Goal: Contribute content: Contribute content

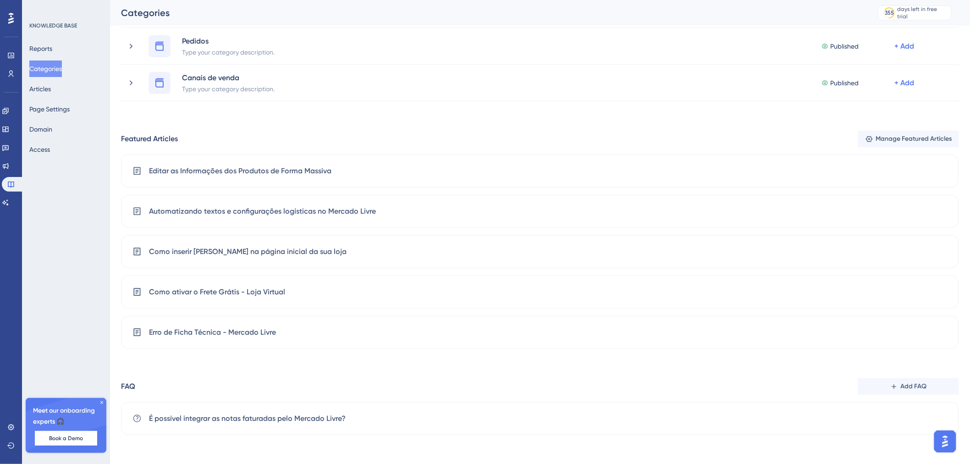
click at [385, 113] on div "Categories Add Category Marketing Type your category description. Published + A…" at bounding box center [540, 147] width 838 height 576
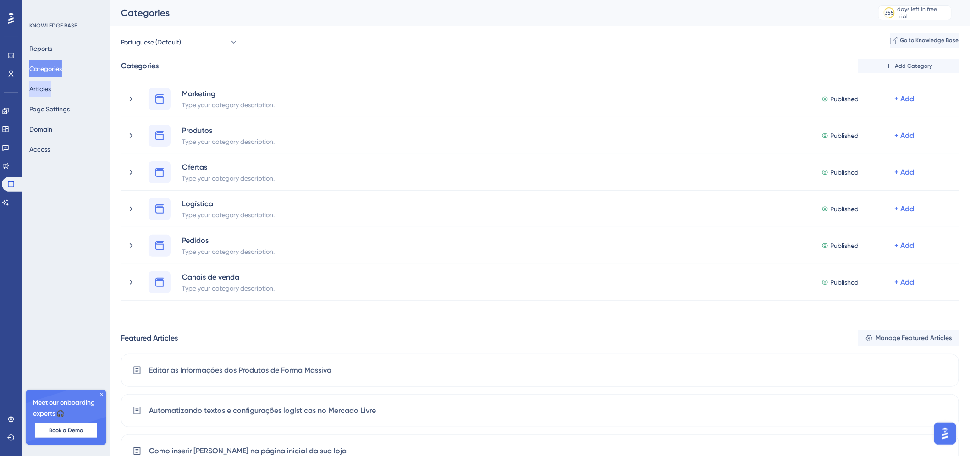
click at [50, 89] on button "Articles" at bounding box center [40, 89] width 22 height 16
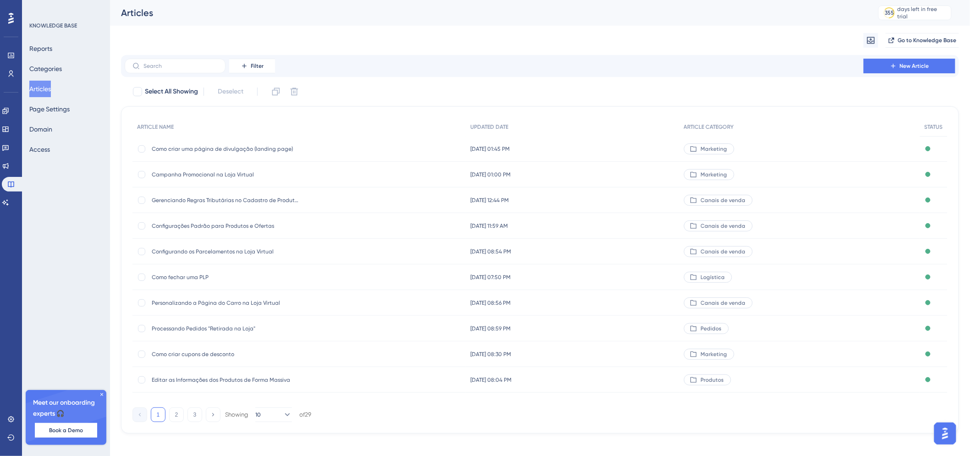
click at [916, 57] on div "Filter New Article" at bounding box center [540, 66] width 838 height 22
click at [916, 63] on span "New Article" at bounding box center [914, 65] width 29 height 7
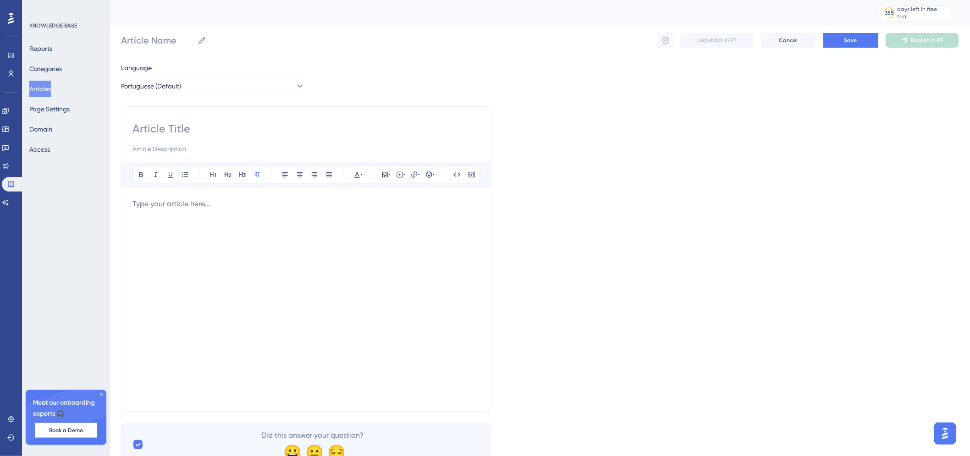
click at [222, 125] on input at bounding box center [305, 128] width 347 height 15
type input "Como emitir"
type input "Como emitir etiqueta de envio"
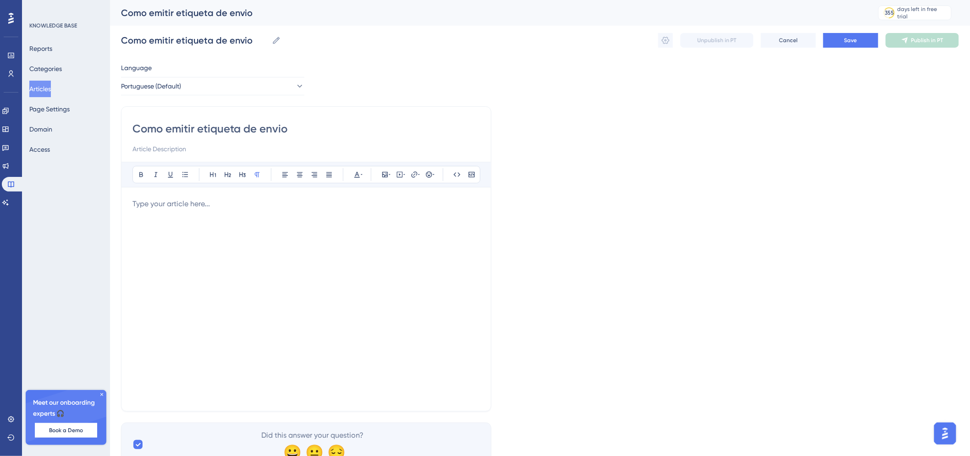
type input "Como emitir etiqueta de envio"
click at [191, 146] on input at bounding box center [305, 148] width 347 height 11
type input "S"
type input "D"
type input "Saiba qual método é o melhor para sua operação"
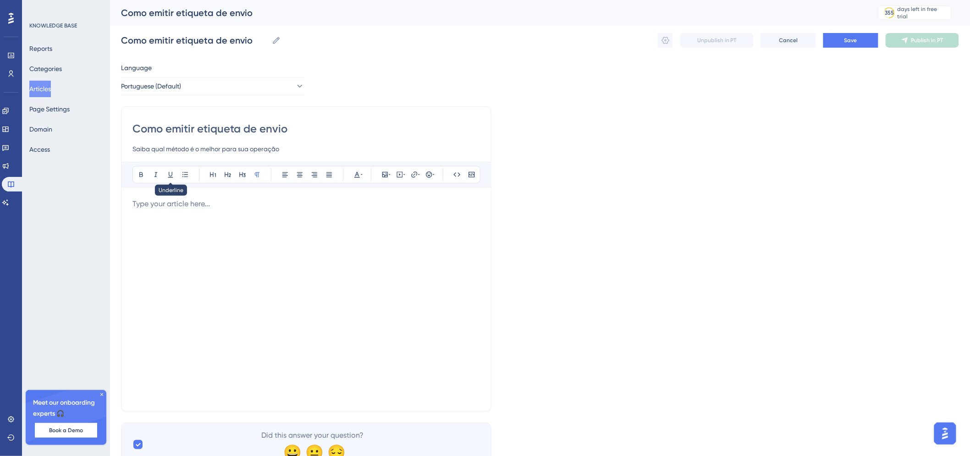
click at [182, 204] on p at bounding box center [305, 203] width 347 height 11
click at [212, 203] on span "No sistema da BITFUEL, a emissão da etiqueta é feita na plataforma" at bounding box center [246, 203] width 229 height 9
click at [384, 205] on p "No sistema da BITFUEL, a emissão da etiqueta é feita na plataforma" at bounding box center [305, 203] width 347 height 11
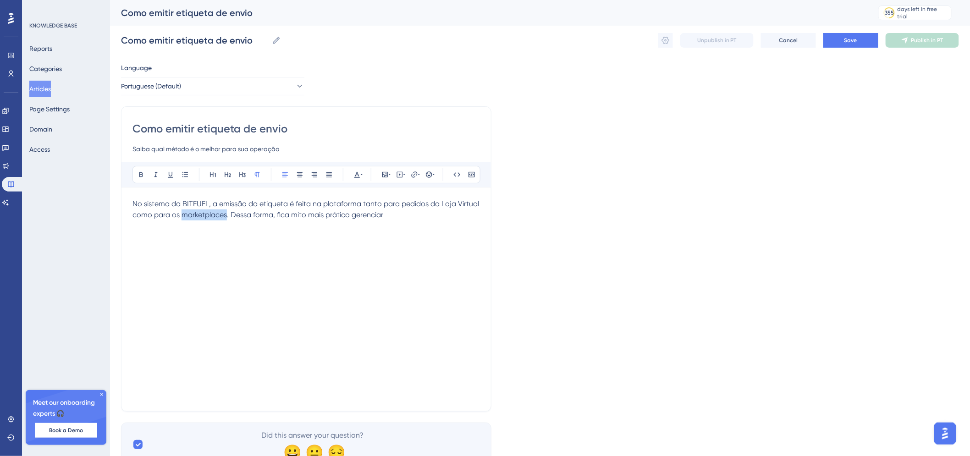
drag, startPoint x: 209, startPoint y: 216, endPoint x: 209, endPoint y: 225, distance: 8.7
click at [209, 225] on div "No sistema da BITFUEL, a emissão da etiqueta é feita na plataforma tanto para p…" at bounding box center [305, 299] width 347 height 202
click at [394, 219] on p "No sistema da BITFUEL, a emissão da etiqueta é feita na plataforma tanto para p…" at bounding box center [305, 209] width 347 height 22
click at [294, 211] on span "No sistema da BITFUEL, a emissão da etiqueta é feita na plataforma tanto para p…" at bounding box center [306, 209] width 348 height 20
click at [445, 214] on p "No sistema da BITFUEL, a emissão da etiqueta é feita na plataforma tanto para p…" at bounding box center [305, 209] width 347 height 22
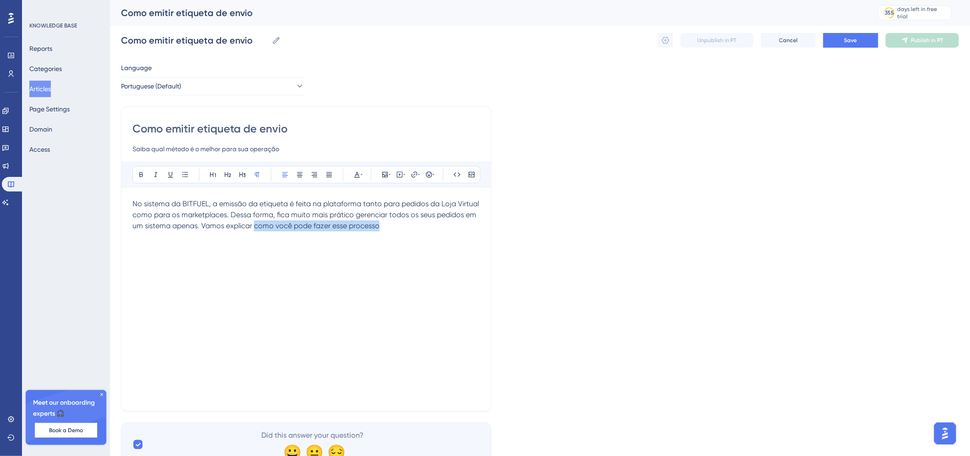
drag, startPoint x: 390, startPoint y: 224, endPoint x: 255, endPoint y: 230, distance: 135.8
click at [255, 230] on p "No sistema da BITFUEL, a emissão da etiqueta é feita na plataforma tanto para p…" at bounding box center [305, 214] width 347 height 33
drag, startPoint x: 198, startPoint y: 247, endPoint x: 83, endPoint y: 244, distance: 115.1
click at [110, 244] on div "Performance Users Engagement Widgets Feedback Product Updates Knowledge Base AI…" at bounding box center [540, 240] width 860 height 481
click at [245, 176] on icon at bounding box center [242, 174] width 7 height 7
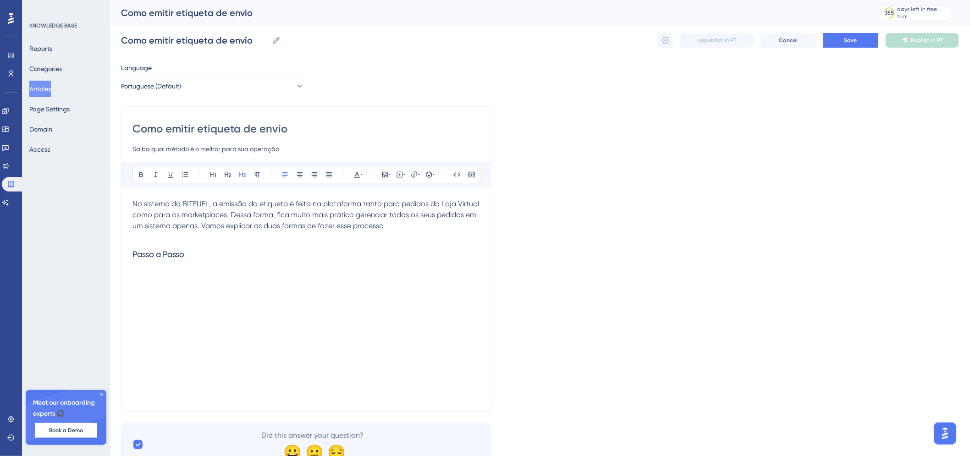
click at [238, 237] on p at bounding box center [305, 236] width 347 height 11
click at [231, 262] on h3 "Passo a Passo" at bounding box center [305, 254] width 347 height 24
drag, startPoint x: 249, startPoint y: 272, endPoint x: 130, endPoint y: 261, distance: 120.1
click at [130, 261] on div "Como emitir etiqueta de envio Saiba qual método é o melhor para sua operação Bo…" at bounding box center [306, 258] width 370 height 305
click at [405, 225] on p "No sistema da BITFUEL, a emissão da etiqueta é feita na plataforma tanto para p…" at bounding box center [305, 214] width 347 height 33
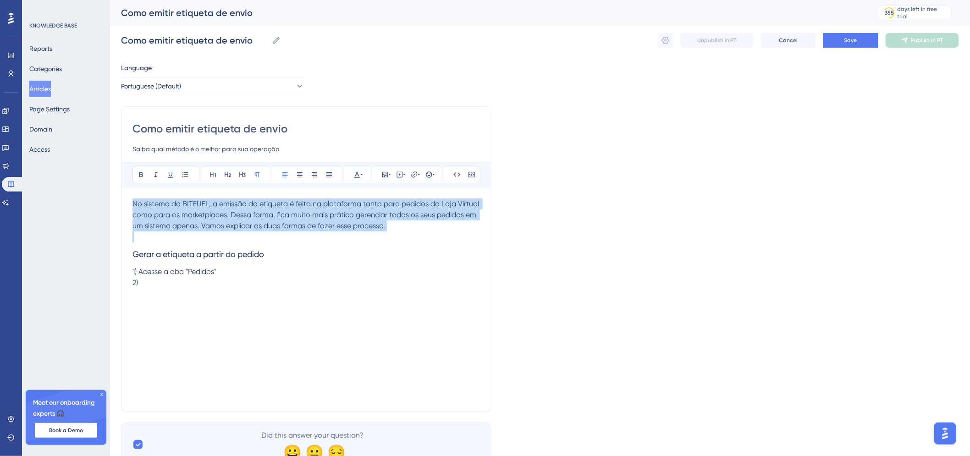
drag, startPoint x: 411, startPoint y: 231, endPoint x: 123, endPoint y: 198, distance: 289.7
click at [123, 198] on div "Como emitir etiqueta de envio Saiba qual método é o melhor para sua operação Bo…" at bounding box center [306, 258] width 370 height 305
copy span "No sistema da BITFUEL, a emissão da etiqueta é feita na plataforma tanto para p…"
drag, startPoint x: 312, startPoint y: 231, endPoint x: 373, endPoint y: 229, distance: 61.0
click at [313, 231] on p at bounding box center [305, 236] width 347 height 11
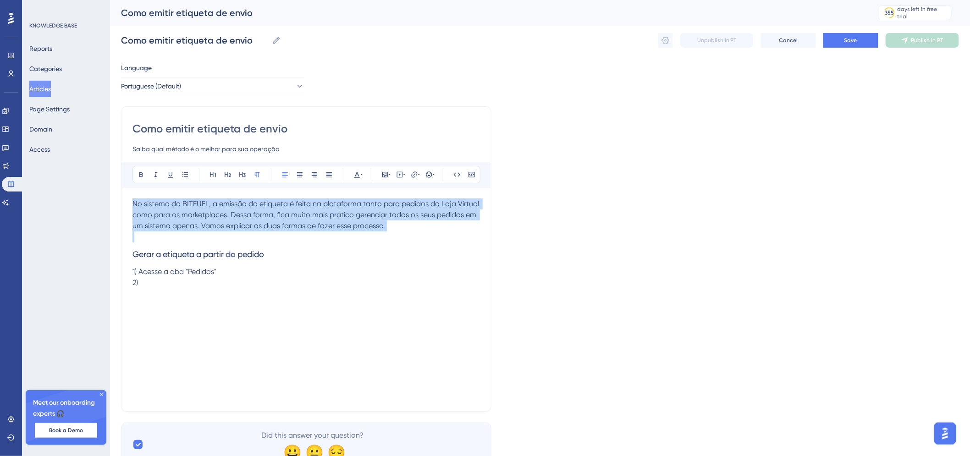
click at [387, 227] on p "No sistema da BITFUEL, a emissão da etiqueta é feita na plataforma tanto para p…" at bounding box center [305, 214] width 347 height 33
drag, startPoint x: 390, startPoint y: 228, endPoint x: 109, endPoint y: 194, distance: 283.0
click at [110, 194] on div "Performance Users Engagement Widgets Feedback Product Updates Knowledge Base AI…" at bounding box center [540, 240] width 860 height 481
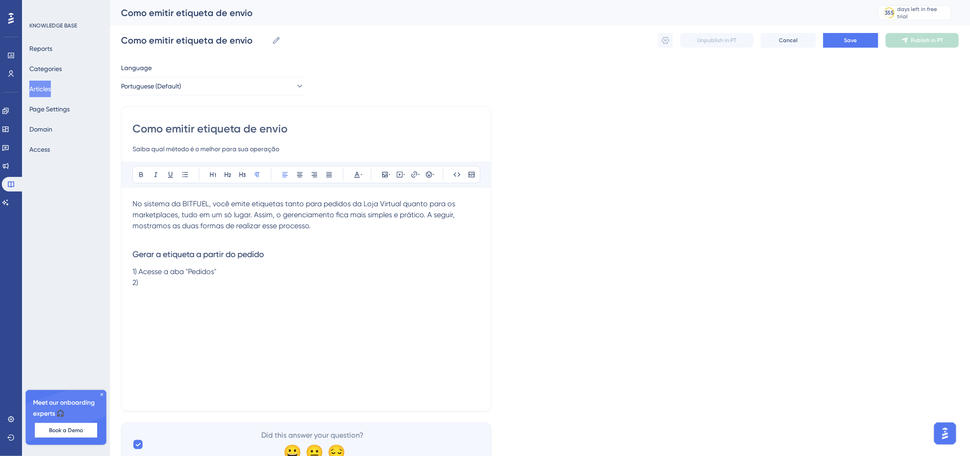
click at [284, 204] on span "No sistema da BITFUEL, você emite etiquetas tanto para pedidos da Loja Virtual …" at bounding box center [294, 214] width 324 height 31
click at [252, 203] on span "No sistema da BITFUEL, você emite etiquetas tanto para pedidos da Loja Virtual …" at bounding box center [294, 214] width 324 height 31
click at [294, 204] on span "No sistema da BITFUEL, você emite as etiquetas tanto para pedidos da Loja Virtu…" at bounding box center [299, 214] width 334 height 31
click at [360, 239] on p at bounding box center [305, 236] width 347 height 11
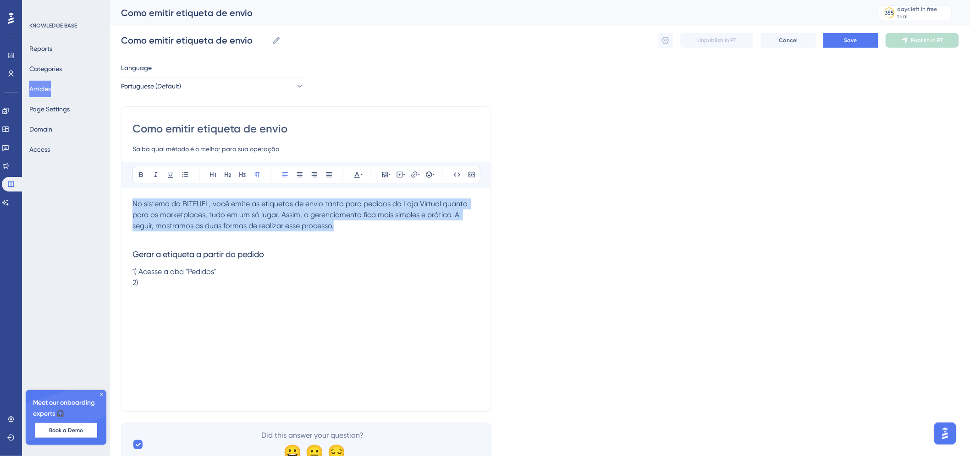
drag, startPoint x: 346, startPoint y: 227, endPoint x: 117, endPoint y: 204, distance: 229.8
click at [117, 204] on div "Performance Users Engagement Widgets Feedback Product Updates Knowledge Base AI…" at bounding box center [540, 240] width 860 height 481
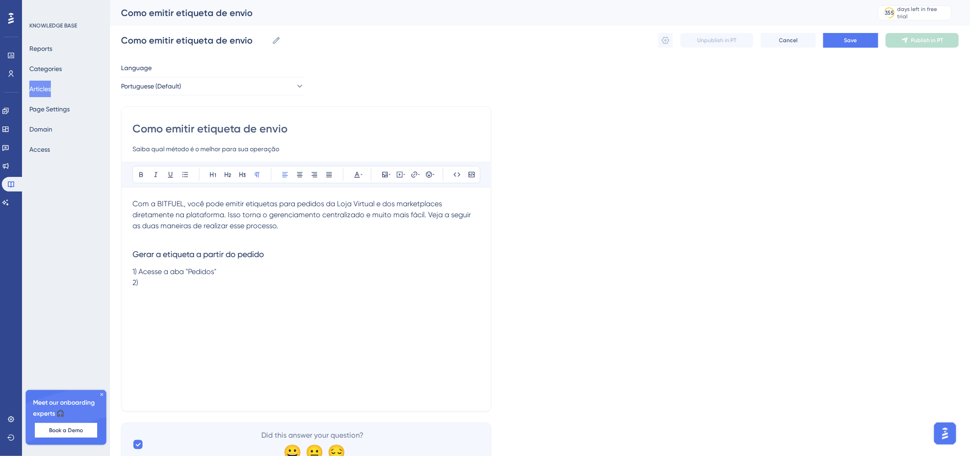
click at [197, 291] on div "Com a BITFUEL, você pode emitir etiquetas para pedidos da Loja Virtual e dos ma…" at bounding box center [305, 299] width 347 height 202
click at [260, 290] on span "3) Localize o pedido e clique em "Ver detalhes"" at bounding box center [209, 293] width 154 height 9
click at [294, 295] on p "3) Localize o pedido e clique em "Ver Detalhes"" at bounding box center [305, 293] width 347 height 11
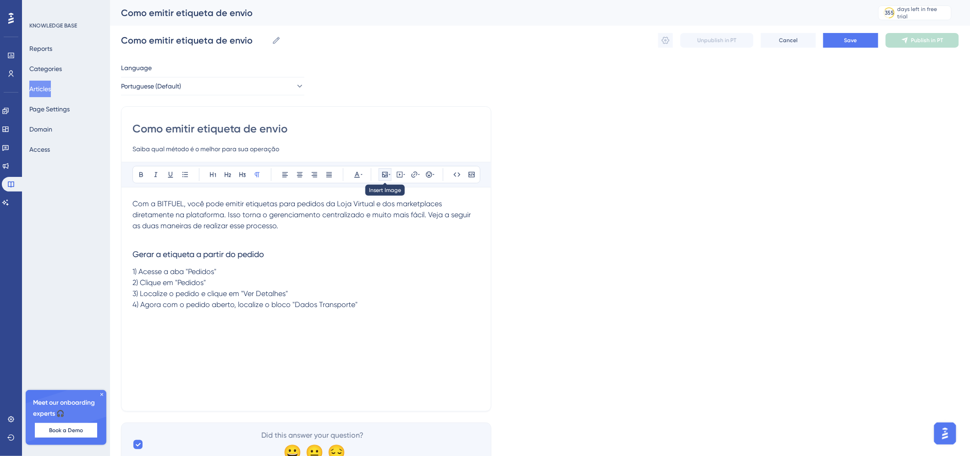
click at [389, 175] on icon at bounding box center [390, 174] width 2 height 1
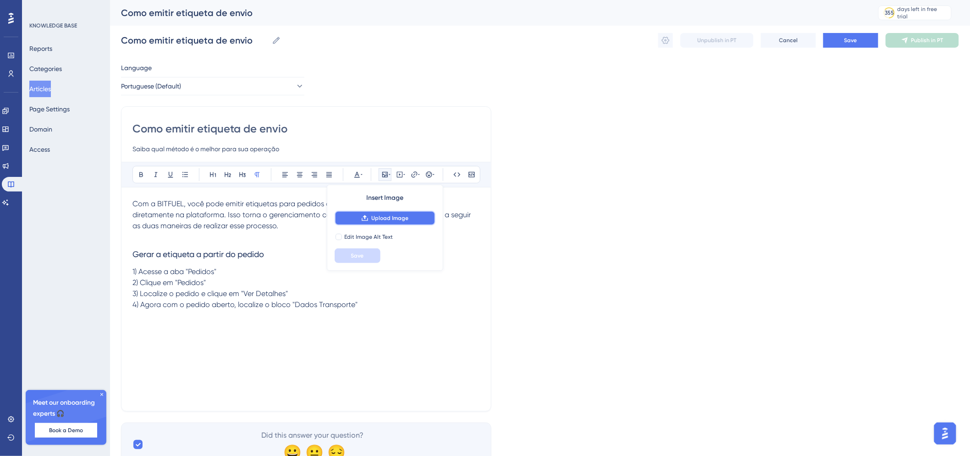
click at [389, 218] on span "Upload Image" at bounding box center [389, 217] width 37 height 7
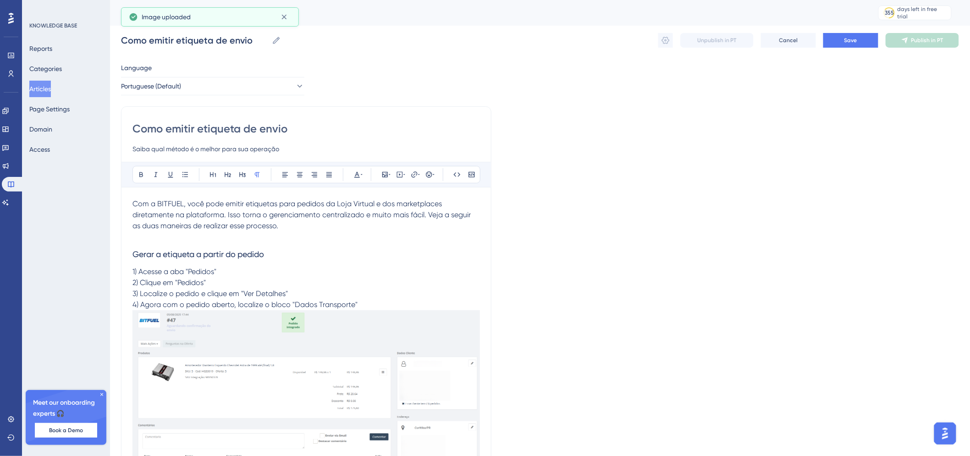
click at [295, 348] on img at bounding box center [305, 403] width 347 height 187
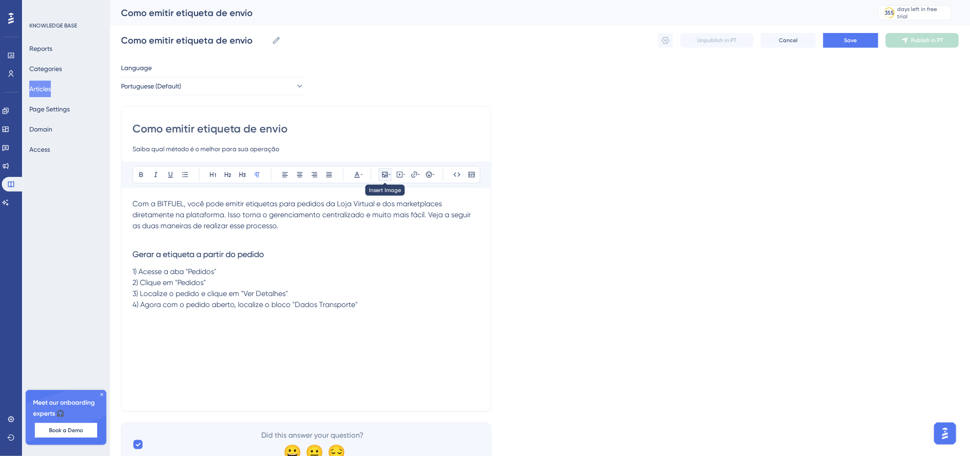
click at [382, 176] on icon at bounding box center [384, 174] width 5 height 5
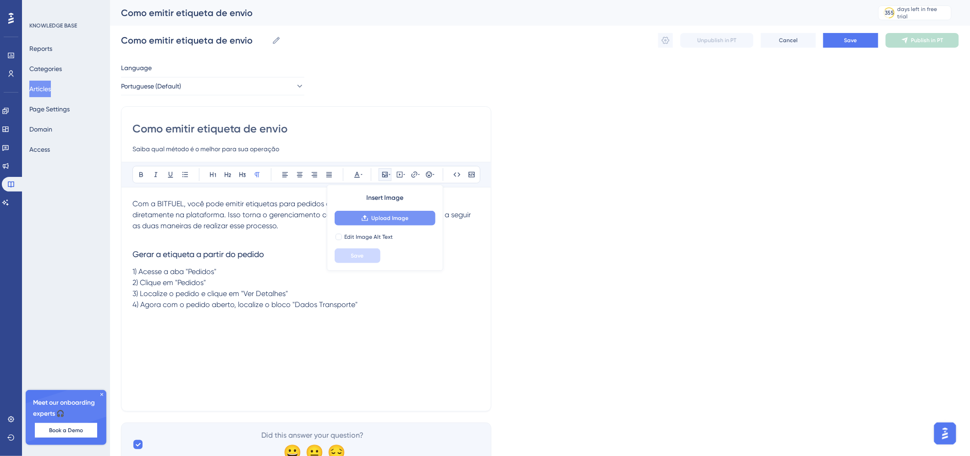
click at [378, 219] on span "Upload Image" at bounding box center [389, 217] width 37 height 7
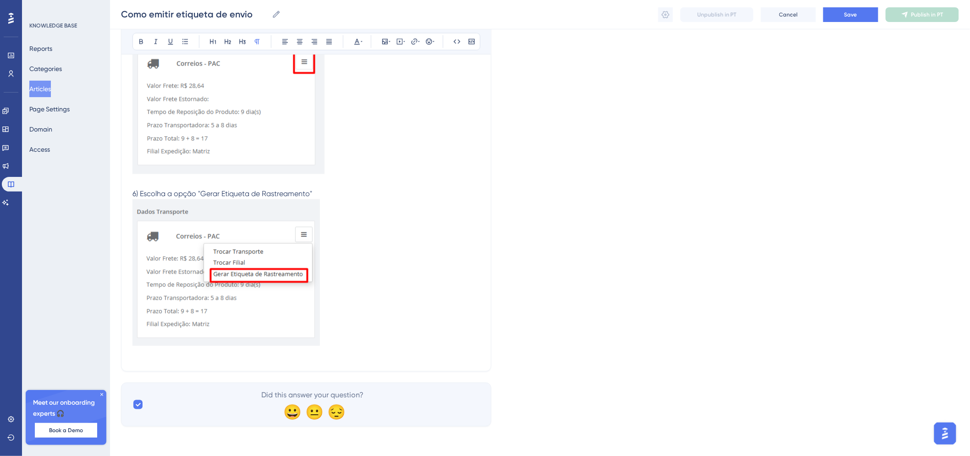
scroll to position [497, 0]
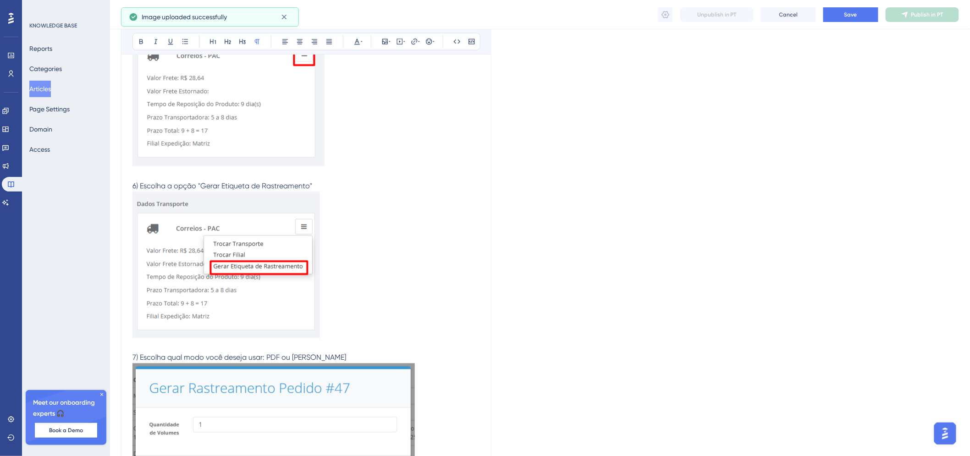
click at [336, 352] on p at bounding box center [305, 346] width 347 height 11
click at [345, 363] on p "7) Escolha qual modo você deseja usar: PDF ou Zebra" at bounding box center [305, 357] width 347 height 11
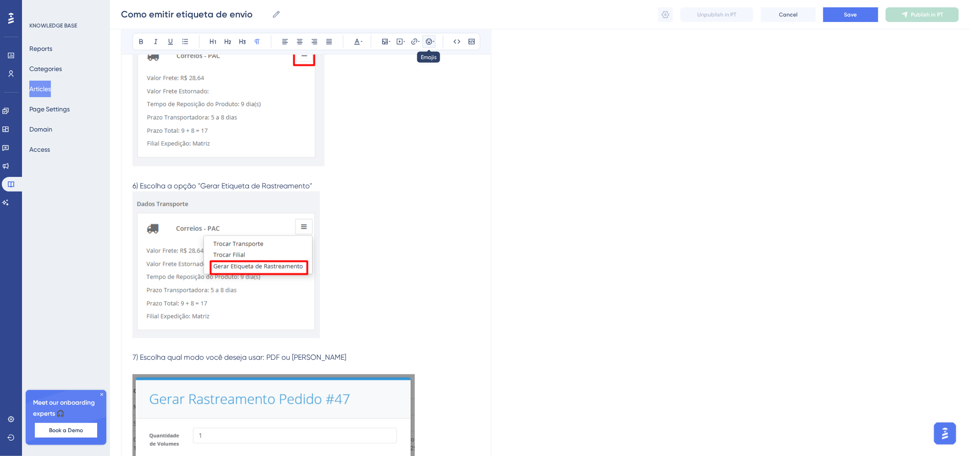
click at [426, 40] on icon at bounding box center [429, 41] width 6 height 6
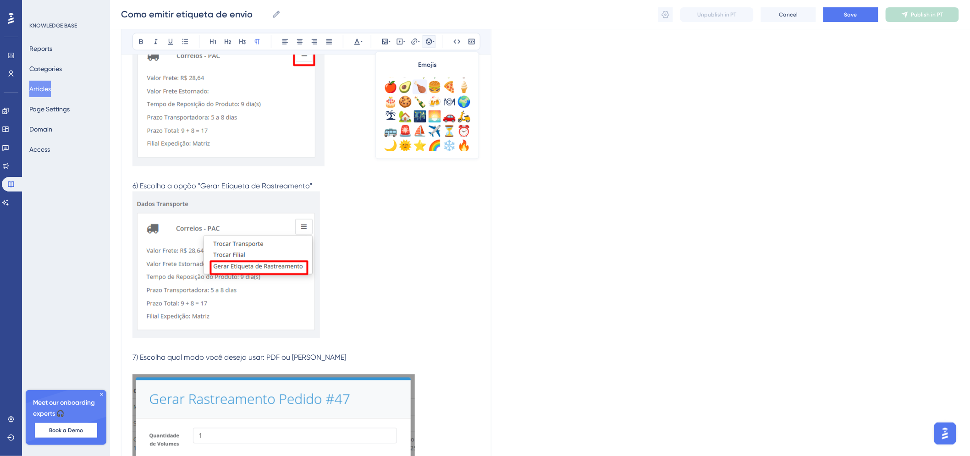
scroll to position [323, 0]
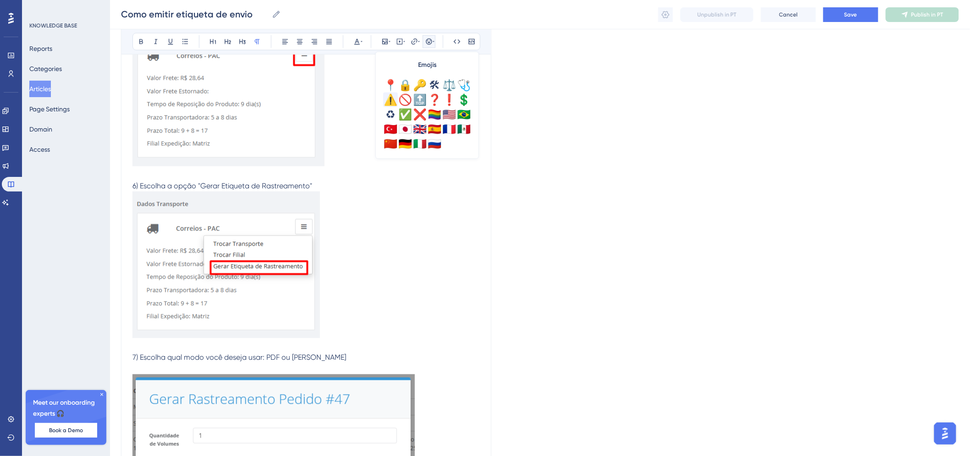
click at [391, 100] on div "⚠️" at bounding box center [390, 100] width 15 height 15
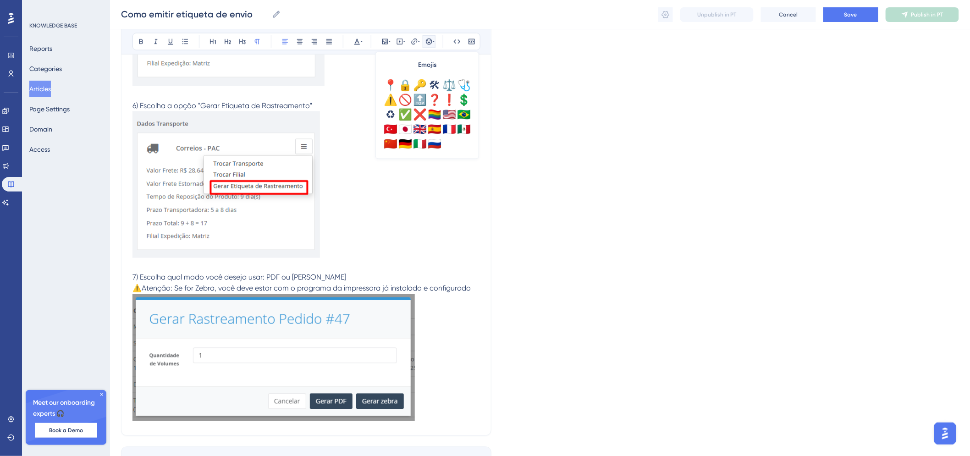
scroll to position [642, 0]
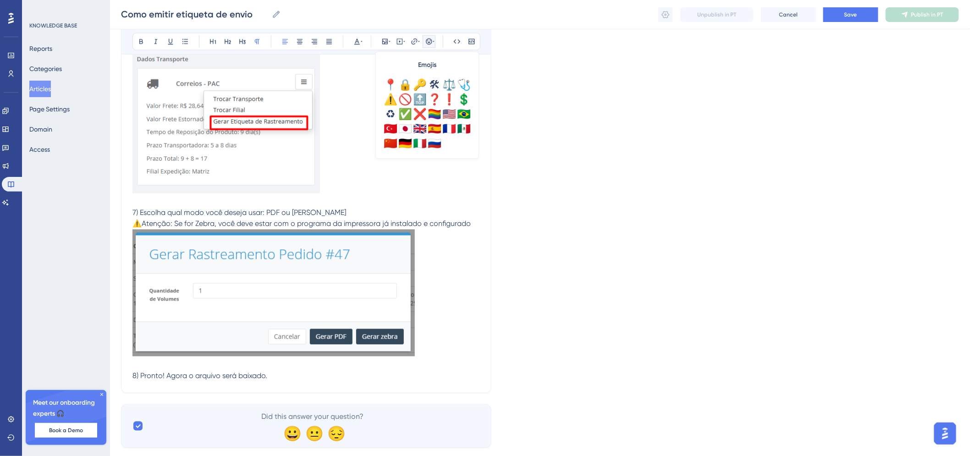
click at [308, 374] on p "8) Pronto! Agora o arquivo será baixado." at bounding box center [305, 376] width 347 height 11
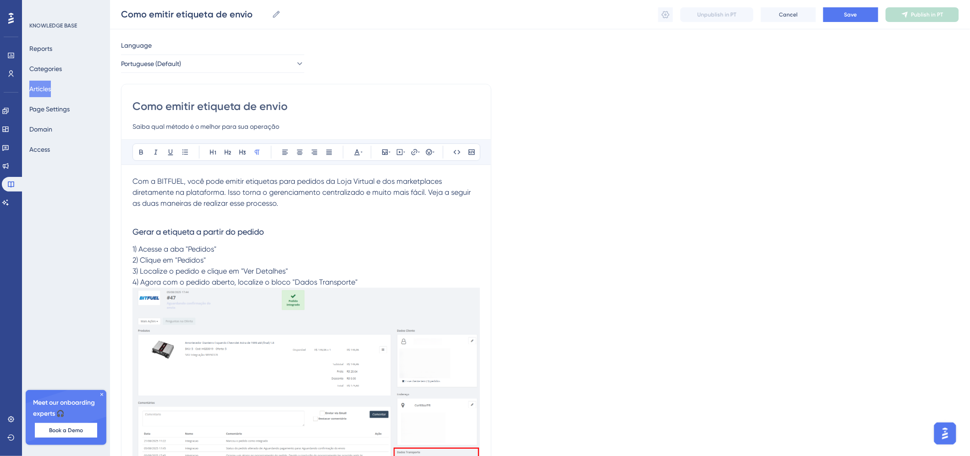
scroll to position [0, 0]
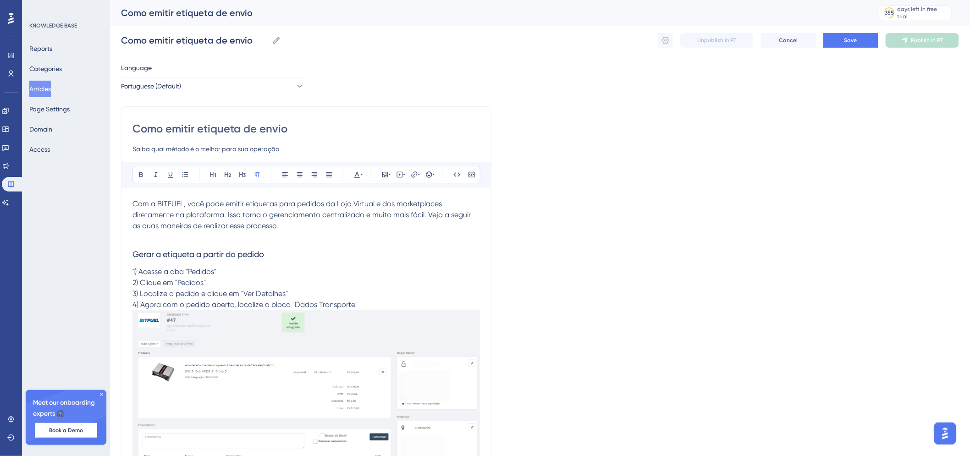
click at [188, 258] on span "Gerar a etiqueta a partir do pedido" at bounding box center [198, 254] width 132 height 10
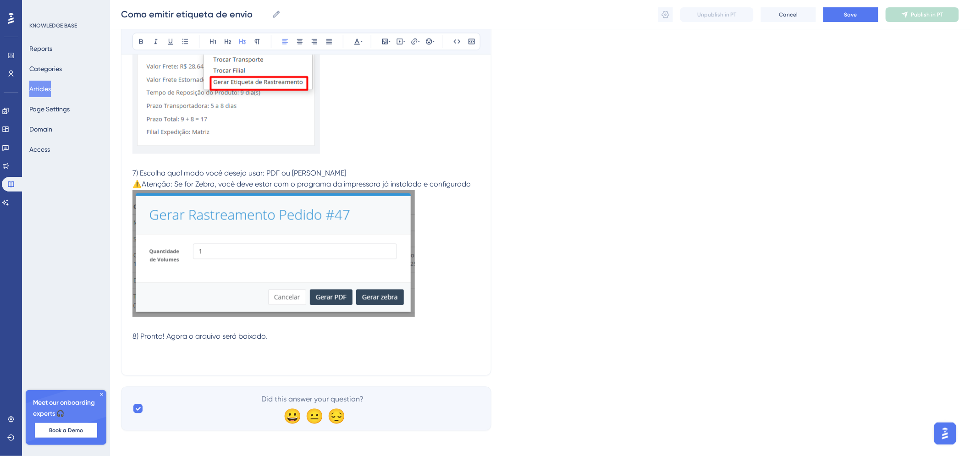
scroll to position [686, 0]
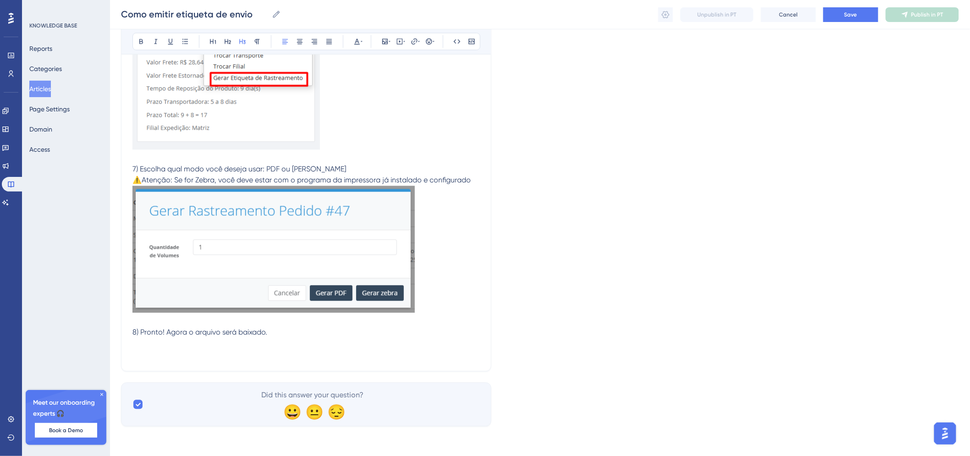
click at [231, 349] on p at bounding box center [305, 354] width 347 height 11
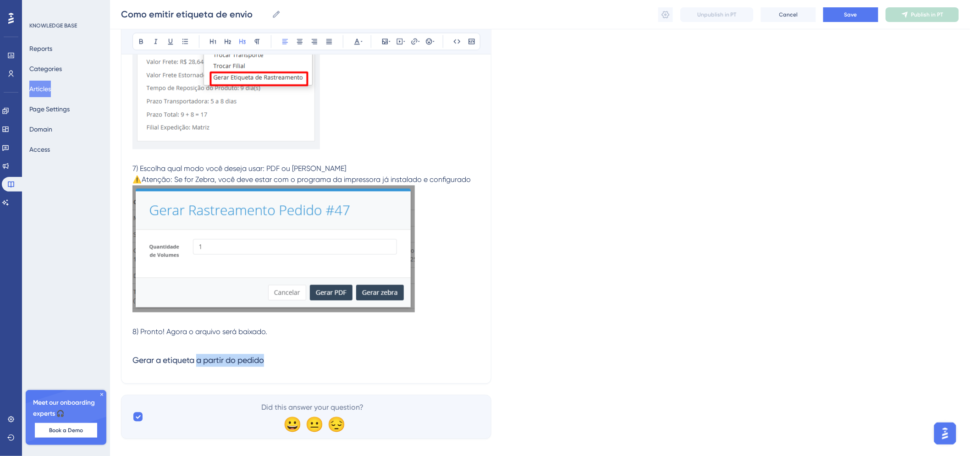
drag, startPoint x: 272, startPoint y: 365, endPoint x: 198, endPoint y: 365, distance: 73.8
click at [198, 365] on h3 "Gerar a etiqueta a partir do pedido" at bounding box center [305, 361] width 347 height 24
click at [234, 363] on span "Gerar a etiqueta em sequêcia (Tela Impressão de Etiquetas)" at bounding box center [242, 361] width 221 height 10
click at [391, 361] on h3 "Gerar a etiqueta em sequência (Tela Impressão de Etiquetas)" at bounding box center [305, 361] width 347 height 24
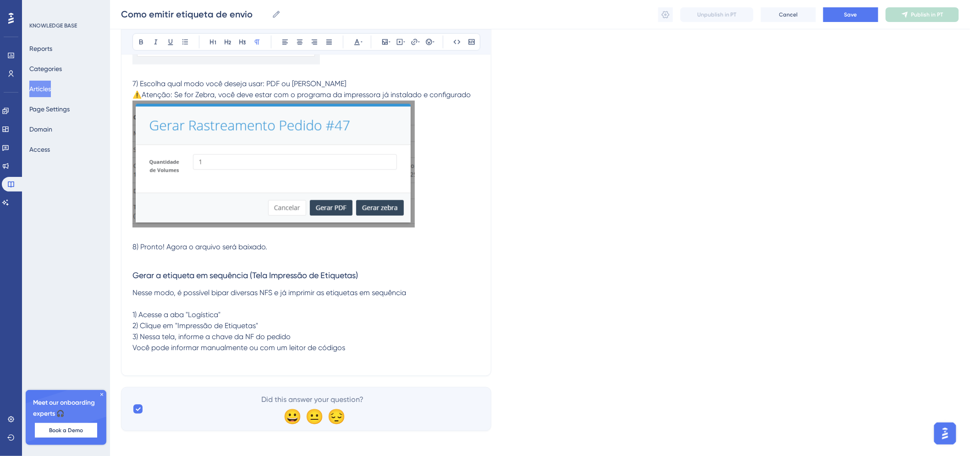
scroll to position [776, 0]
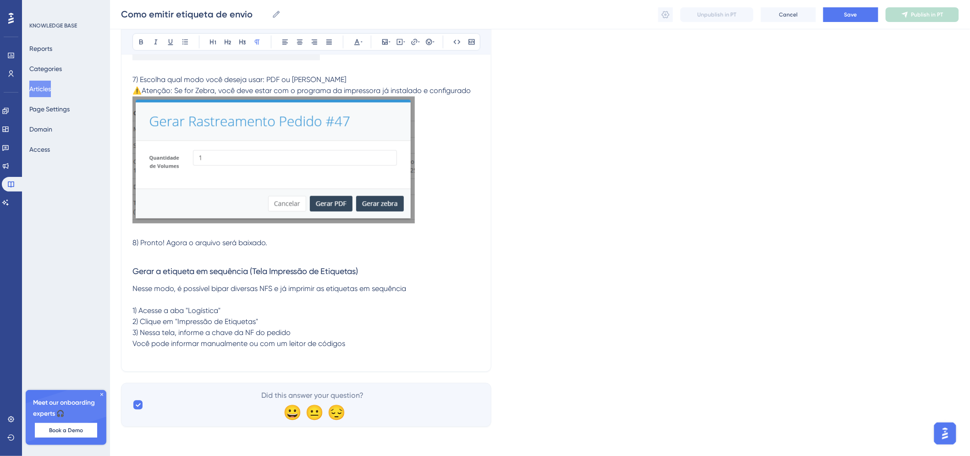
click at [285, 324] on p "2) Clique em "Impressão de Etiquetas"" at bounding box center [305, 321] width 347 height 11
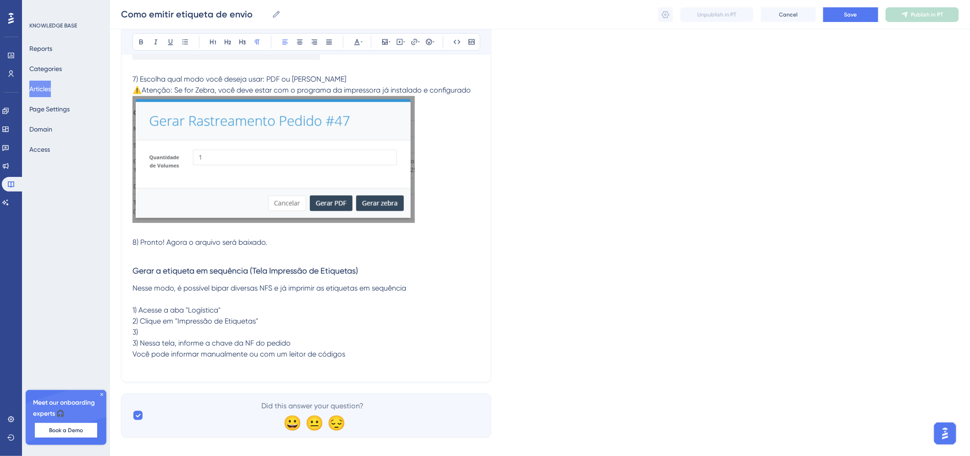
click at [134, 344] on span "3) Nessa tela, informe a chave da NF do pedido" at bounding box center [211, 343] width 158 height 9
click at [319, 325] on p "2) Clique em "Impressão de Etiquetas"" at bounding box center [305, 321] width 347 height 11
click at [264, 332] on p "3)" at bounding box center [305, 332] width 347 height 11
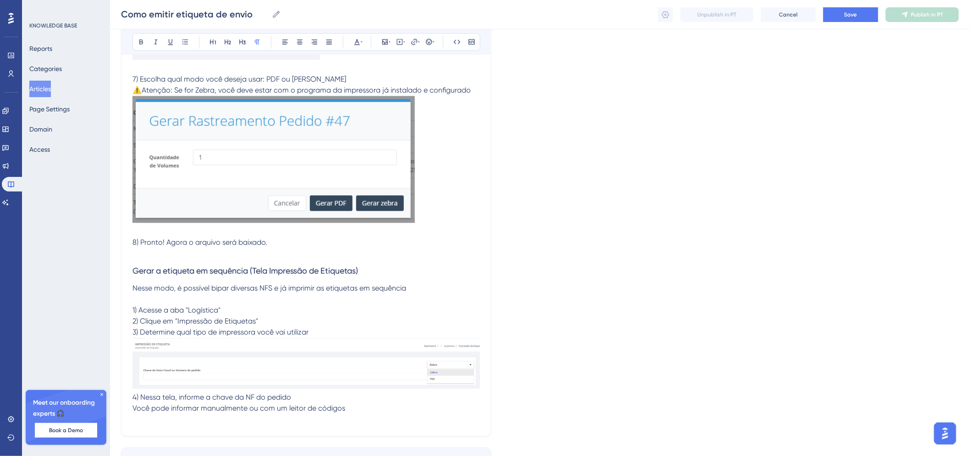
click at [282, 355] on img at bounding box center [305, 363] width 347 height 51
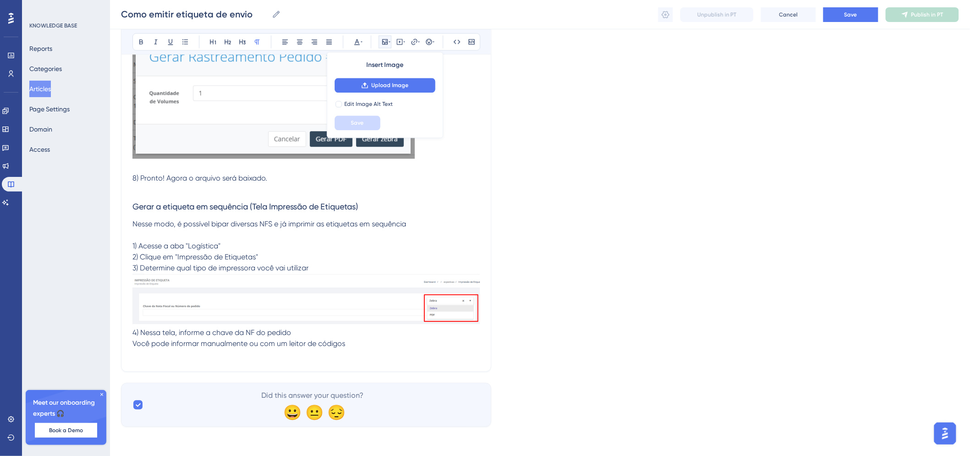
scroll to position [841, 0]
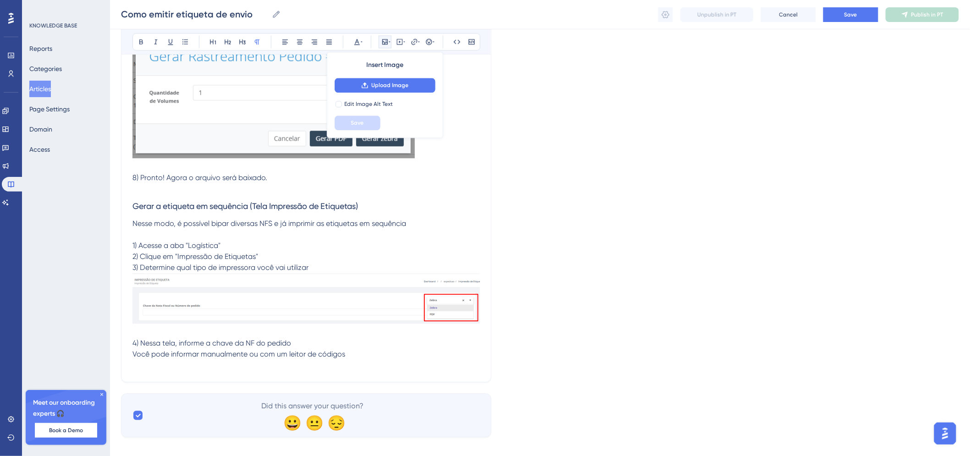
click at [409, 345] on p "4) Nessa tela, informe a chave da NF do pedido" at bounding box center [305, 343] width 347 height 11
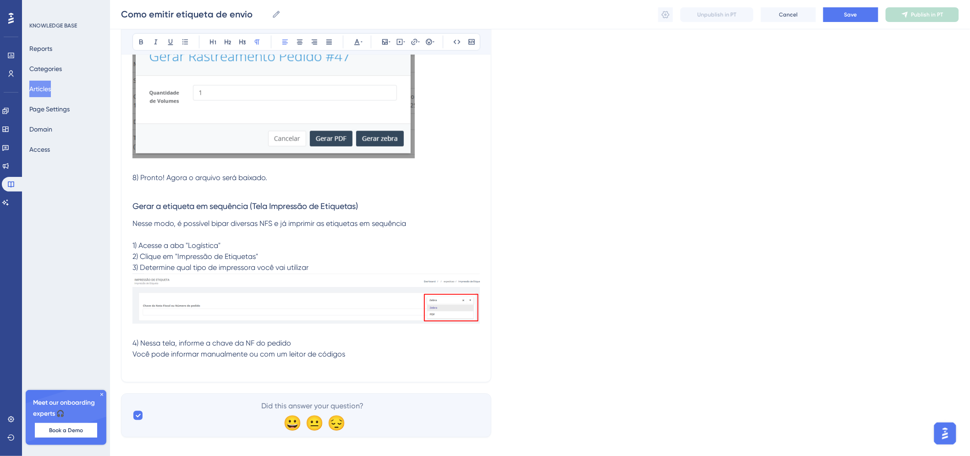
click at [348, 361] on p at bounding box center [305, 365] width 347 height 11
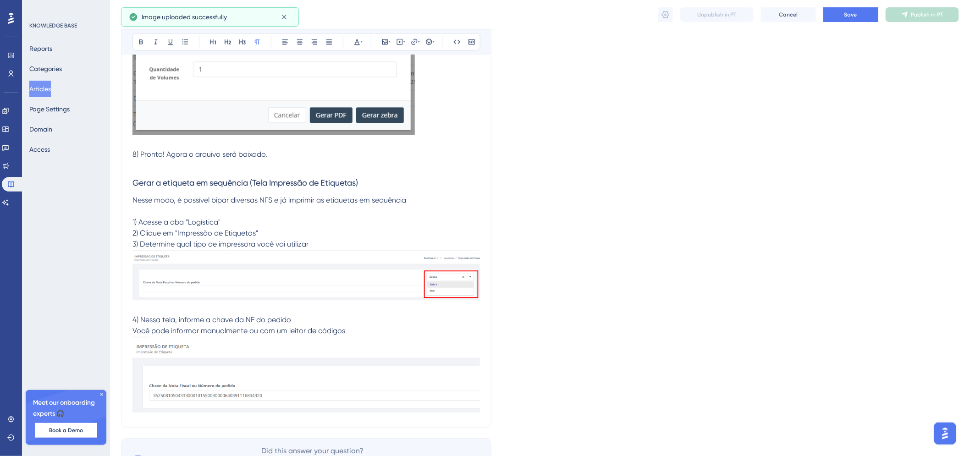
scroll to position [920, 0]
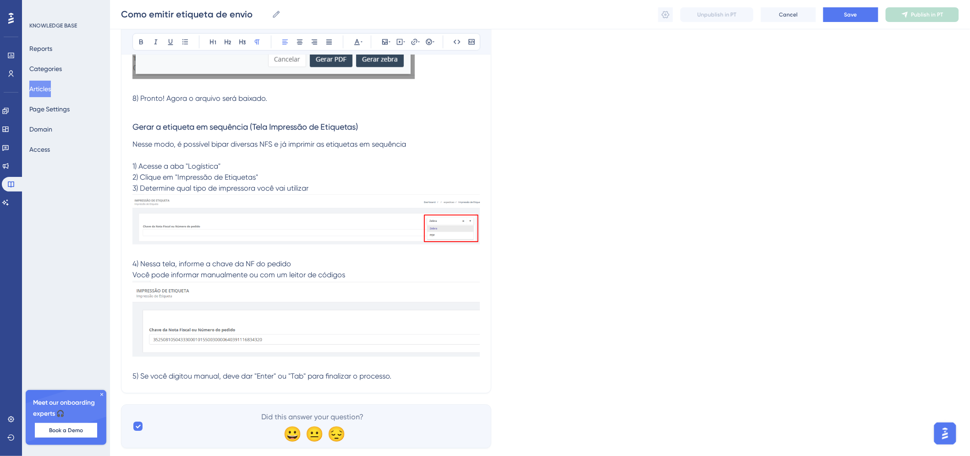
click at [306, 374] on span "5) Se você digitou manual, deve dar "Enter" ou "Tab" para finalizar o processo." at bounding box center [261, 376] width 259 height 9
click at [291, 374] on span "5) Se você digitou manual, deve dar "Enter" ou "Tab (↹) para finalizar o proces…" at bounding box center [266, 376] width 268 height 9
click at [276, 376] on span "5) Se você digitou manual, deve dar "Enter" ou Tab (↹) para finalizar o process…" at bounding box center [265, 376] width 266 height 9
click at [259, 377] on span "5) Se você digitou manual, deve dar "Enter (↵) ou Tab (↹) para finalizar o proc…" at bounding box center [269, 376] width 275 height 9
click at [446, 374] on p "5) Se você digitou manual, deve dar Enter (↵) ou Tab (↹) para finalizar o proce…" at bounding box center [305, 376] width 347 height 11
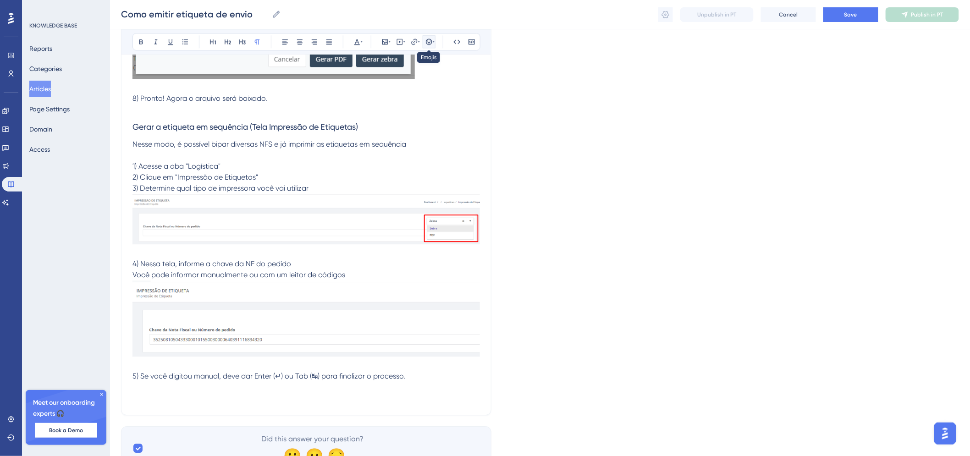
click at [433, 38] on icon at bounding box center [434, 41] width 2 height 7
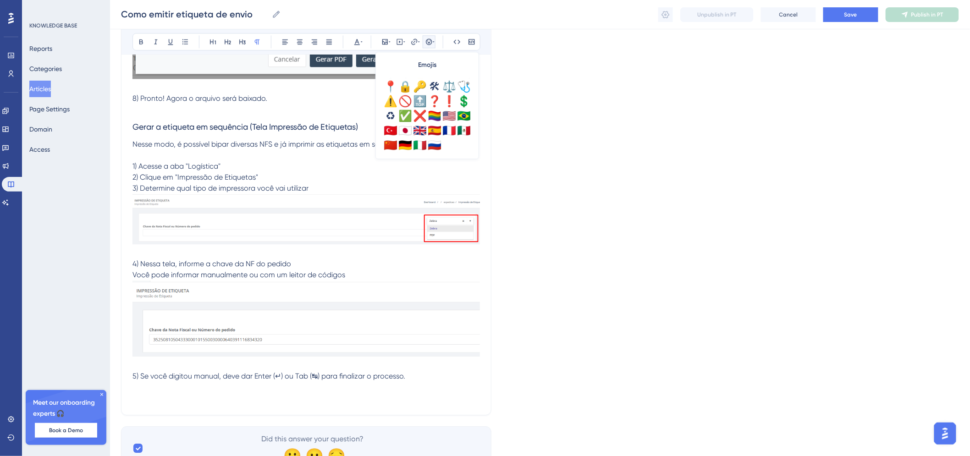
scroll to position [323, 0]
click at [394, 107] on div "♻" at bounding box center [390, 114] width 15 height 15
click at [393, 104] on div "⚠️" at bounding box center [390, 100] width 15 height 15
click at [139, 399] on span "♻⚠️" at bounding box center [140, 398] width 16 height 9
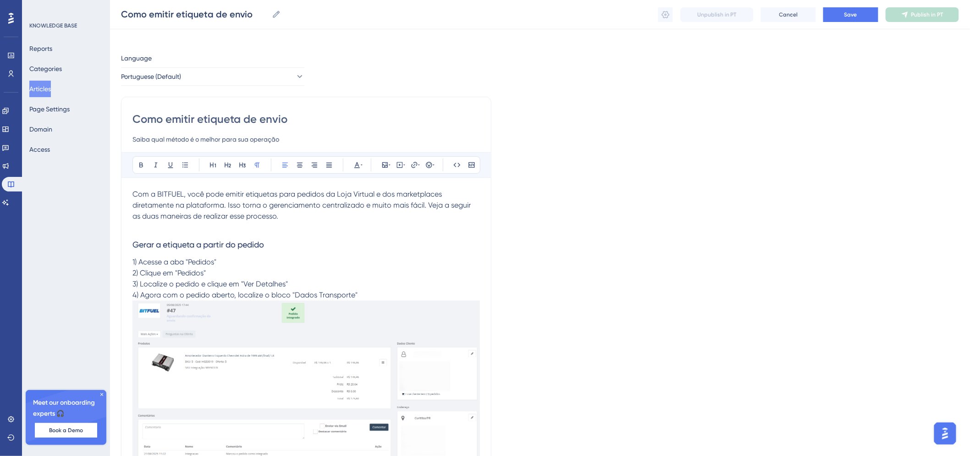
scroll to position [0, 0]
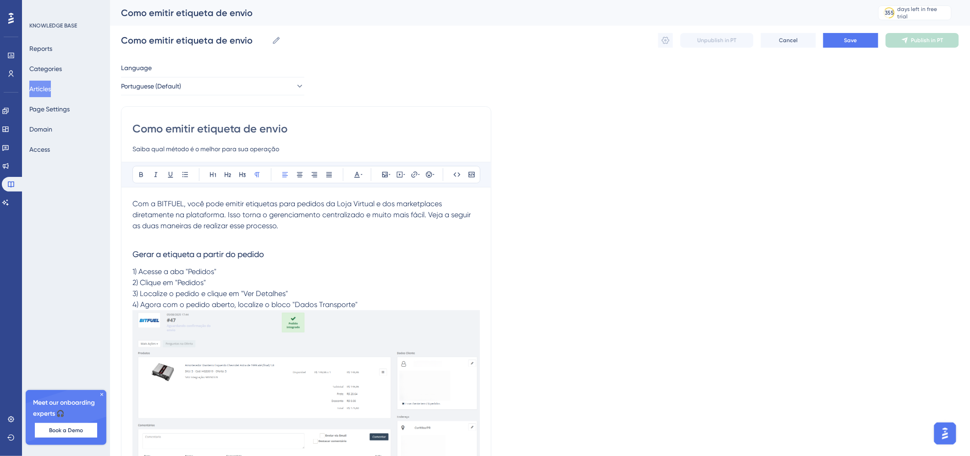
click at [271, 236] on p at bounding box center [305, 236] width 347 height 11
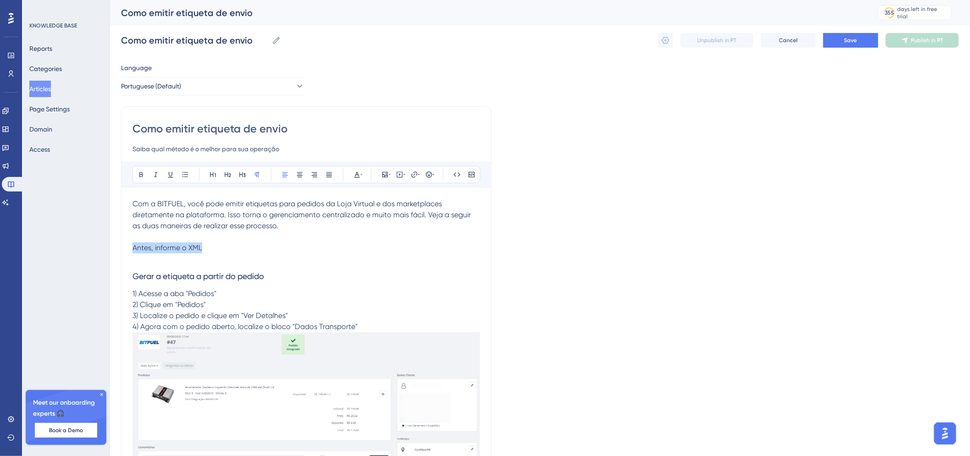
drag, startPoint x: 226, startPoint y: 249, endPoint x: 93, endPoint y: 246, distance: 132.9
click at [245, 172] on icon at bounding box center [242, 174] width 7 height 7
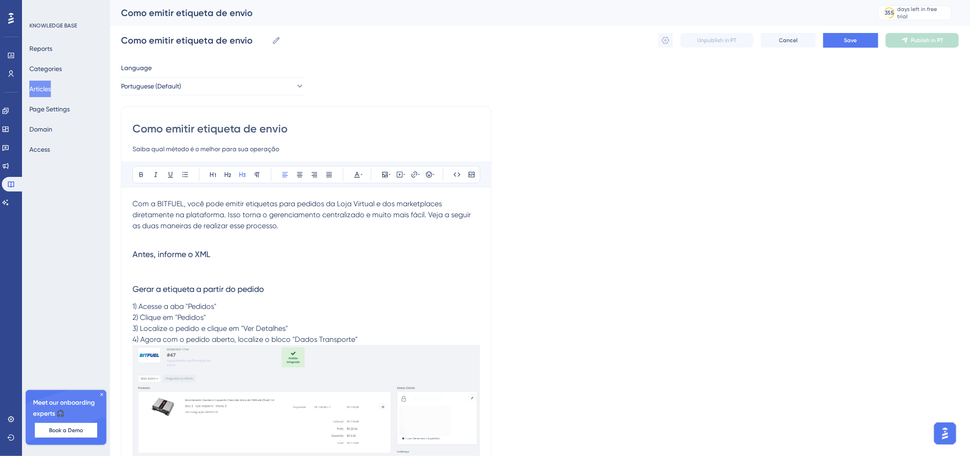
click at [240, 262] on h3 "Antes, informe o XML" at bounding box center [305, 254] width 347 height 24
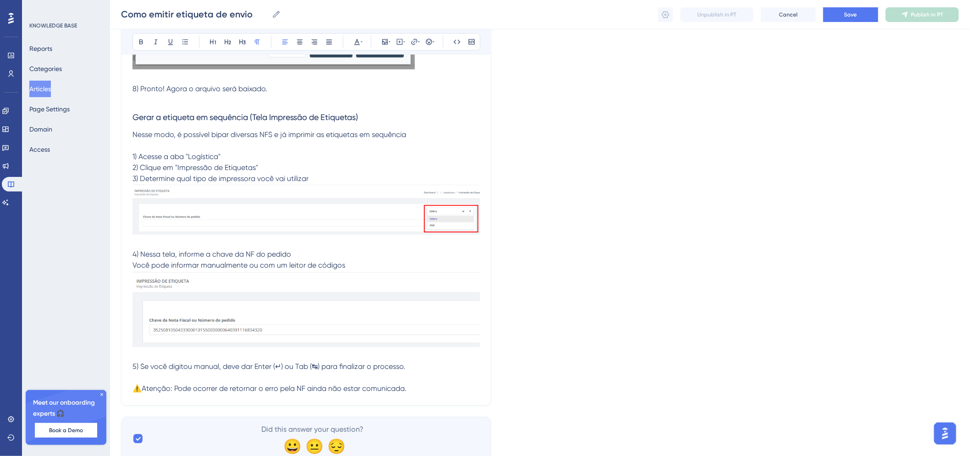
scroll to position [1021, 0]
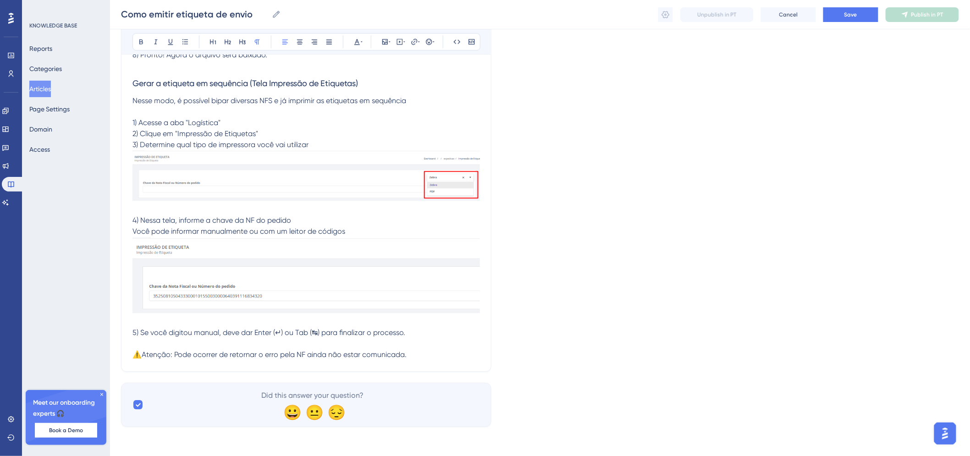
click at [411, 355] on p "⚠️Atenção: Pode ocorrer de retornar o erro pela NF ainda não estar comunicada." at bounding box center [305, 354] width 347 height 11
drag, startPoint x: 161, startPoint y: 369, endPoint x: 125, endPoint y: 369, distance: 36.7
click at [186, 368] on p "⚠️Atenção: Pode ocorrer de retornar o erro pela NF ainda não estar comunicada. …" at bounding box center [305, 360] width 347 height 22
drag, startPoint x: 170, startPoint y: 368, endPoint x: 132, endPoint y: 366, distance: 38.1
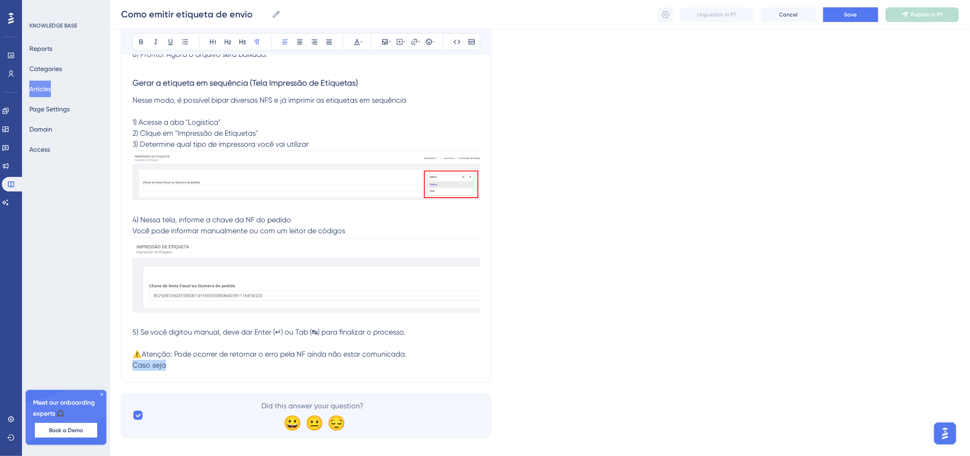
click at [132, 366] on p "⚠️Atenção: Pode ocorrer de retornar o erro pela NF ainda não estar comunicada. …" at bounding box center [305, 360] width 347 height 22
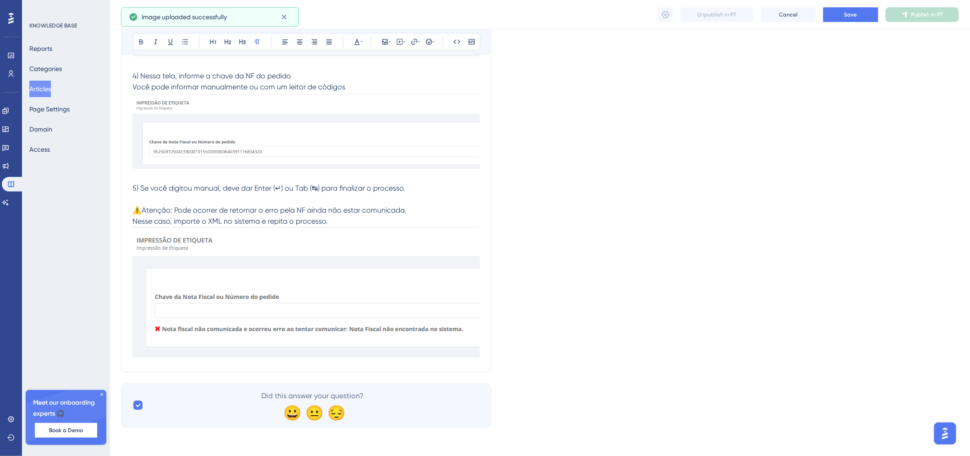
scroll to position [1165, 0]
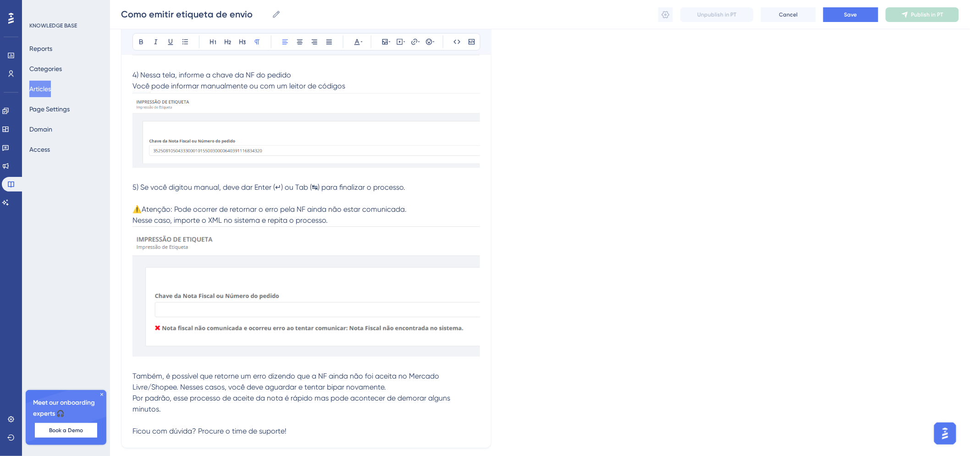
click at [299, 400] on span "Por padrão, esse processo de aceite da nota é rápido mas pode acontecer de demo…" at bounding box center [291, 404] width 319 height 20
click at [264, 416] on p at bounding box center [305, 420] width 347 height 11
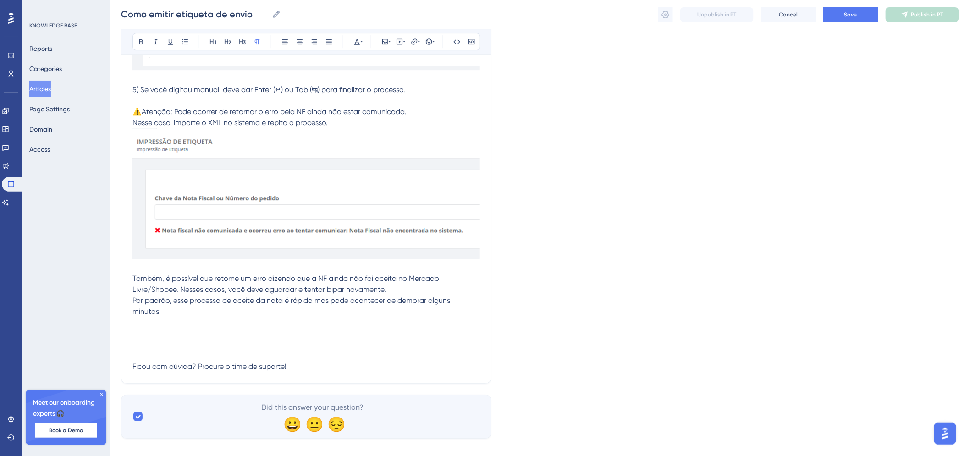
scroll to position [1275, 0]
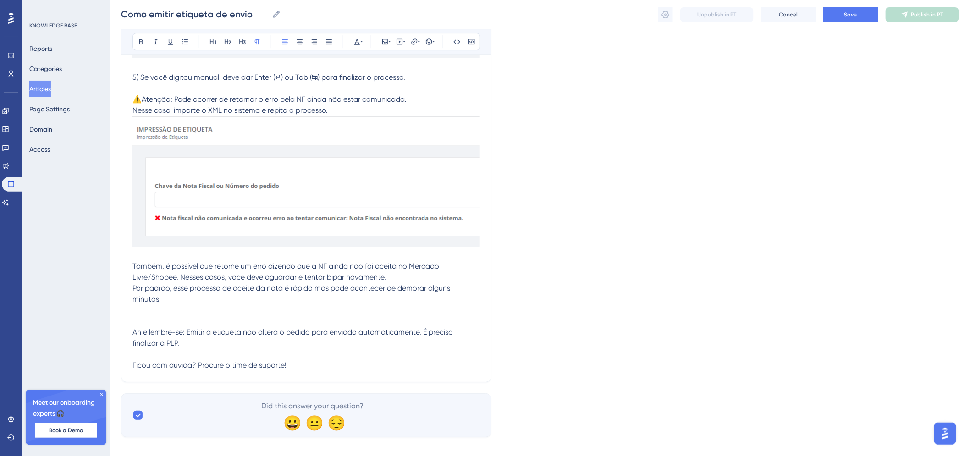
drag, startPoint x: 298, startPoint y: 376, endPoint x: 285, endPoint y: 368, distance: 15.6
drag, startPoint x: 425, startPoint y: 330, endPoint x: 177, endPoint y: 341, distance: 247.7
click at [177, 341] on span "Ah e lembre-se: Emitir a etiqueta não altera o pedido para enviado automaticame…" at bounding box center [293, 338] width 322 height 20
click at [179, 346] on span "Ah e lembre-se: Emitir a etiqueta não altera o pedido para enviado automaticame…" at bounding box center [293, 338] width 322 height 20
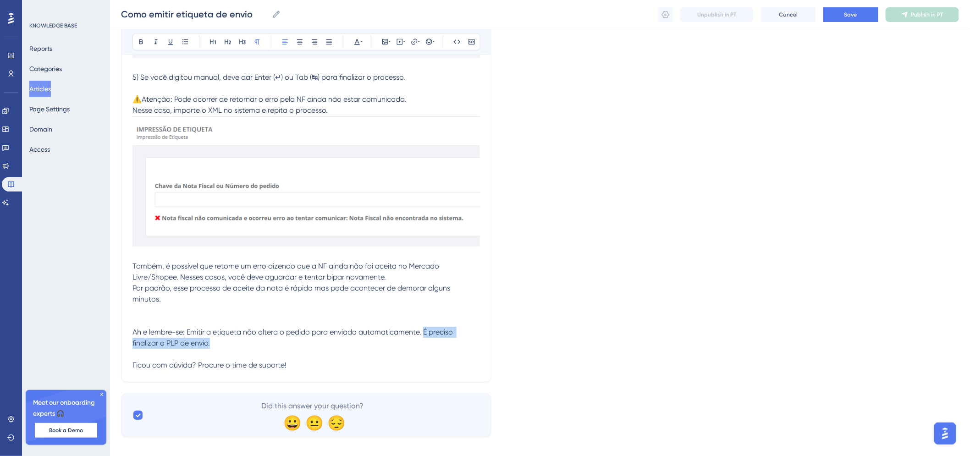
drag, startPoint x: 424, startPoint y: 336, endPoint x: 217, endPoint y: 345, distance: 207.8
click at [217, 345] on p "Ah e lembre-se: Emitir a etiqueta não altera o pedido para enviado automaticame…" at bounding box center [305, 338] width 347 height 22
click at [416, 44] on icon at bounding box center [414, 41] width 7 height 7
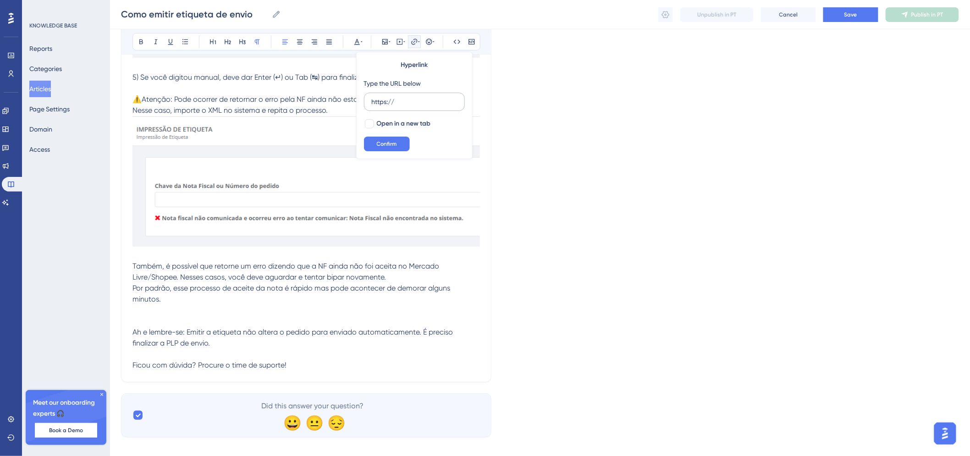
drag, startPoint x: 408, startPoint y: 104, endPoint x: 372, endPoint y: 104, distance: 36.2
click at [372, 104] on input "https://" at bounding box center [414, 102] width 85 height 10
type input "https://bitfuel-tlx0.help.userguiding.com/pt/articles/15102-como-fechar-uma-plp"
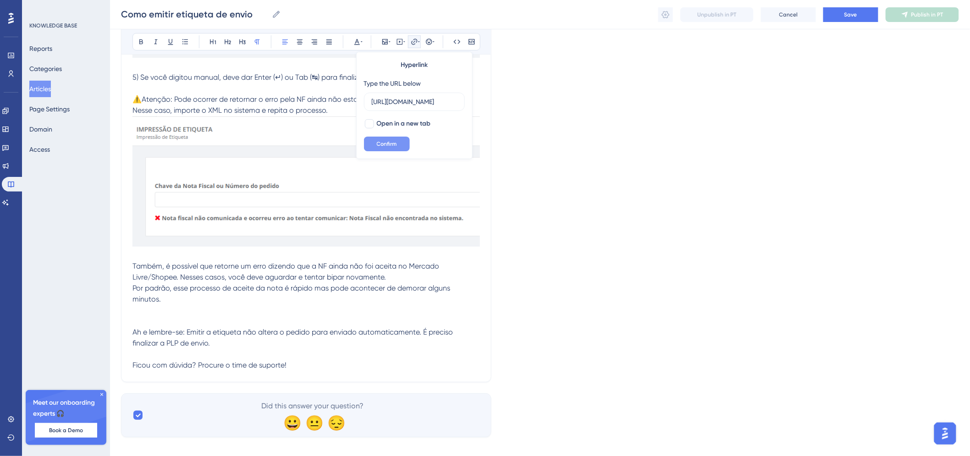
click at [381, 139] on button "Confirm" at bounding box center [387, 144] width 46 height 15
click at [412, 358] on p at bounding box center [305, 354] width 347 height 11
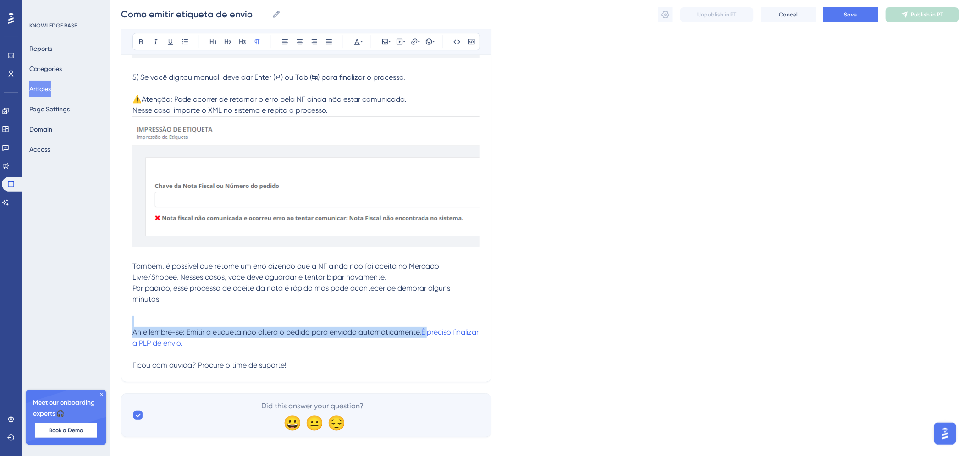
drag, startPoint x: 423, startPoint y: 327, endPoint x: 430, endPoint y: 333, distance: 9.4
click at [427, 346] on p "Ah e lembre-se: Emitir a etiqueta não altera o pedido para enviado automaticame…" at bounding box center [305, 338] width 347 height 22
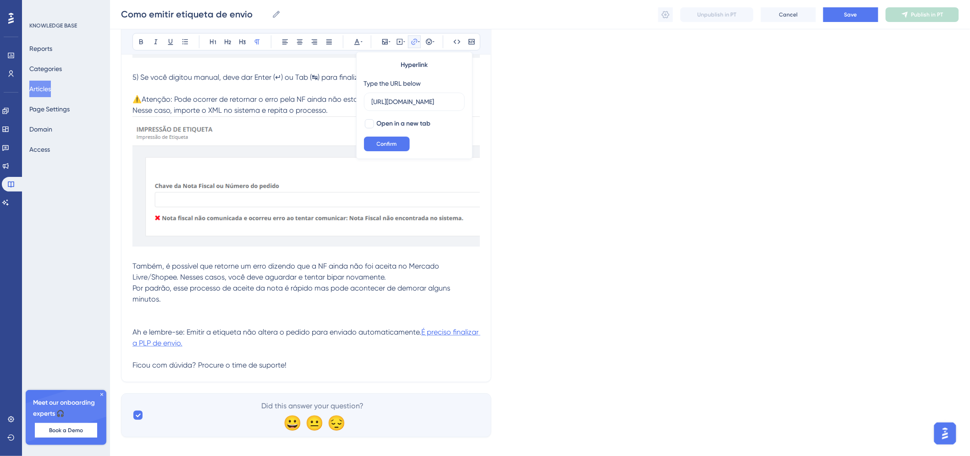
scroll to position [0, 159]
click at [406, 124] on span "Open in a new tab" at bounding box center [404, 123] width 54 height 11
checkbox input "true"
click at [405, 141] on button "Confirm" at bounding box center [387, 144] width 46 height 15
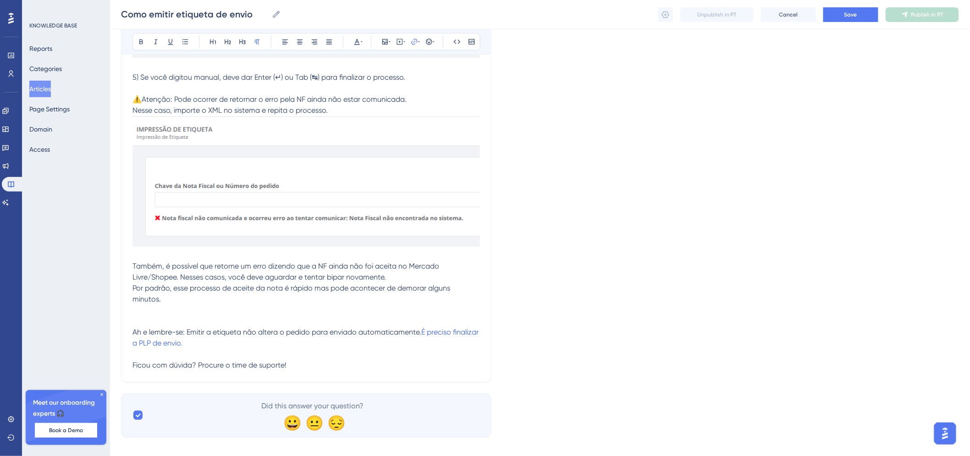
click at [401, 364] on p "Ficou com dúvida? Procure o time de suporte!" at bounding box center [305, 365] width 347 height 11
click at [396, 370] on p "Ficou com dúvida? Procure o time de suporte!" at bounding box center [305, 365] width 347 height 11
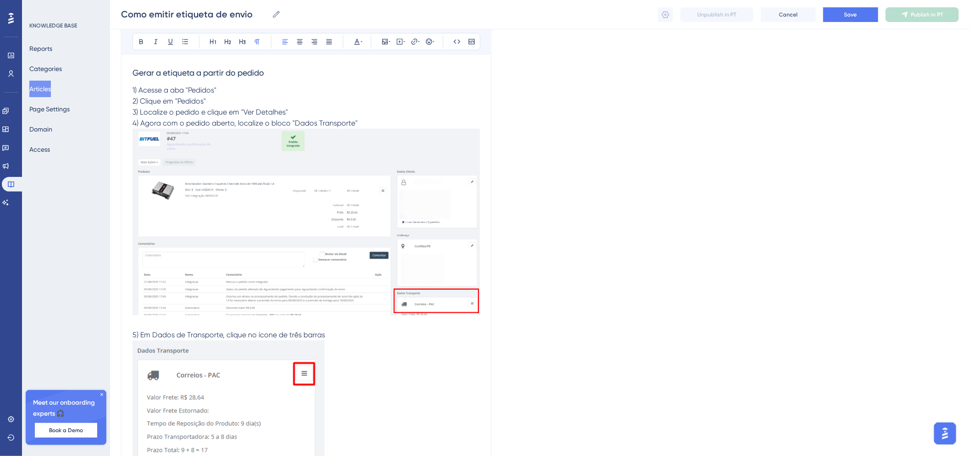
scroll to position [104, 0]
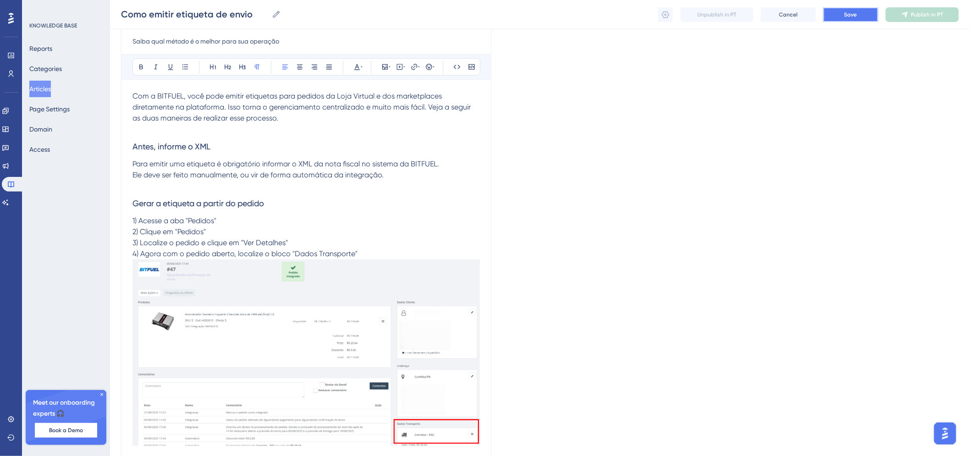
click at [840, 18] on button "Save" at bounding box center [850, 14] width 55 height 15
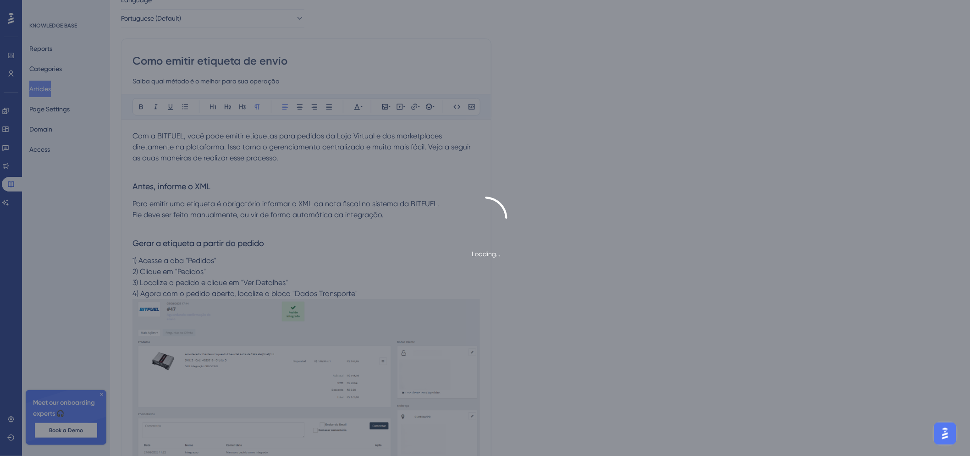
scroll to position [0, 0]
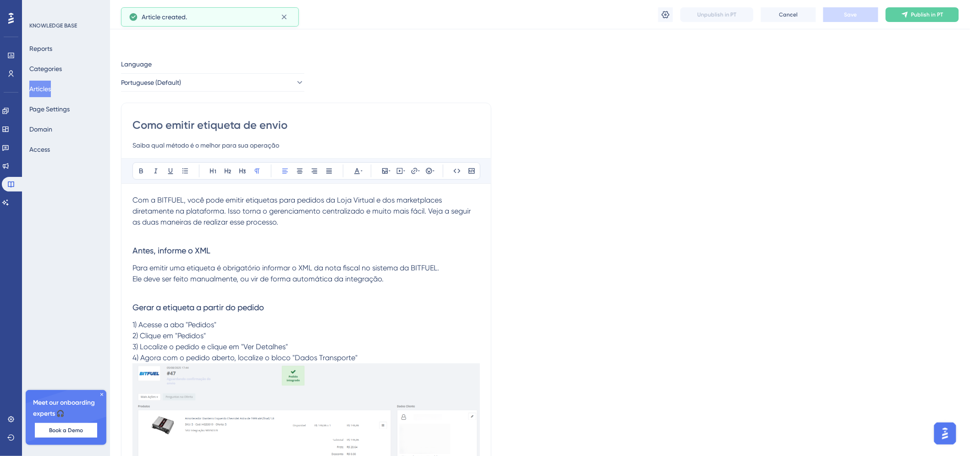
scroll to position [376, 0]
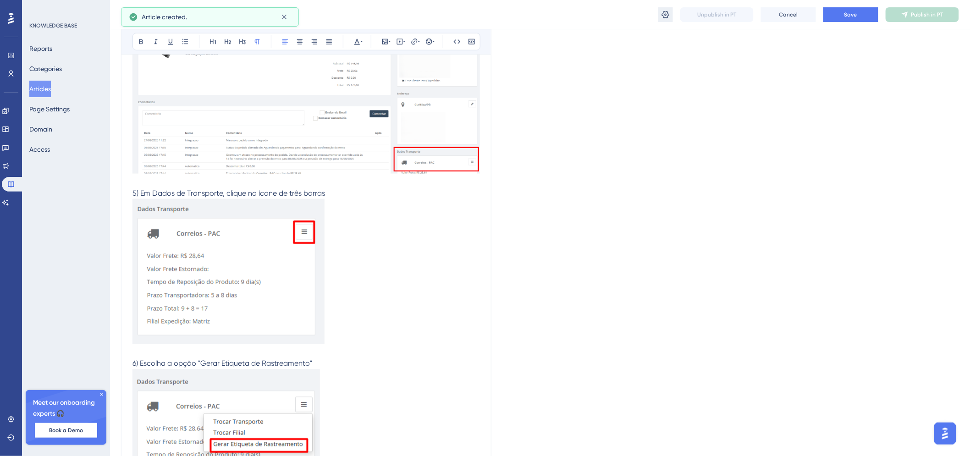
click at [668, 14] on icon at bounding box center [665, 14] width 9 height 9
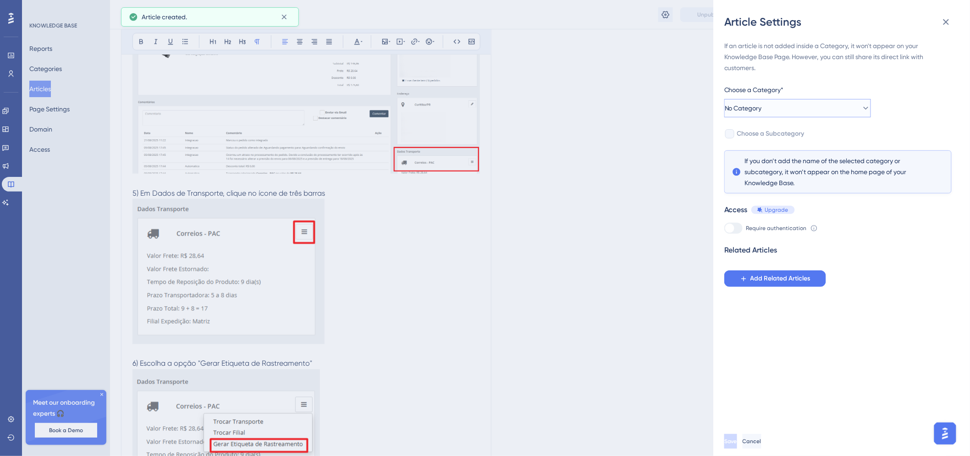
click at [786, 113] on button "No Category" at bounding box center [797, 108] width 147 height 18
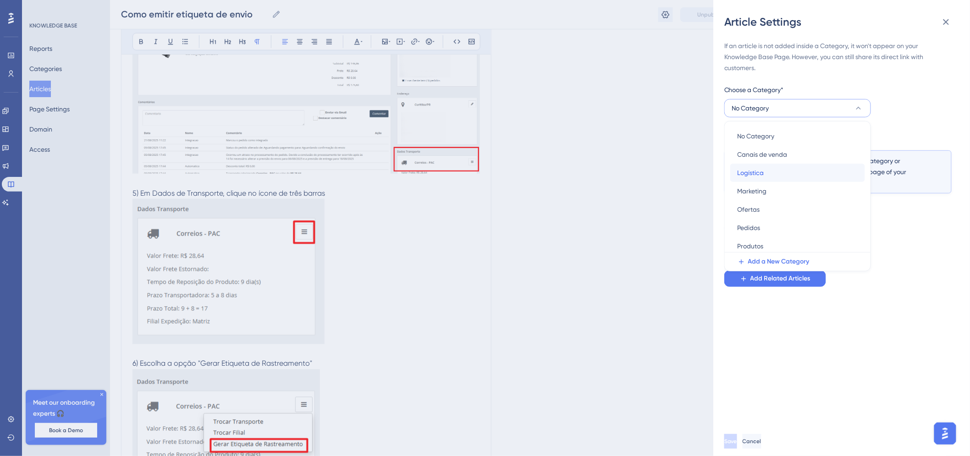
click at [764, 172] on div "Logística Logística" at bounding box center [797, 173] width 120 height 18
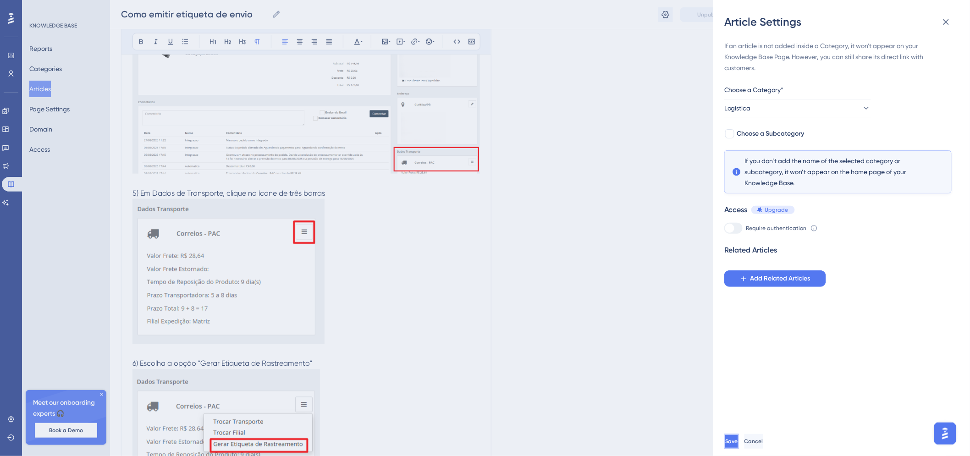
click at [739, 449] on button "Save" at bounding box center [731, 441] width 15 height 15
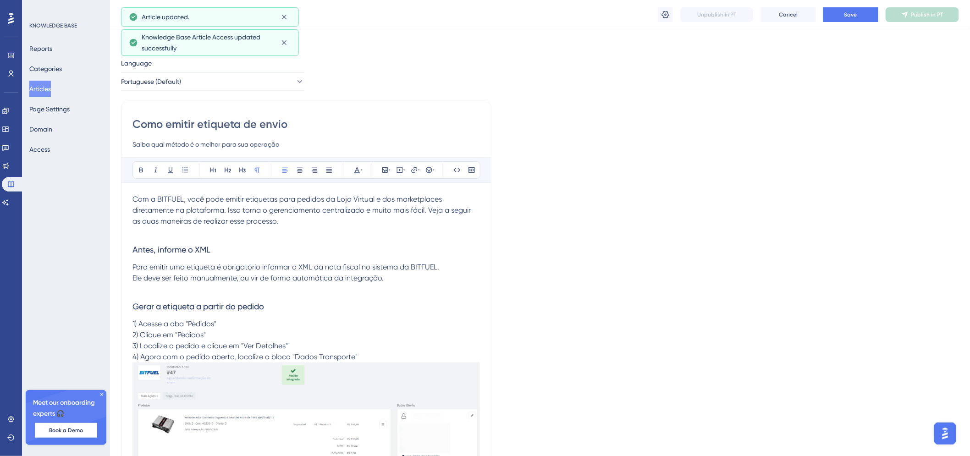
scroll to position [0, 0]
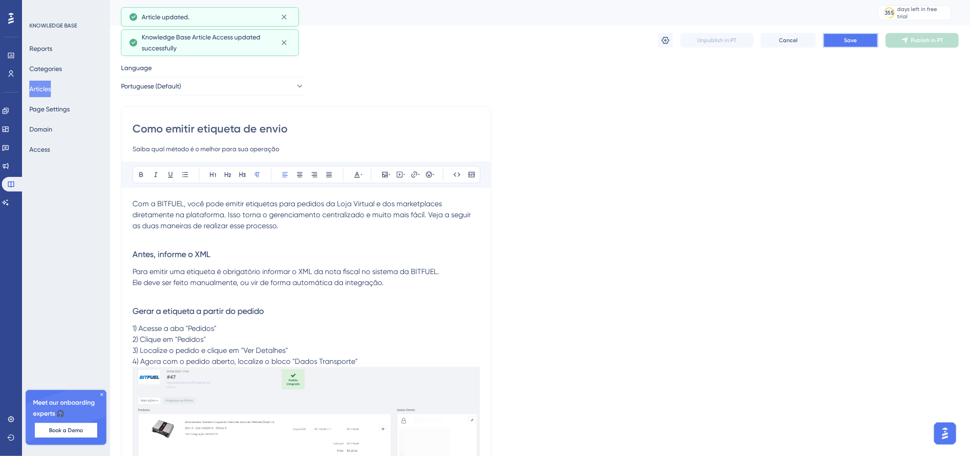
click at [859, 46] on button "Save" at bounding box center [850, 40] width 55 height 15
click at [907, 38] on icon at bounding box center [905, 41] width 6 height 6
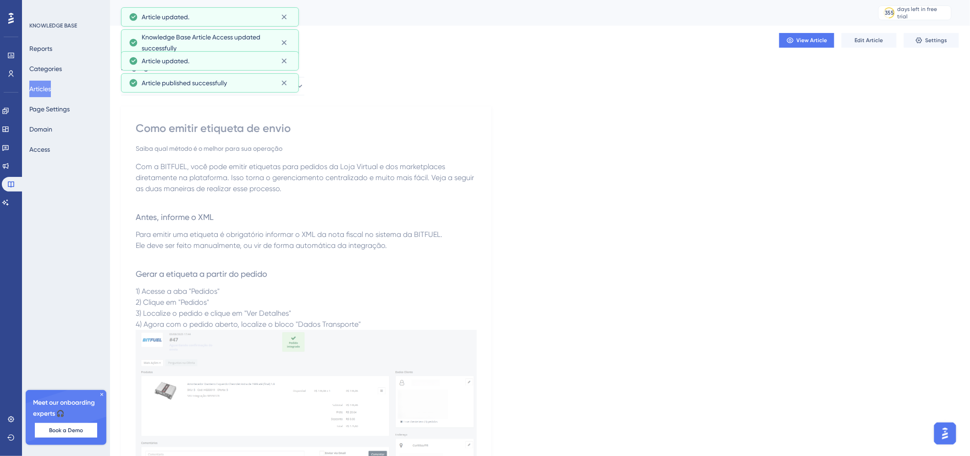
click at [48, 90] on button "Articles" at bounding box center [40, 89] width 22 height 16
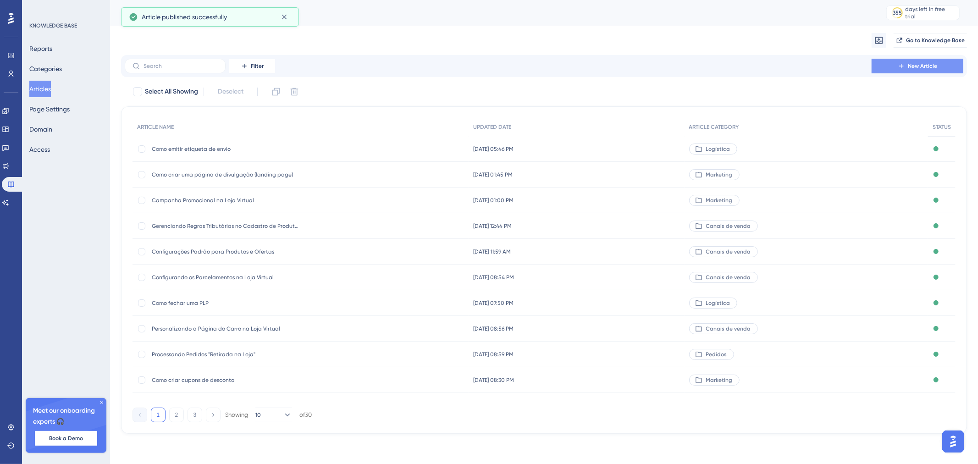
click at [891, 65] on button "New Article" at bounding box center [917, 66] width 92 height 15
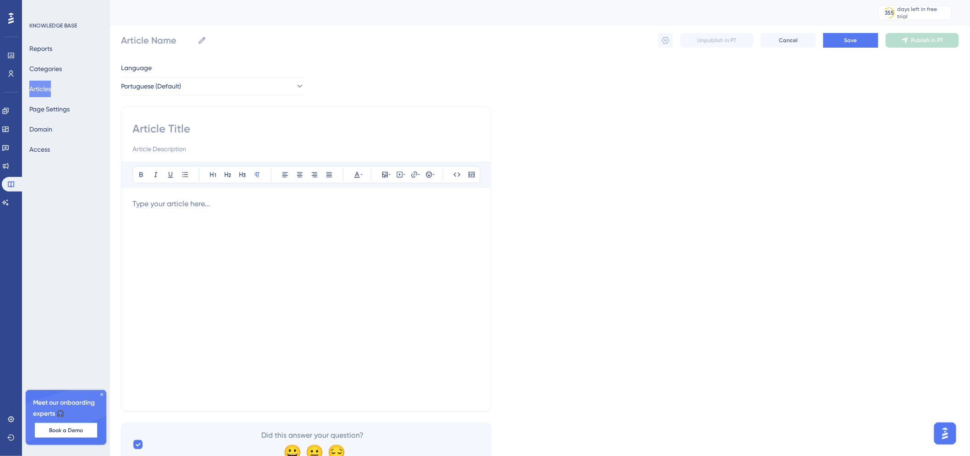
click at [273, 124] on input at bounding box center [305, 128] width 347 height 15
type input "Importar cadastro do Kompati"
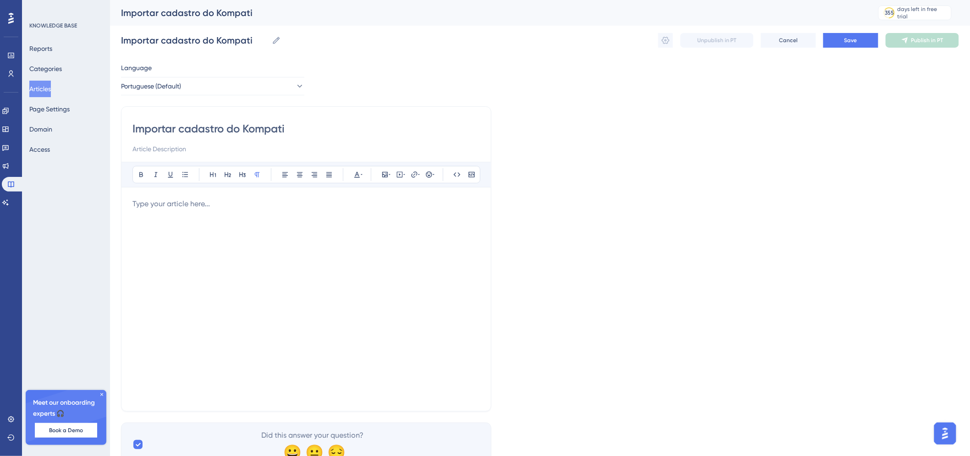
type input "Importar cadastro do Kompati"
click at [286, 153] on input at bounding box center [305, 148] width 347 height 11
type input "S"
type input "Veja como você pode acelerar o processe de cadastro"
click at [263, 200] on p at bounding box center [305, 203] width 347 height 11
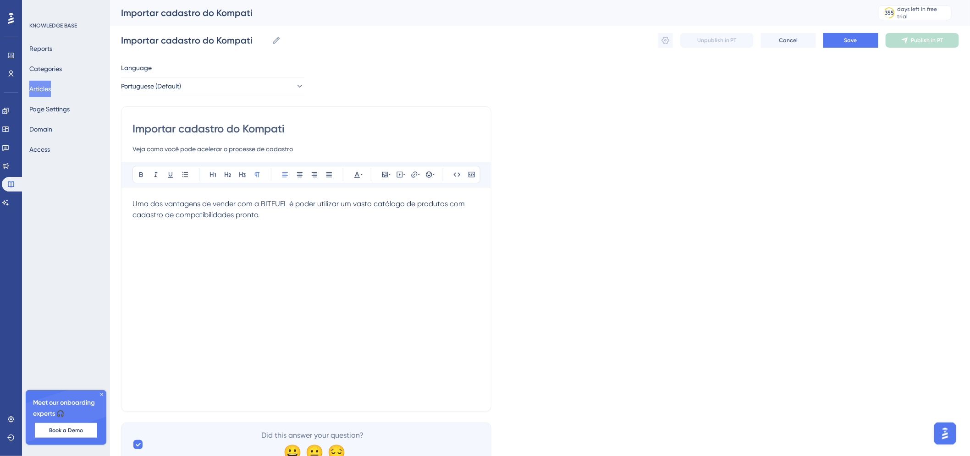
click at [306, 214] on p "Uma das vantagens de vender com a BITFUEL é poder utilizar um vasto catálogo de…" at bounding box center [305, 209] width 347 height 22
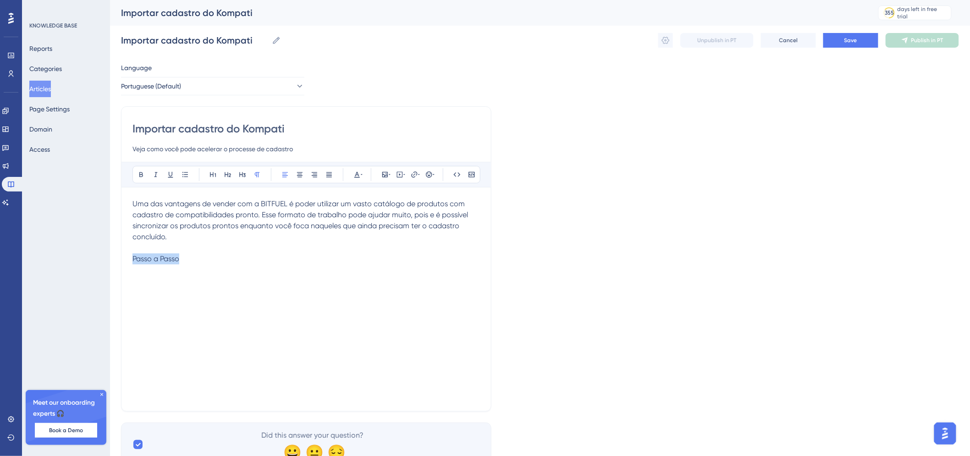
drag, startPoint x: 176, startPoint y: 263, endPoint x: 130, endPoint y: 261, distance: 45.4
click at [130, 261] on div "Importar cadastro do Kompati Veja como você pode acelerar o processe de cadastr…" at bounding box center [306, 258] width 370 height 305
click at [241, 257] on p "Passo a Passo" at bounding box center [305, 258] width 347 height 11
drag, startPoint x: 228, startPoint y: 259, endPoint x: 118, endPoint y: 262, distance: 109.6
click at [118, 262] on div "Performance Users Engagement Widgets Feedback Product Updates Knowledge Base AI…" at bounding box center [540, 240] width 860 height 481
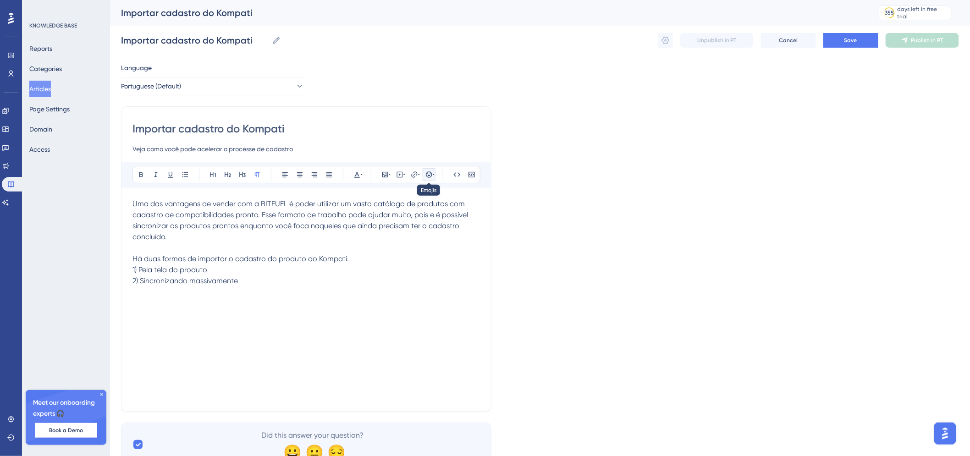
click at [425, 179] on button at bounding box center [429, 174] width 13 height 13
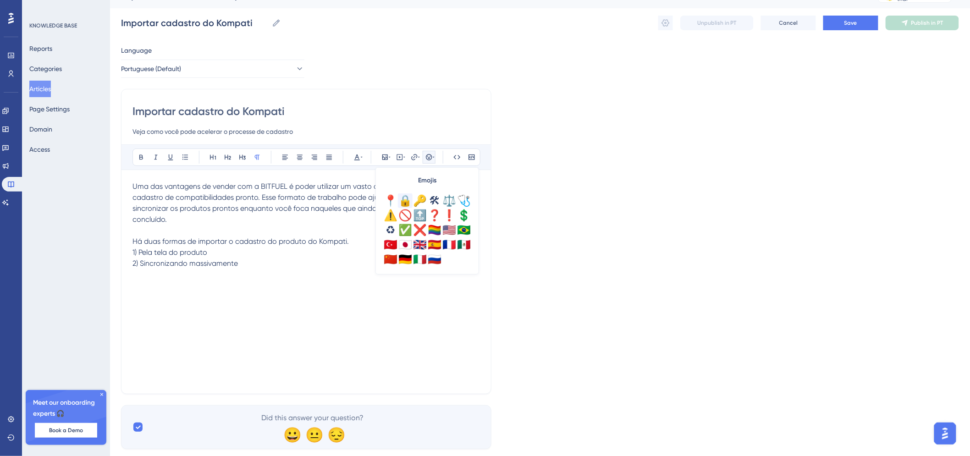
scroll to position [36, 0]
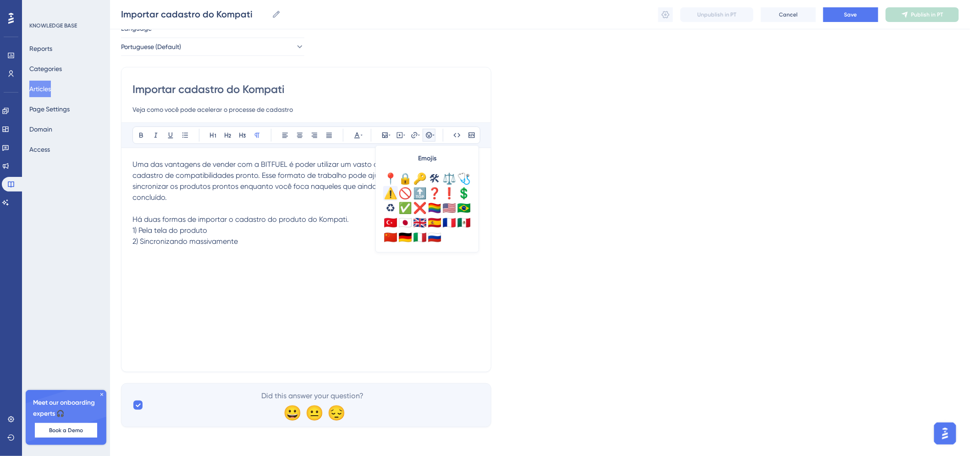
click at [392, 194] on div "⚠️" at bounding box center [390, 193] width 15 height 15
click at [291, 265] on p "⚠️Atenção: O sistema precisa que" at bounding box center [305, 263] width 347 height 11
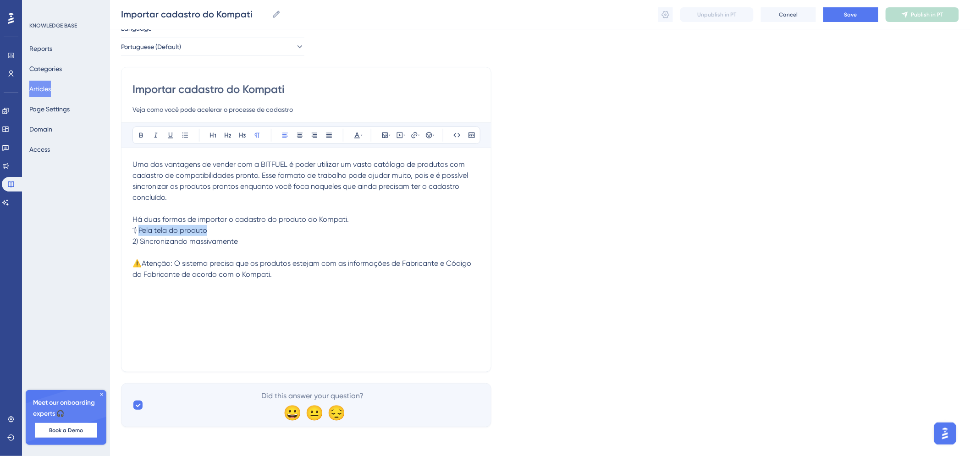
drag, startPoint x: 209, startPoint y: 231, endPoint x: 140, endPoint y: 232, distance: 69.2
click at [140, 232] on p "1) Pela tela do produto" at bounding box center [305, 230] width 347 height 11
copy span "Pela tela do produto"
click at [157, 310] on div "Uma das vantagens de vender com a BITFUEL é poder utilizar um vasto catálogo de…" at bounding box center [305, 260] width 347 height 202
drag, startPoint x: 148, startPoint y: 296, endPoint x: 133, endPoint y: 296, distance: 15.1
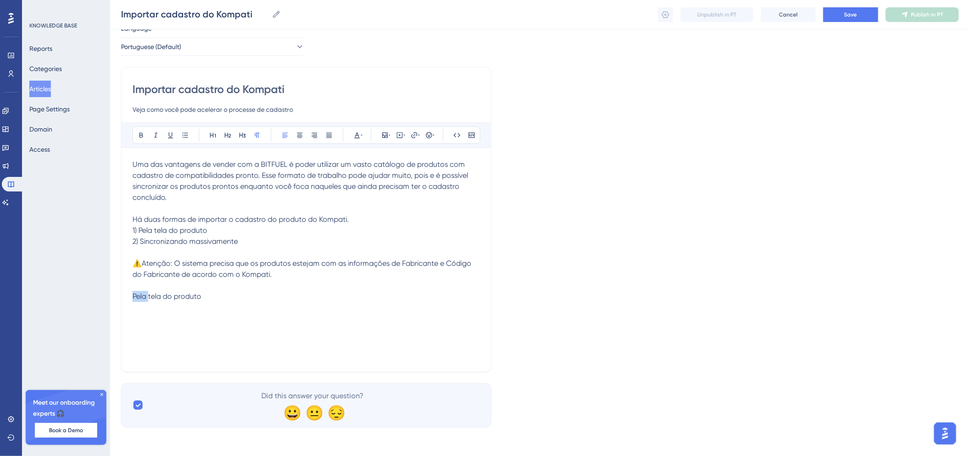
click at [133, 296] on span "Pela tela do produto" at bounding box center [166, 296] width 69 height 9
click at [243, 298] on p "Importação via tela do produto" at bounding box center [305, 296] width 347 height 11
click at [194, 299] on span "Importação via tela do produto" at bounding box center [185, 296] width 107 height 9
click at [243, 297] on p "Importação via tela do produto" at bounding box center [305, 296] width 347 height 11
drag, startPoint x: 243, startPoint y: 297, endPoint x: 111, endPoint y: 296, distance: 132.0
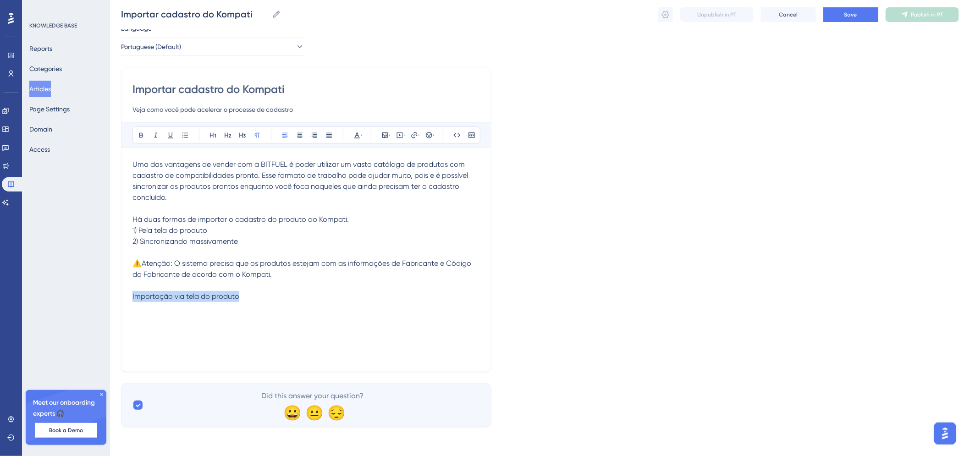
click at [111, 296] on div "Performance Users Engagement Widgets Feedback Product Updates Knowledge Base AI…" at bounding box center [540, 203] width 860 height 478
click at [244, 139] on button at bounding box center [242, 135] width 13 height 13
click at [250, 296] on h3 "Importação via tela do produto" at bounding box center [305, 303] width 347 height 24
click at [266, 303] on h3 "Importação via tela do produto" at bounding box center [305, 303] width 347 height 24
click at [260, 278] on p "⚠️Atenção: O sistema precisa que os produtos estejam com as informações de Fabr…" at bounding box center [305, 269] width 347 height 22
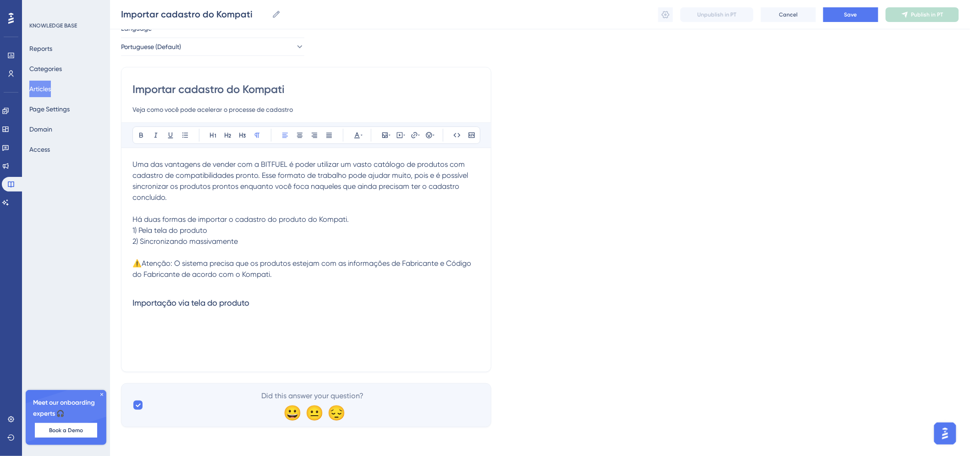
click at [268, 289] on p at bounding box center [305, 285] width 347 height 11
click at [273, 301] on h3 "Importação via tela do produto" at bounding box center [305, 303] width 347 height 24
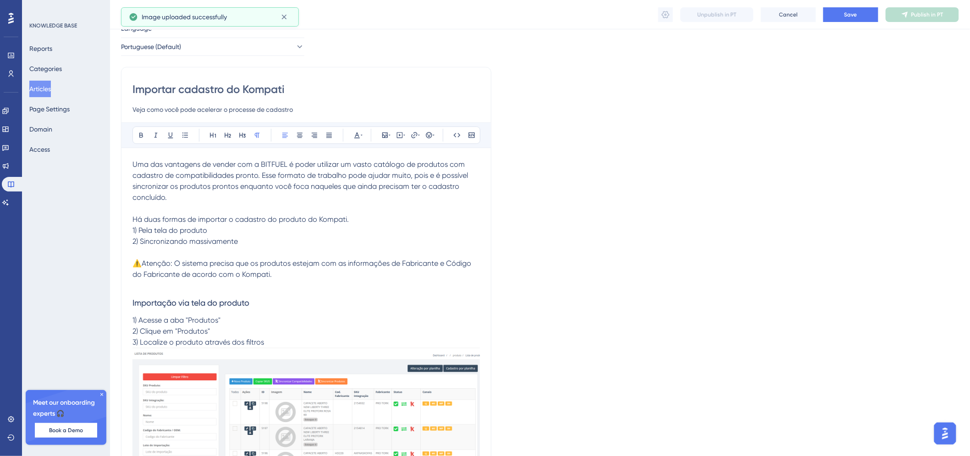
click at [209, 340] on span "3) Localize o produto através dos filtros" at bounding box center [198, 342] width 132 height 9
drag, startPoint x: 207, startPoint y: 344, endPoint x: 280, endPoint y: 346, distance: 73.4
click at [280, 346] on p "3) Localize o produto através dos filtros" at bounding box center [305, 342] width 347 height 11
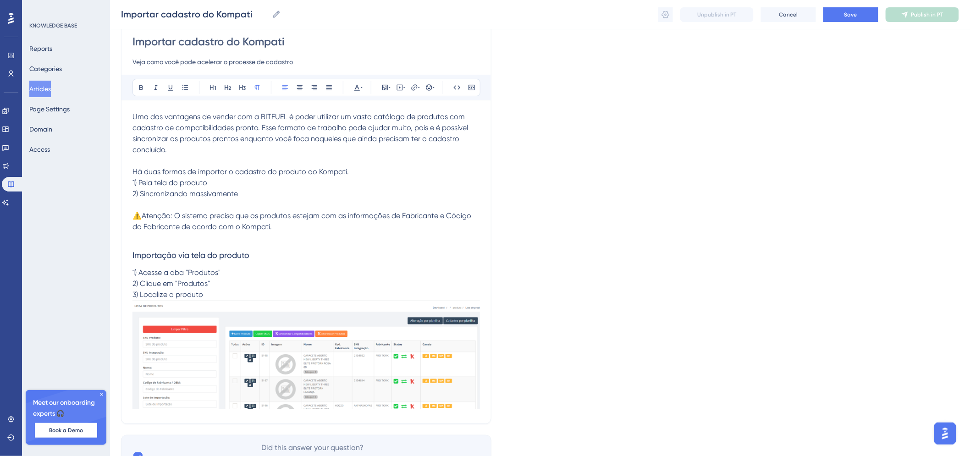
scroll to position [135, 0]
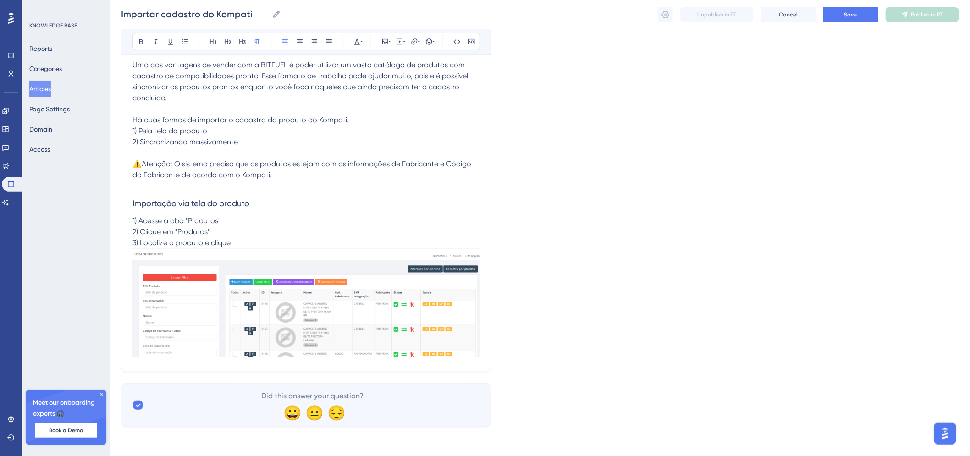
click at [309, 313] on img at bounding box center [305, 302] width 347 height 109
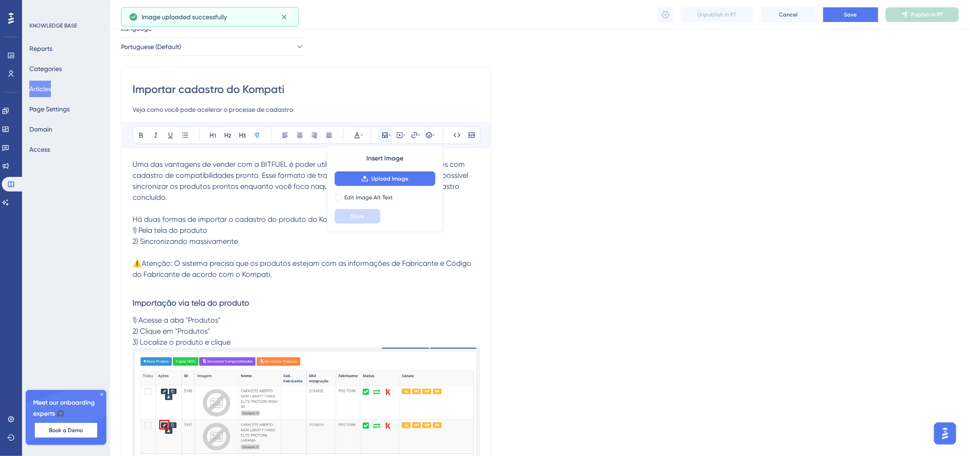
scroll to position [134, 0]
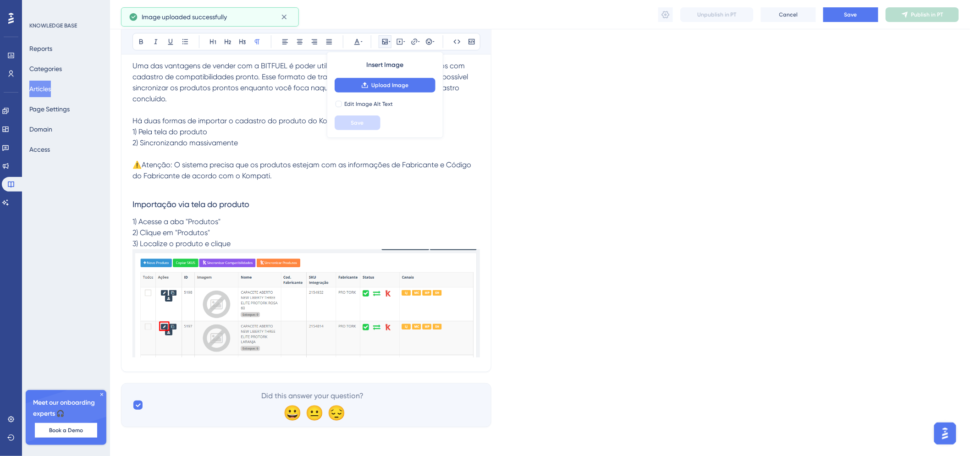
click at [243, 241] on p "3) Localize o produto e clique" at bounding box center [305, 243] width 347 height 11
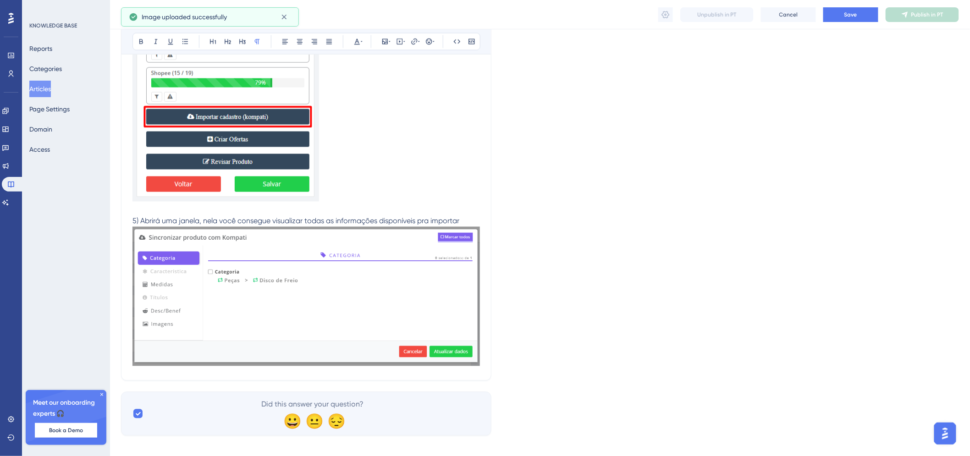
scroll to position [597, 0]
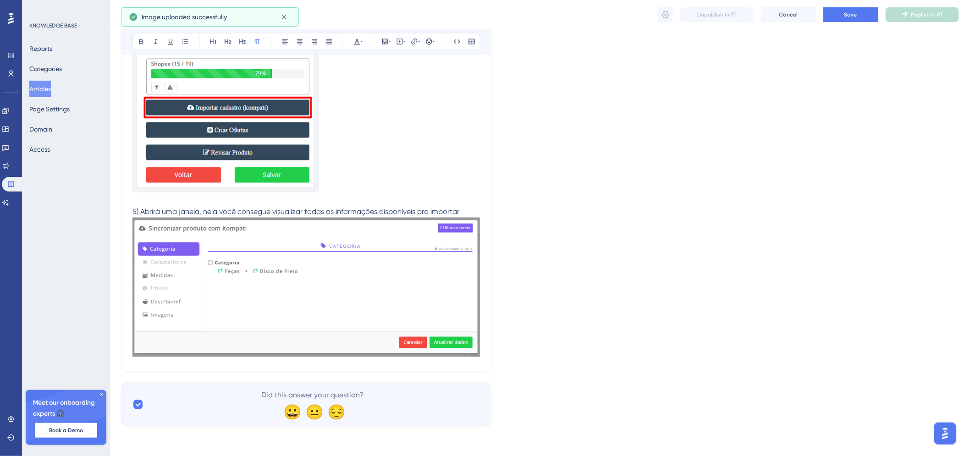
click at [468, 213] on p "5) Abrirá uma janela, nela você consegue visualizar todas as informações dispon…" at bounding box center [305, 212] width 347 height 11
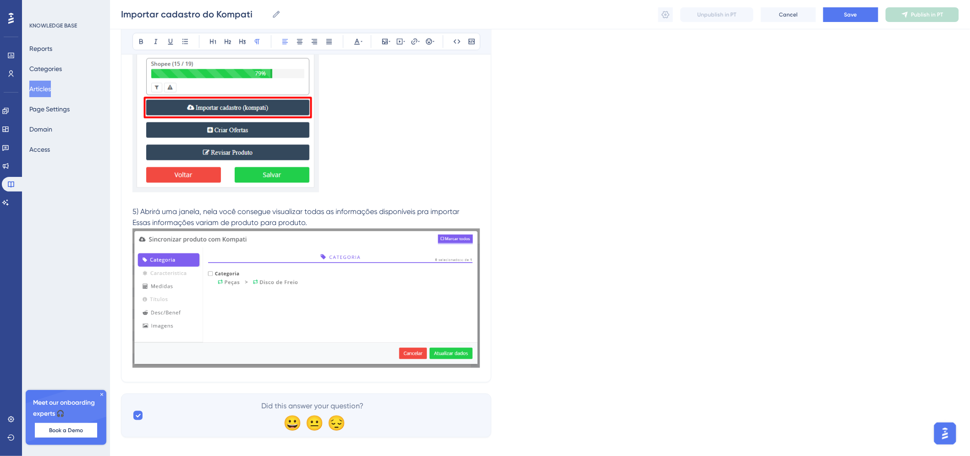
click at [476, 223] on p "Essas informações variam de produto para produto." at bounding box center [305, 223] width 347 height 11
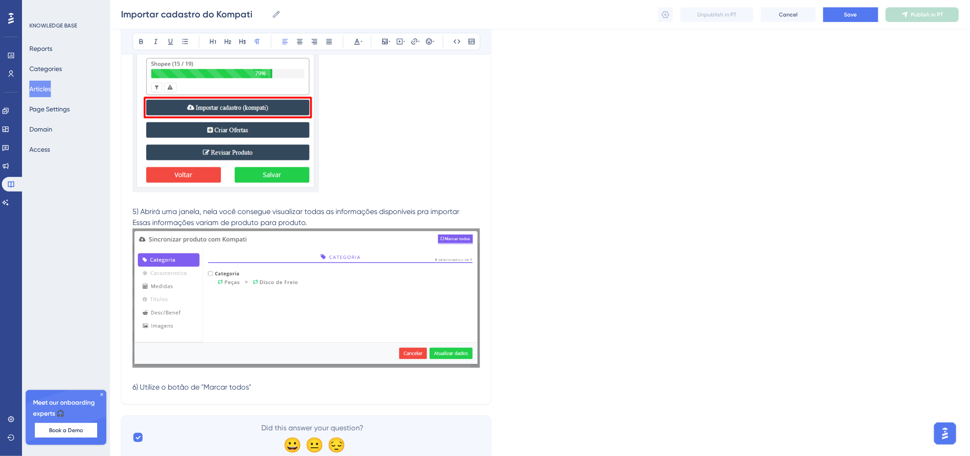
click at [200, 391] on span "6) Utilize o botão de "Marcar todos"" at bounding box center [191, 387] width 119 height 9
click at [245, 390] on p "6) Utilize o botão "Marcar todos"" at bounding box center [305, 387] width 347 height 11
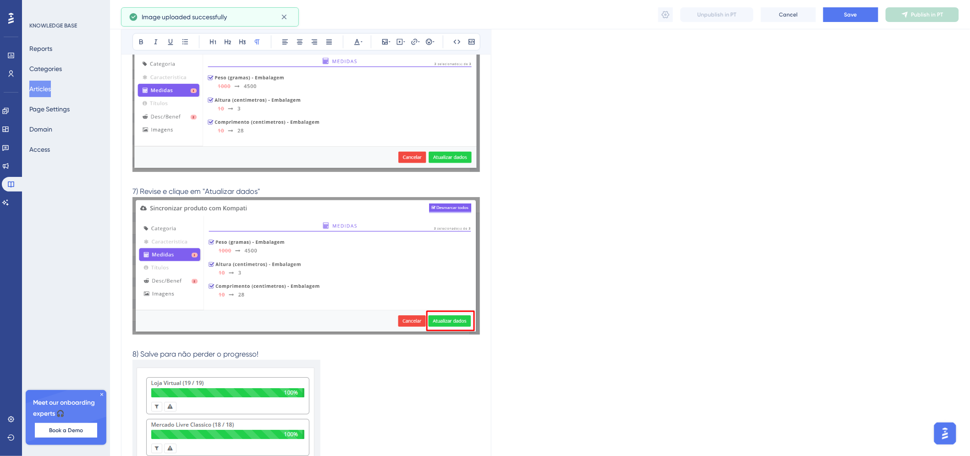
scroll to position [1351, 0]
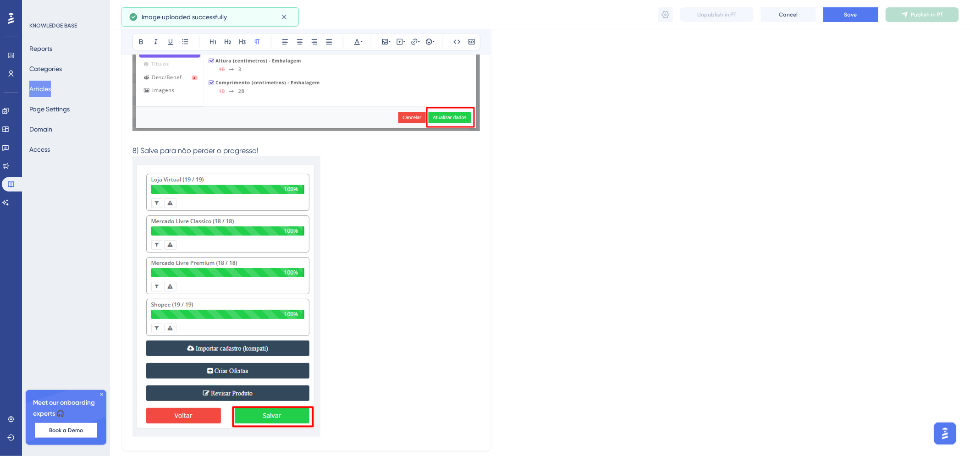
click at [143, 149] on span "8) Salve para não perder o progresso!" at bounding box center [195, 150] width 126 height 9
click at [348, 154] on p "8) Agora é só salvar o produto para não perder o progresso!" at bounding box center [305, 150] width 347 height 11
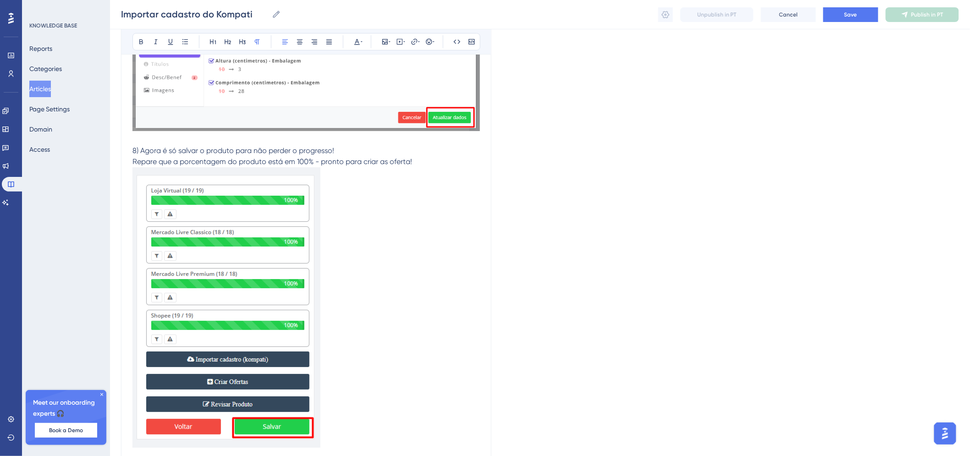
click at [407, 164] on span "Repare que a porcentagem do produto está em 100% - pronto para criar as oferta!" at bounding box center [272, 161] width 280 height 9
click at [409, 173] on p at bounding box center [305, 309] width 347 height 284
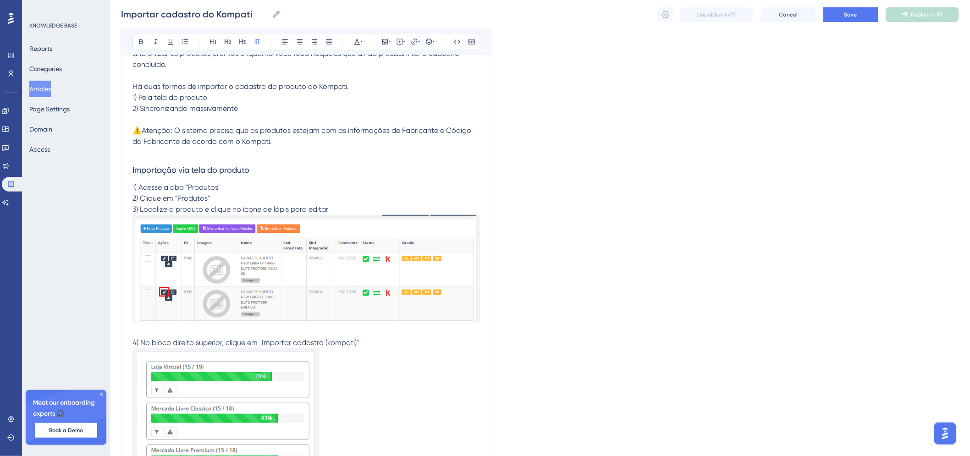
scroll to position [0, 0]
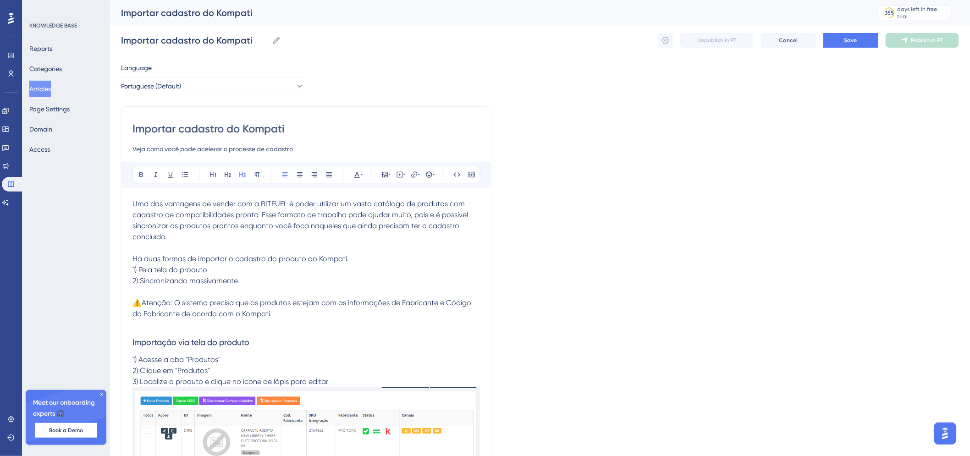
click at [262, 345] on h3 "Importação via tela do produto" at bounding box center [305, 342] width 347 height 24
drag, startPoint x: 262, startPoint y: 344, endPoint x: 219, endPoint y: 338, distance: 43.1
copy span "Importação via tela do produto"
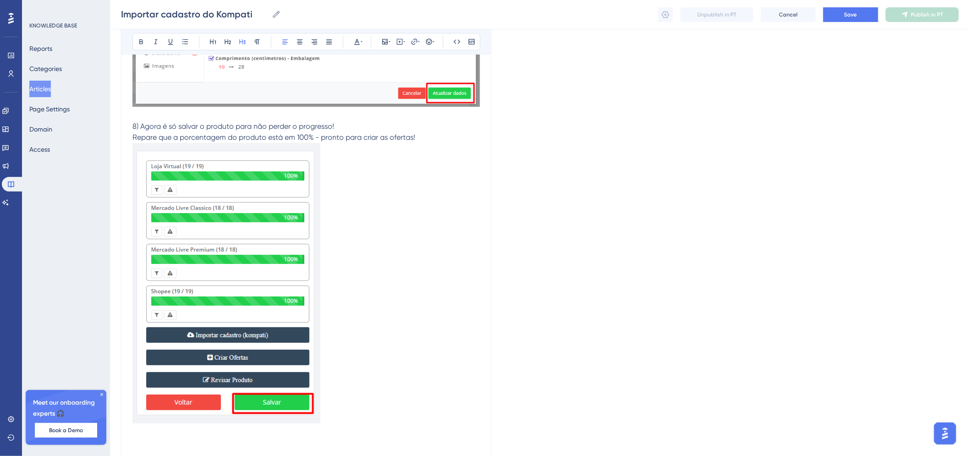
scroll to position [1464, 0]
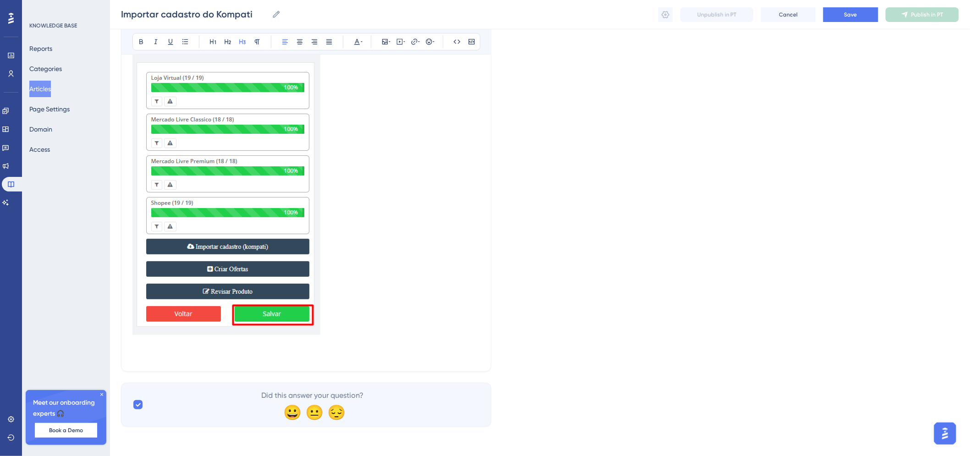
click at [362, 310] on p at bounding box center [305, 197] width 347 height 284
click at [367, 339] on p at bounding box center [305, 343] width 347 height 11
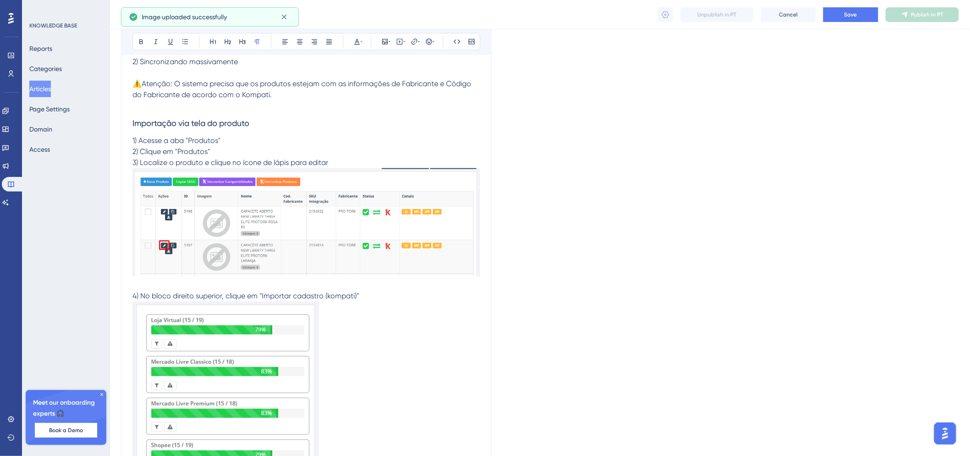
scroll to position [0, 0]
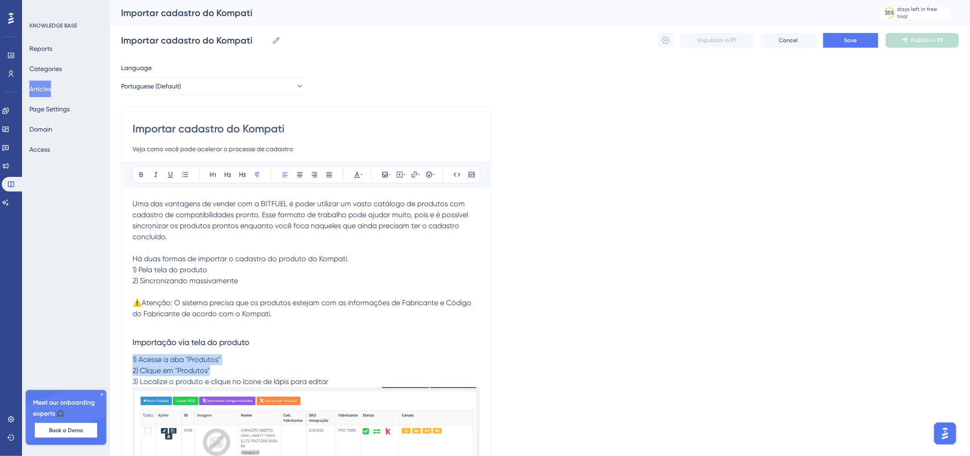
drag, startPoint x: 133, startPoint y: 359, endPoint x: 221, endPoint y: 368, distance: 88.4
copy div "1) Acesse a aba "Produtos" 2) Clique em "Produtos""
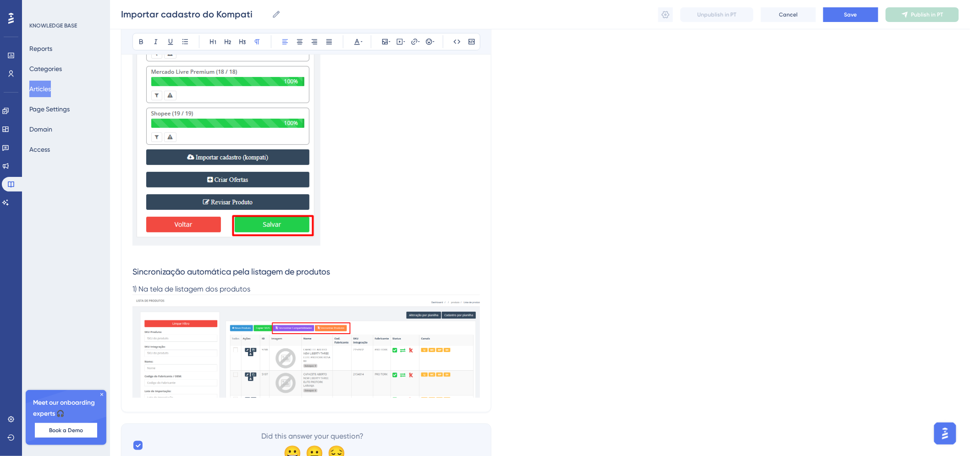
scroll to position [1594, 0]
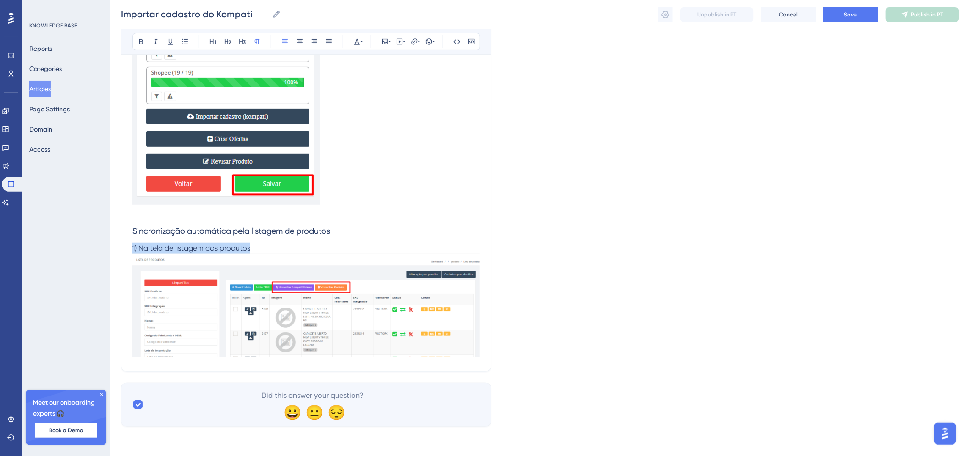
drag, startPoint x: 258, startPoint y: 246, endPoint x: 132, endPoint y: 248, distance: 126.5
click at [132, 248] on p "1) Na tela de listagem dos produtos" at bounding box center [305, 248] width 347 height 11
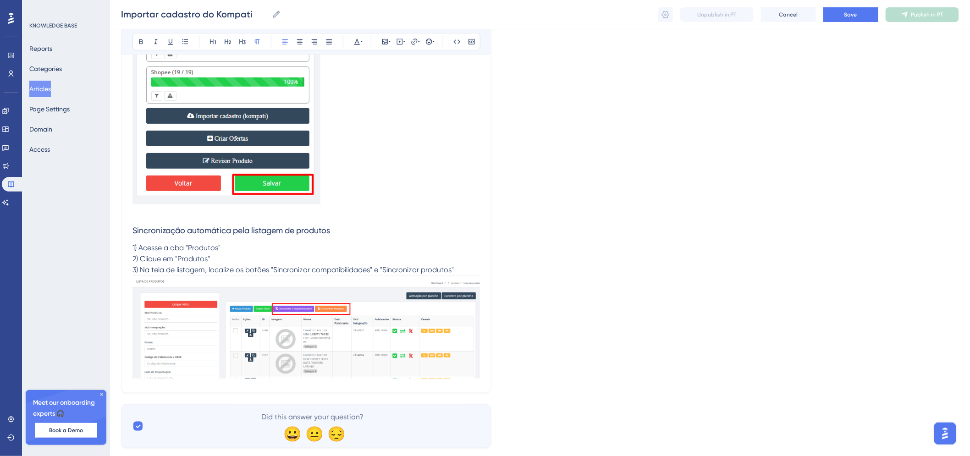
click at [315, 269] on span "3) Na tela de listagem, localize os botões "Sincronizar compatibilidades" e "Si…" at bounding box center [292, 269] width 321 height 9
click at [425, 271] on span "3) Na tela de listagem, localize os botões "Sincronizar Compatibilidades" e "Si…" at bounding box center [293, 269] width 323 height 9
click at [467, 269] on p "3) Na tela de listagem, localize os botões "Sincronizar Compatibilidades" e "Si…" at bounding box center [305, 269] width 347 height 11
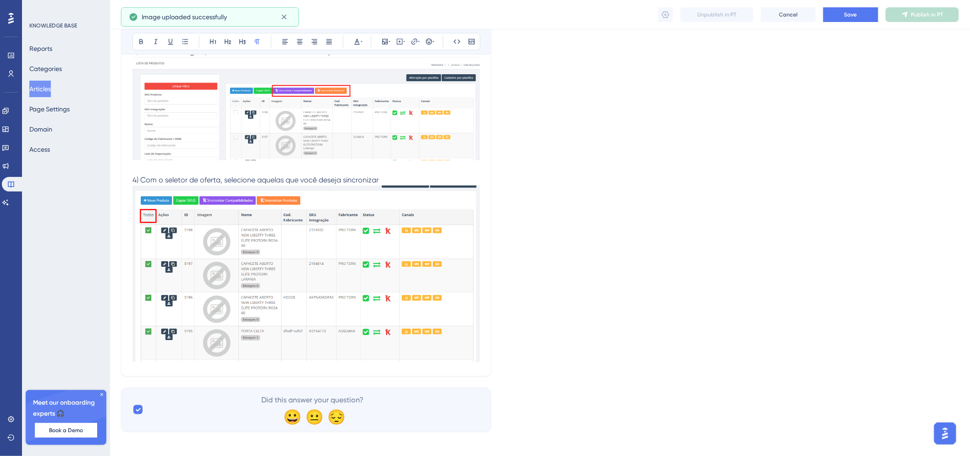
scroll to position [1818, 0]
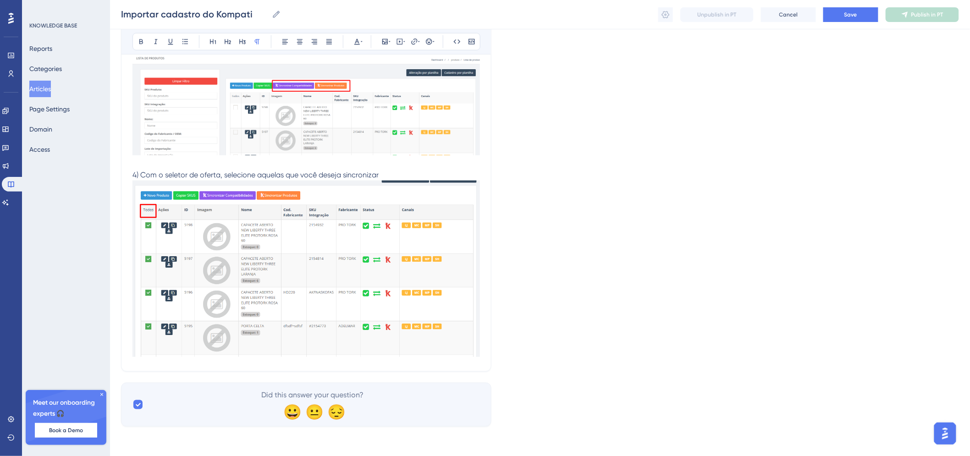
click at [393, 171] on p "4) Com o seletor de oferta, selecione aquelas que você deseja sincronizar" at bounding box center [305, 175] width 347 height 11
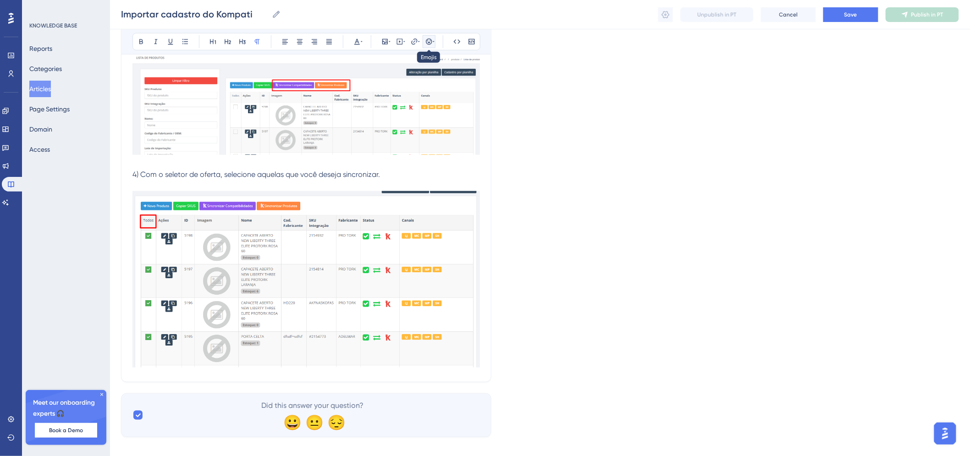
click at [428, 44] on icon at bounding box center [428, 41] width 7 height 7
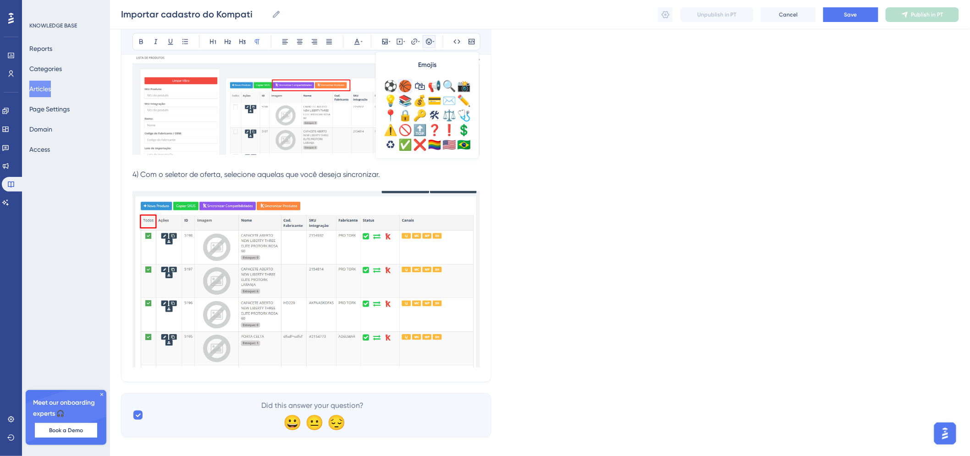
scroll to position [272, 0]
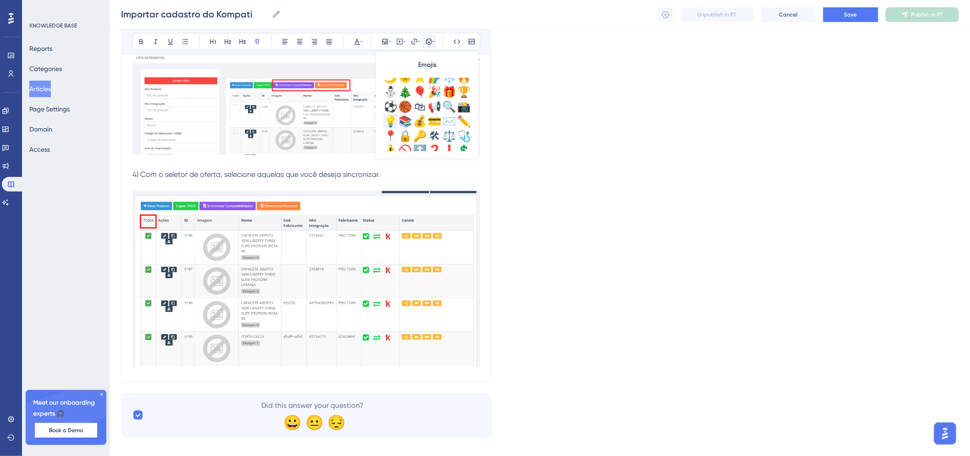
click at [391, 122] on div "💡" at bounding box center [390, 121] width 15 height 15
click at [279, 187] on span "💡Dica: Aumente a visualização da página para poder selecionar uma quantidade ma…" at bounding box center [304, 185] width 345 height 9
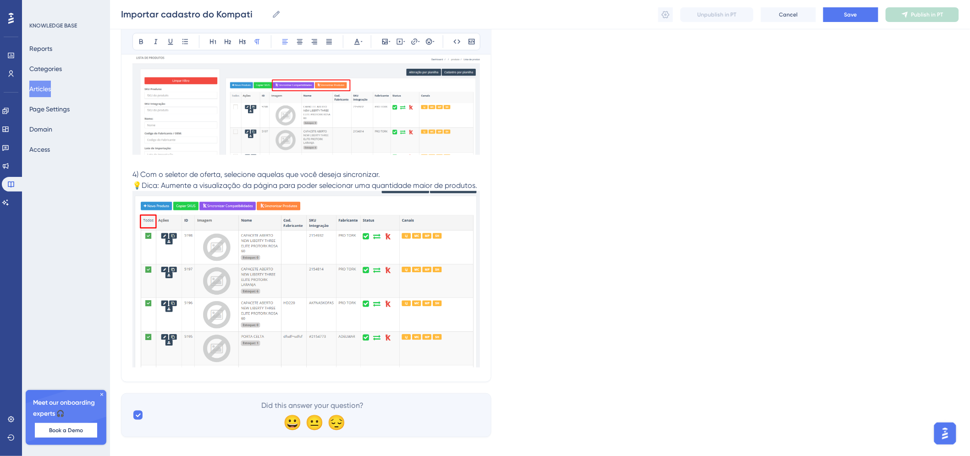
click at [477, 187] on span "💡Dica: Aumente a visualização da página para poder selecionar uma quantidade ma…" at bounding box center [304, 185] width 345 height 9
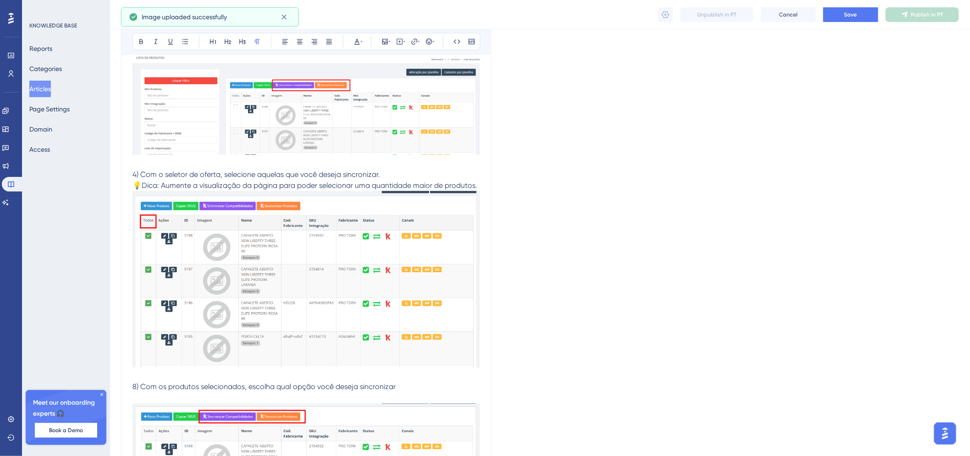
click at [368, 398] on p at bounding box center [305, 398] width 347 height 11
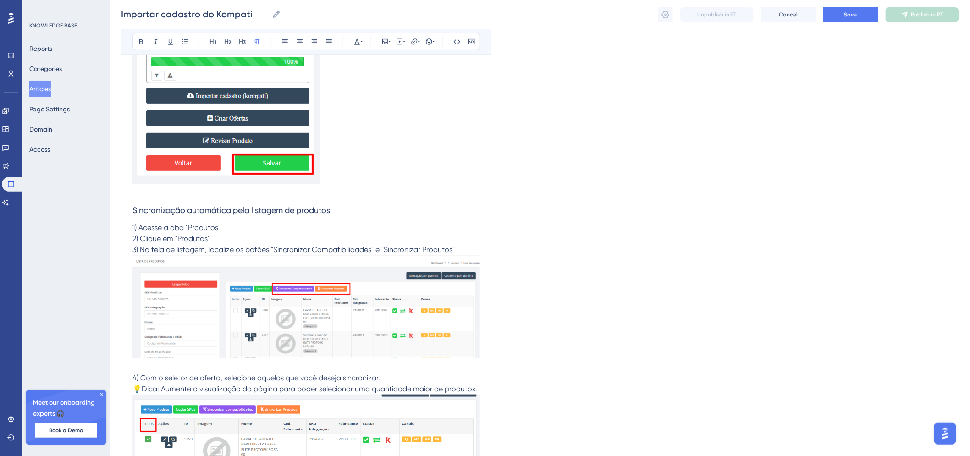
scroll to position [1716, 0]
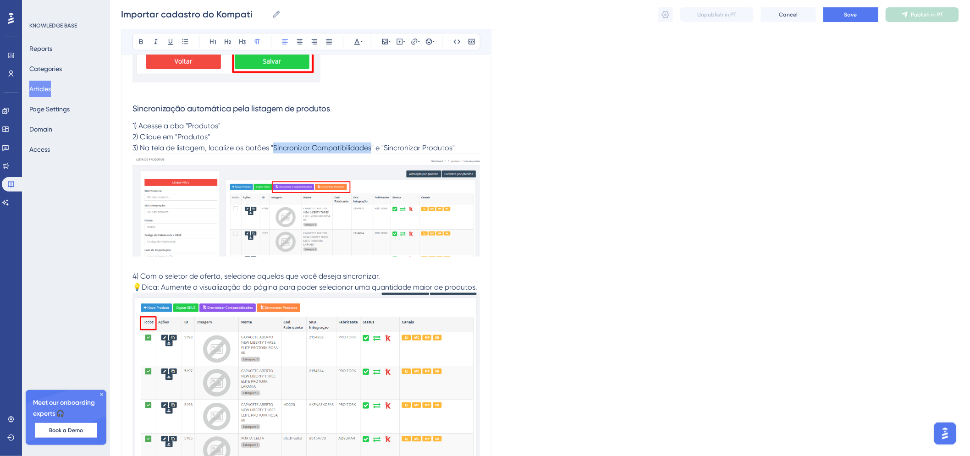
drag, startPoint x: 273, startPoint y: 148, endPoint x: 372, endPoint y: 148, distance: 99.0
click at [372, 148] on span "3) Na tela de listagem, localize os botões "Sincronizar Compatibilidades" e "Si…" at bounding box center [293, 147] width 322 height 9
copy span "Sincronizar Compatibilidades"
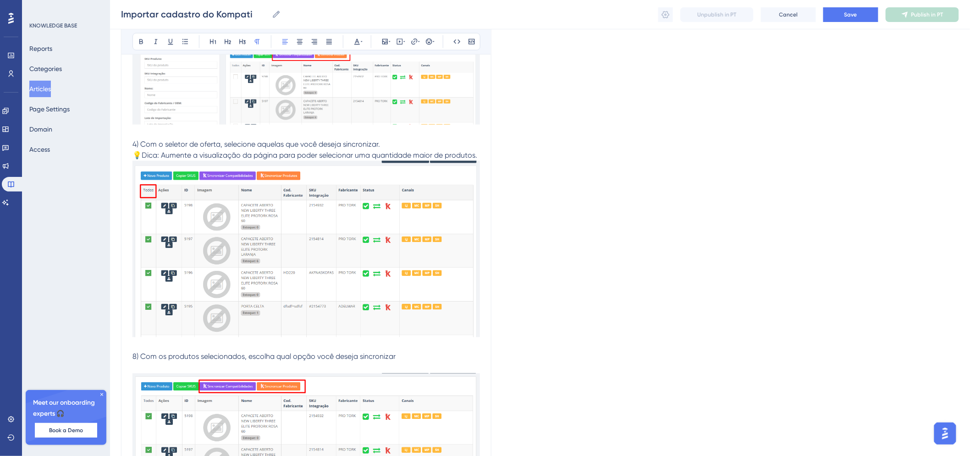
scroll to position [1971, 0]
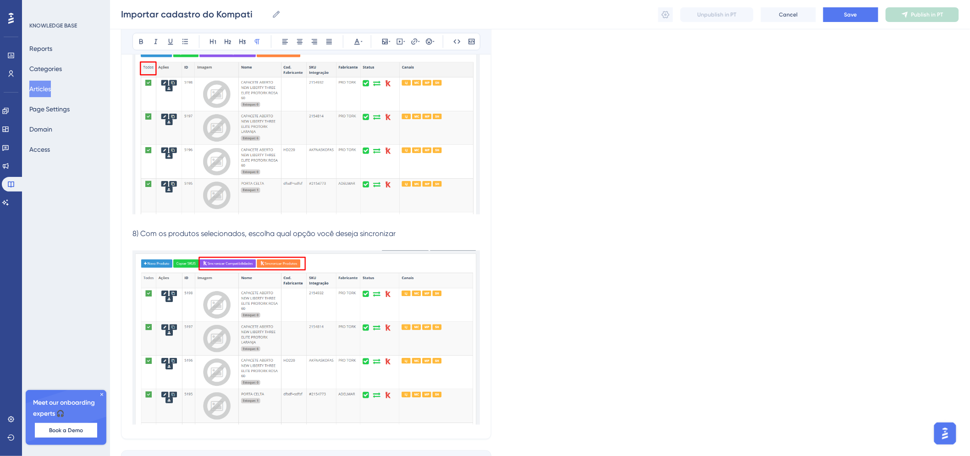
click at [220, 247] on p at bounding box center [305, 245] width 347 height 11
click at [235, 244] on p "Sincronizar Compatibilidades" at bounding box center [305, 245] width 347 height 11
drag, startPoint x: 236, startPoint y: 244, endPoint x: 131, endPoint y: 245, distance: 105.4
click at [144, 39] on icon at bounding box center [140, 41] width 7 height 7
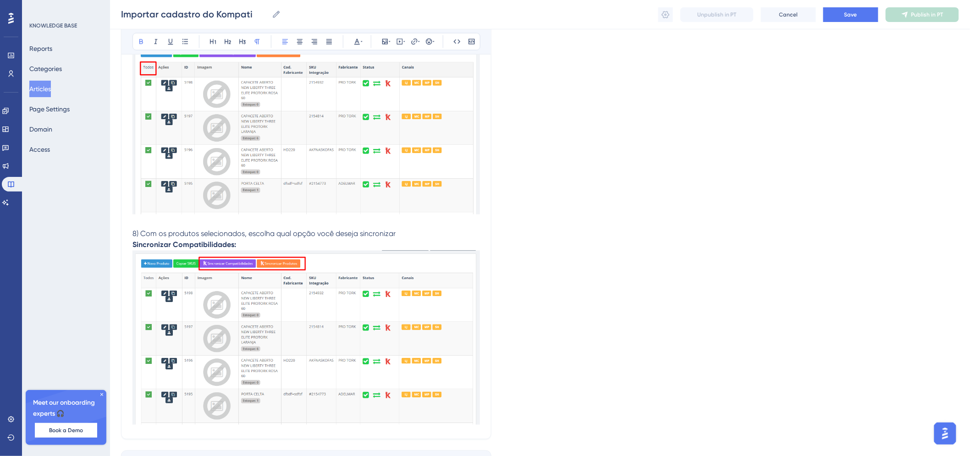
click at [245, 245] on p "Sincronizar Compatibilidades:" at bounding box center [305, 245] width 347 height 11
drag, startPoint x: 325, startPoint y: 245, endPoint x: 430, endPoint y: 242, distance: 104.5
click at [430, 242] on p "Sincronizar Compatibilidades: Ele irá buscar no Kompati a compatibilidade dos p…" at bounding box center [305, 245] width 347 height 11
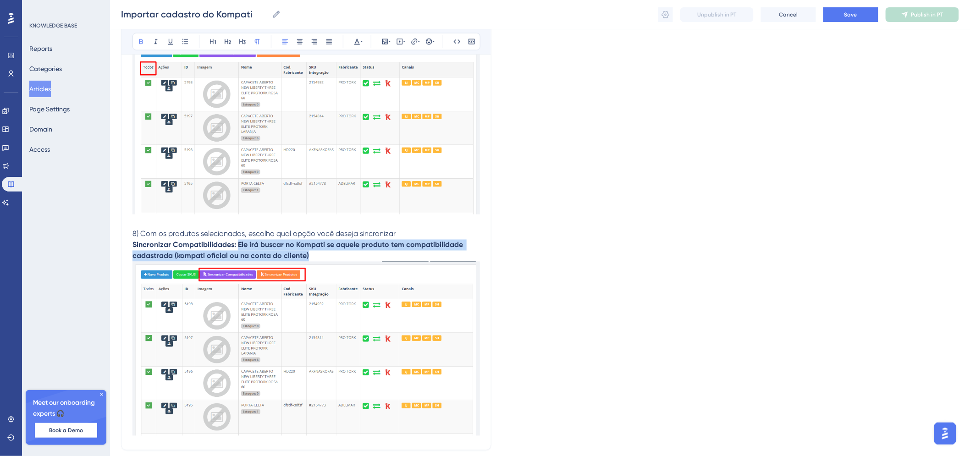
drag, startPoint x: 319, startPoint y: 253, endPoint x: 237, endPoint y: 243, distance: 82.1
click at [237, 243] on p "Sincronizar Compatibilidades: Ele irá buscar no Kompati se aquele produto tem c…" at bounding box center [305, 251] width 347 height 22
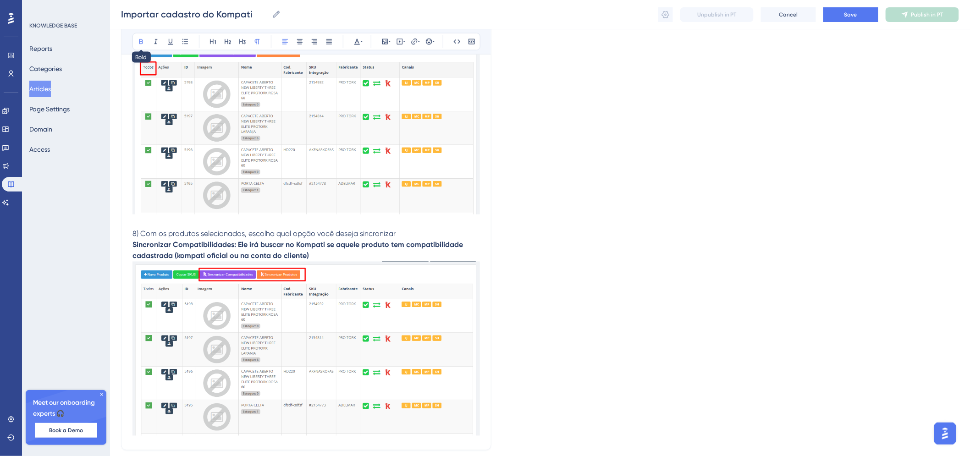
click at [143, 43] on icon at bounding box center [141, 41] width 4 height 5
click at [312, 256] on p "Sincronizar Compatibilidades: Ele irá buscar no Kompati se aquele produto tem c…" at bounding box center [305, 251] width 347 height 22
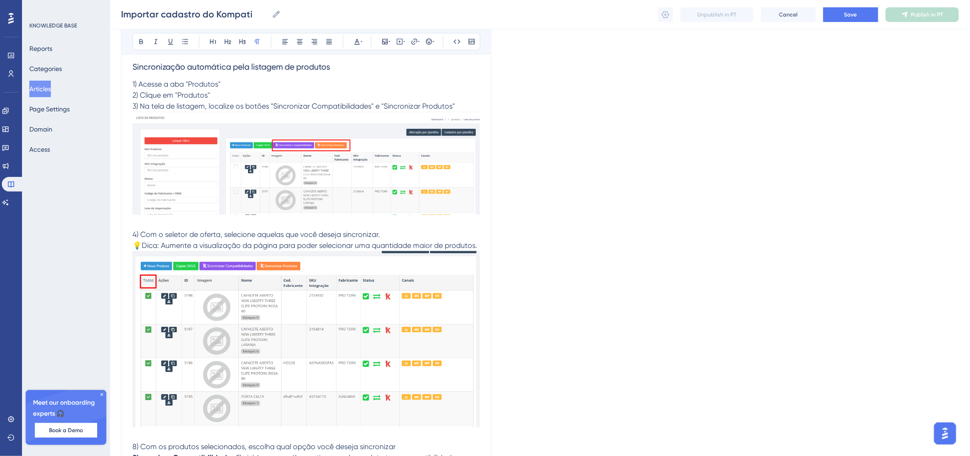
scroll to position [1665, 0]
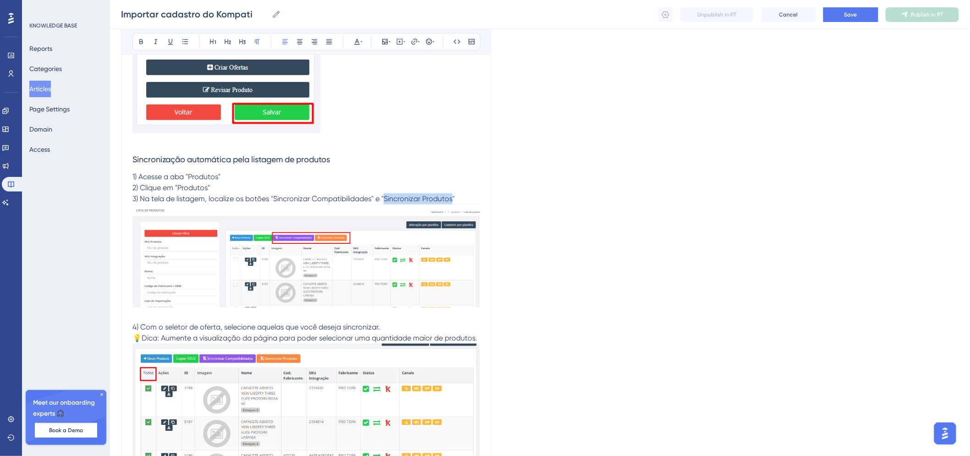
drag, startPoint x: 385, startPoint y: 198, endPoint x: 452, endPoint y: 199, distance: 66.5
click at [452, 199] on span "3) Na tela de listagem, localize os botões "Sincronizar Compatibilidades" e "Si…" at bounding box center [293, 198] width 322 height 9
copy span "Sincronizar Produtos"
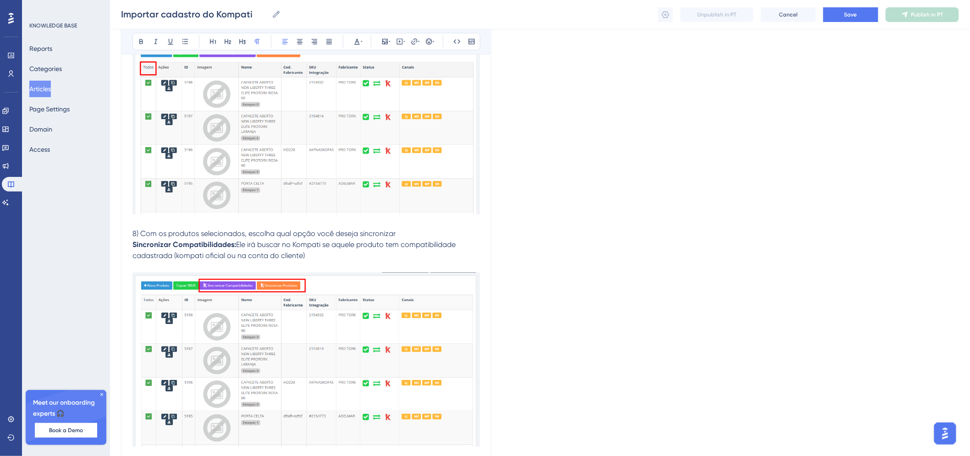
scroll to position [2022, 0]
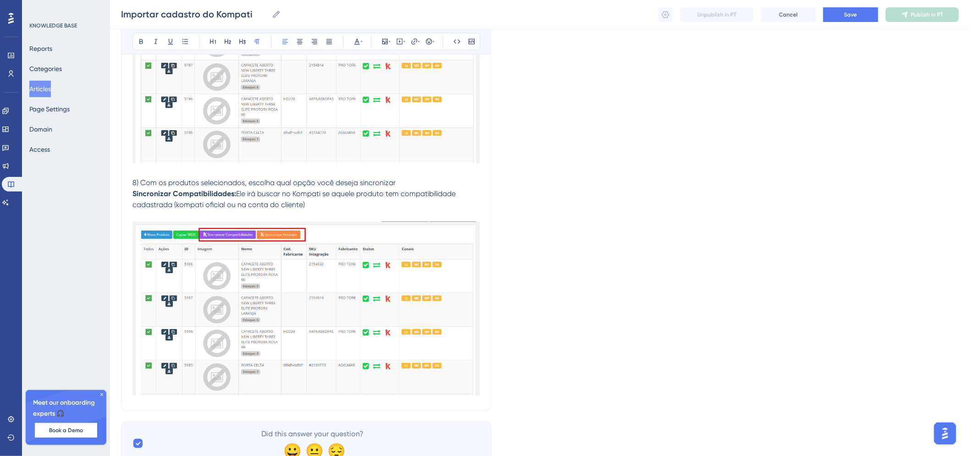
click at [249, 211] on p "Sincronizar Compatibilidades: Ele irá buscar no Kompati se aquele produto tem c…" at bounding box center [305, 200] width 347 height 22
click at [248, 213] on p at bounding box center [305, 216] width 347 height 11
click at [248, 213] on p "Sincronizar Produtos" at bounding box center [305, 216] width 347 height 11
drag, startPoint x: 248, startPoint y: 214, endPoint x: 134, endPoint y: 215, distance: 114.1
click at [134, 215] on p "Sincronizar Produtos:" at bounding box center [305, 216] width 347 height 11
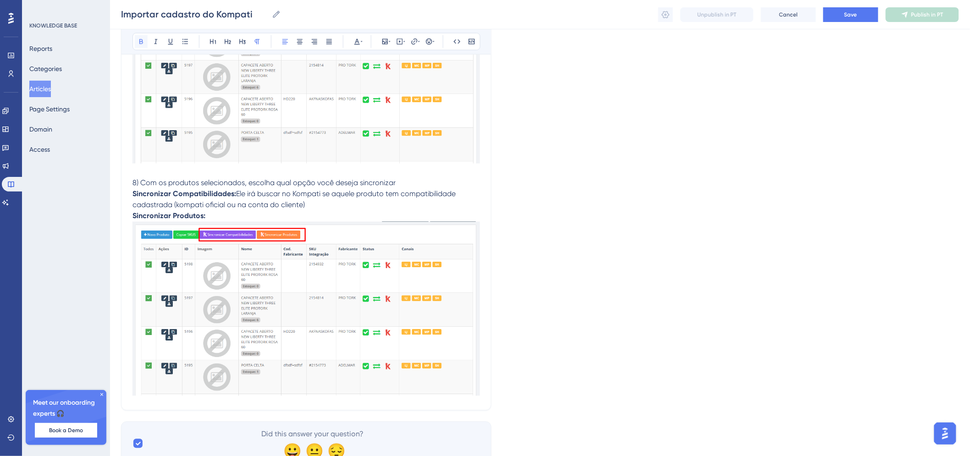
click at [137, 47] on button at bounding box center [141, 41] width 13 height 13
click at [215, 218] on p "Sincronizar Produtos:" at bounding box center [305, 216] width 347 height 11
click at [395, 219] on p "Sincronizar Produtos:" at bounding box center [305, 216] width 347 height 11
click at [248, 189] on p "8) Com os produtos selecionados, escolha qual opção você deseja sincronizar" at bounding box center [305, 183] width 347 height 11
drag, startPoint x: 247, startPoint y: 196, endPoint x: 237, endPoint y: 196, distance: 9.6
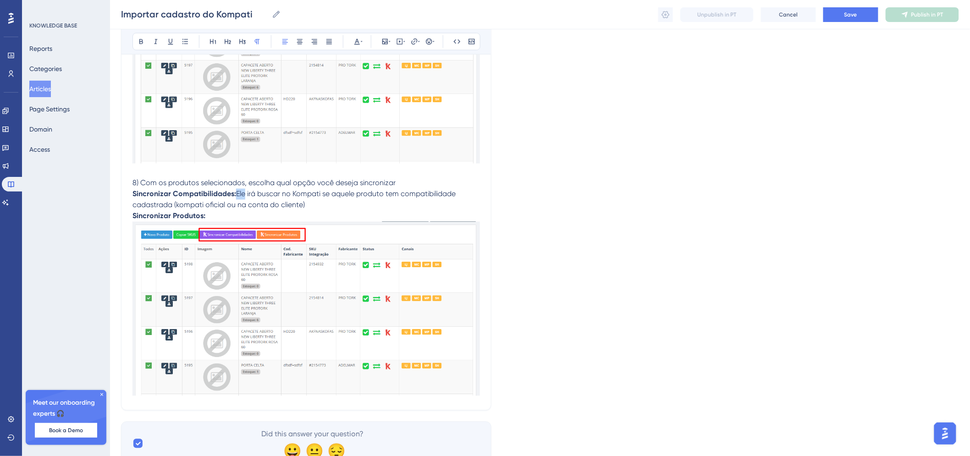
click at [237, 196] on span "Ele irá buscar no Kompati se aquele produto tem compatibilidade cadastrada (kom…" at bounding box center [294, 200] width 325 height 20
click at [289, 205] on span "Ele irá buscar no Kompati se aquele produto tem compatibilidade cadastrada (kom…" at bounding box center [294, 200] width 325 height 20
drag, startPoint x: 237, startPoint y: 195, endPoint x: 281, endPoint y: 195, distance: 44.0
click at [281, 195] on span "Ele irá buscar no Kompati se aquele produto tem compatibilidade cadastrada (kom…" at bounding box center [294, 200] width 325 height 20
drag, startPoint x: 237, startPoint y: 197, endPoint x: 340, endPoint y: 199, distance: 102.7
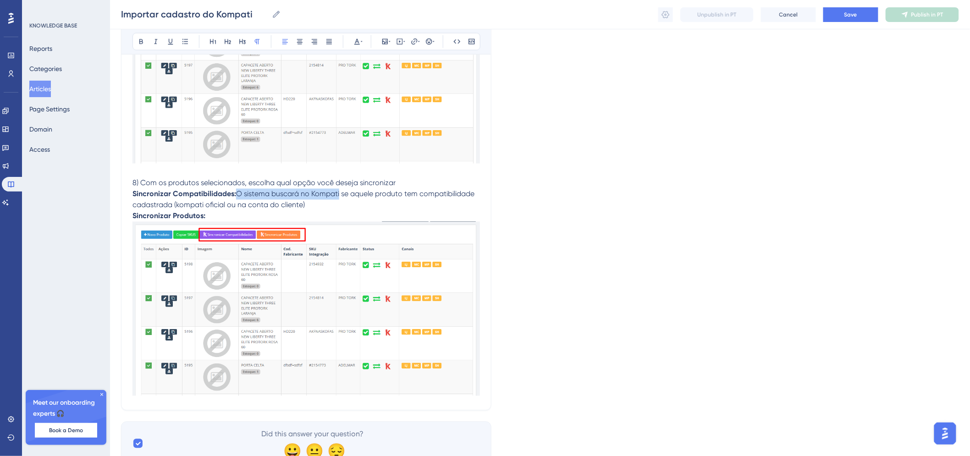
click at [340, 199] on span "O sistema buscará no Kompati se aquele produto tem compatibilidade cadastrada (…" at bounding box center [304, 200] width 344 height 20
copy span "O sistema buscará no Kompati"
click at [239, 221] on p "Sincronizar Produtos:" at bounding box center [305, 216] width 347 height 11
click at [456, 205] on p "Sincronizar Compatibilidades: O sistema buscará no Kompati se aquele produto te…" at bounding box center [305, 200] width 347 height 22
click at [445, 217] on p "Sincronizar Produtos: O sistema buscará no Kompati o cadastro das informações" at bounding box center [305, 216] width 347 height 11
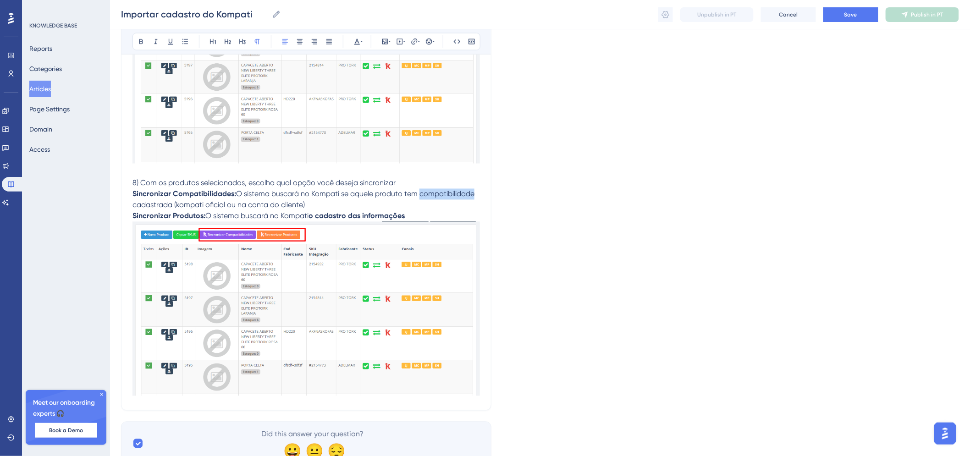
drag, startPoint x: 420, startPoint y: 198, endPoint x: 474, endPoint y: 198, distance: 53.6
click at [474, 198] on span "O sistema buscará no Kompati se aquele produto tem compatibilidade cadastrada (…" at bounding box center [304, 200] width 344 height 20
click at [144, 42] on icon at bounding box center [140, 41] width 7 height 7
click at [321, 218] on strong "o cadastro das informações" at bounding box center [356, 216] width 96 height 9
click at [402, 217] on strong "o cadastro das informações" at bounding box center [356, 216] width 96 height 9
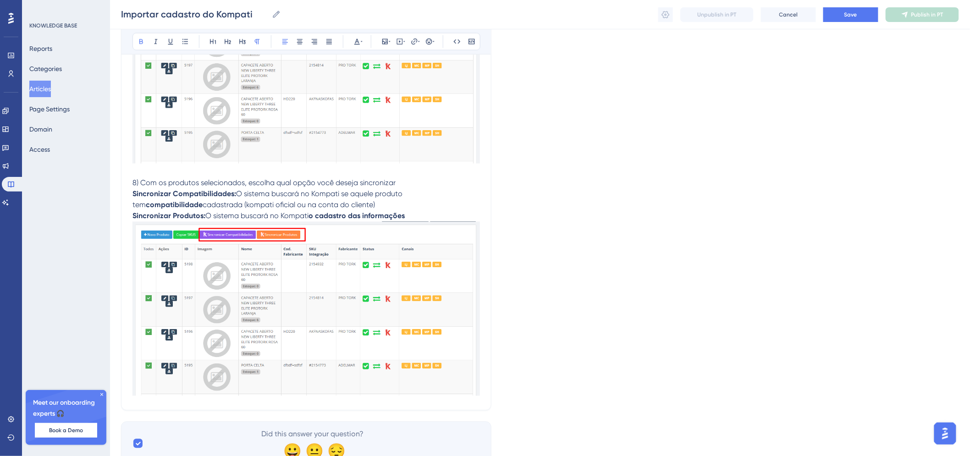
click at [409, 217] on p "Sincronizar Produtos: O sistema buscará no Kompati o cadastro das informações" at bounding box center [305, 216] width 347 height 11
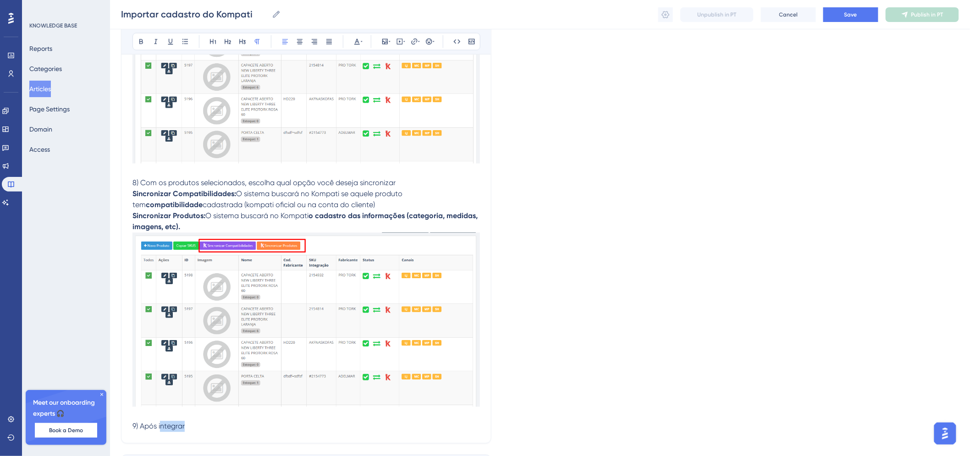
drag, startPoint x: 202, startPoint y: 432, endPoint x: 160, endPoint y: 433, distance: 41.7
click at [394, 183] on span "8) Com os produtos selecionados, escolha qual opção você deseja sincronizar" at bounding box center [263, 183] width 263 height 9
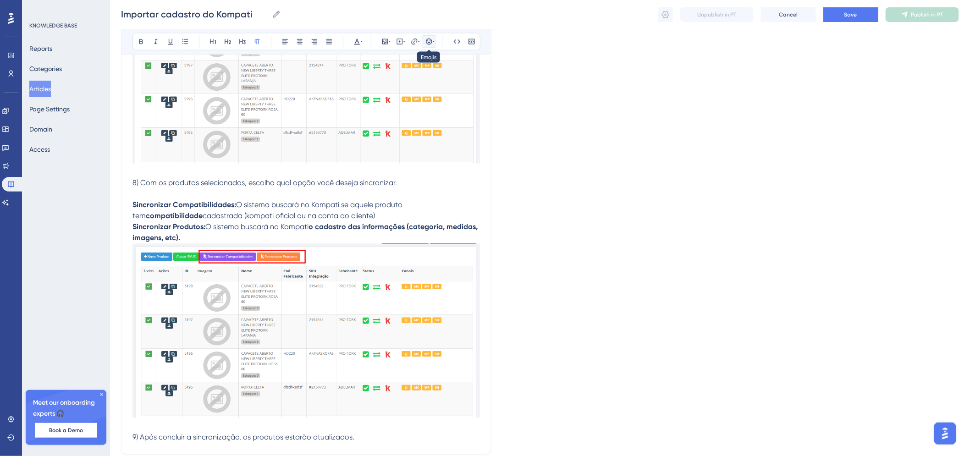
click at [423, 38] on button at bounding box center [429, 41] width 13 height 13
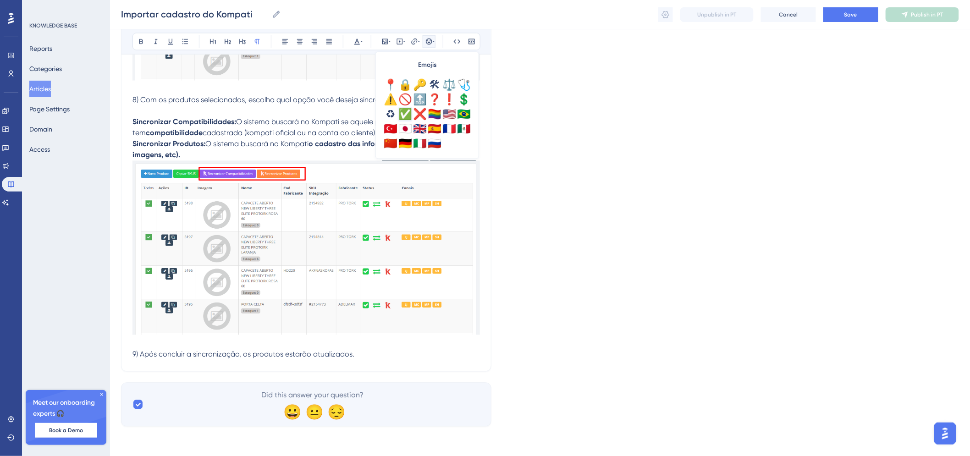
scroll to position [272, 0]
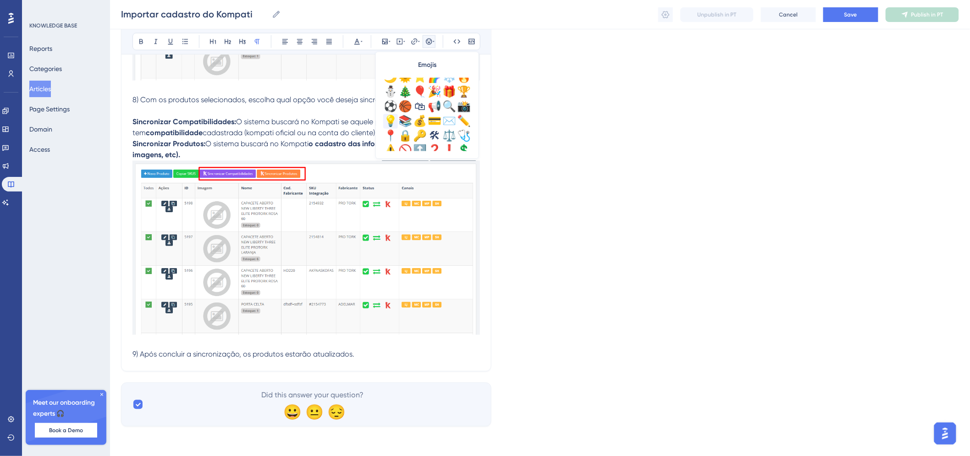
click at [396, 121] on div "💡" at bounding box center [390, 121] width 15 height 15
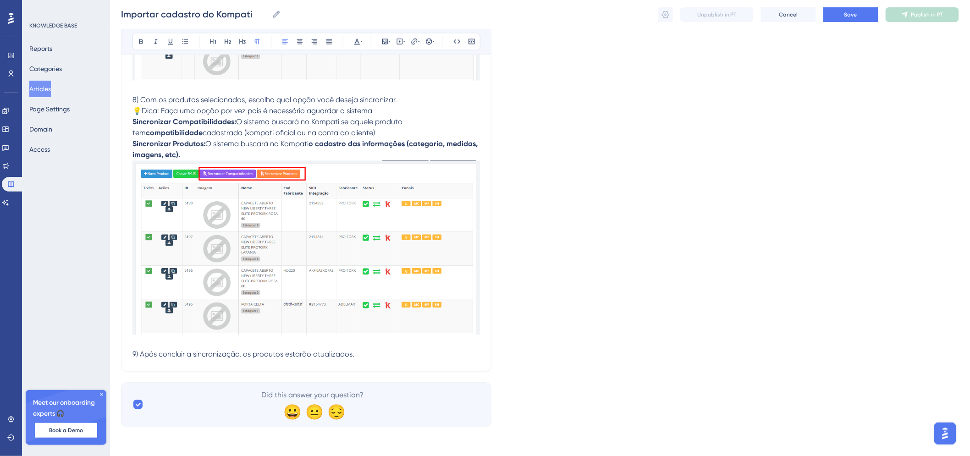
click at [401, 110] on p "8) Com os produtos selecionados, escolha qual opção você deseja sincronizar. 💡D…" at bounding box center [305, 106] width 347 height 22
click at [191, 350] on p "9) Após concluir a sincronização, os produtos estarão atualizados." at bounding box center [305, 354] width 347 height 11
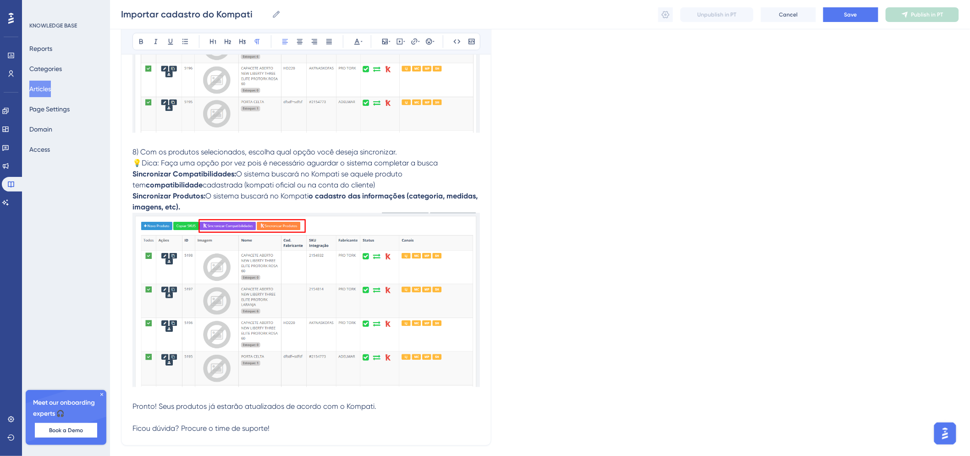
scroll to position [2127, 0]
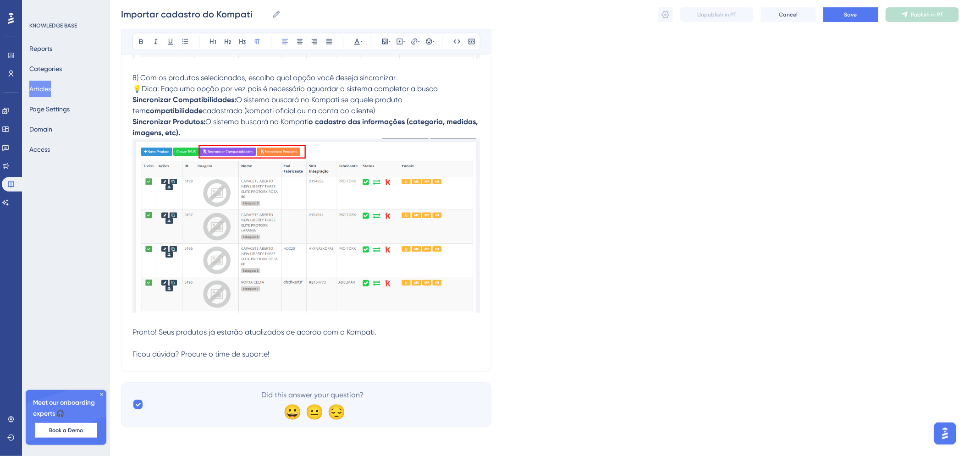
click at [382, 332] on p "Pronto! Seus produtos já estarão atualizados de acordo com o Kompati." at bounding box center [305, 332] width 347 height 11
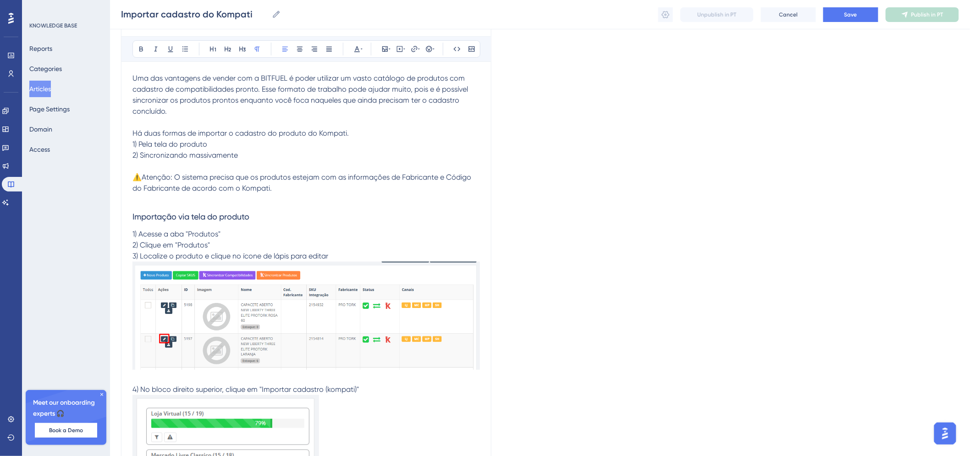
scroll to position [0, 0]
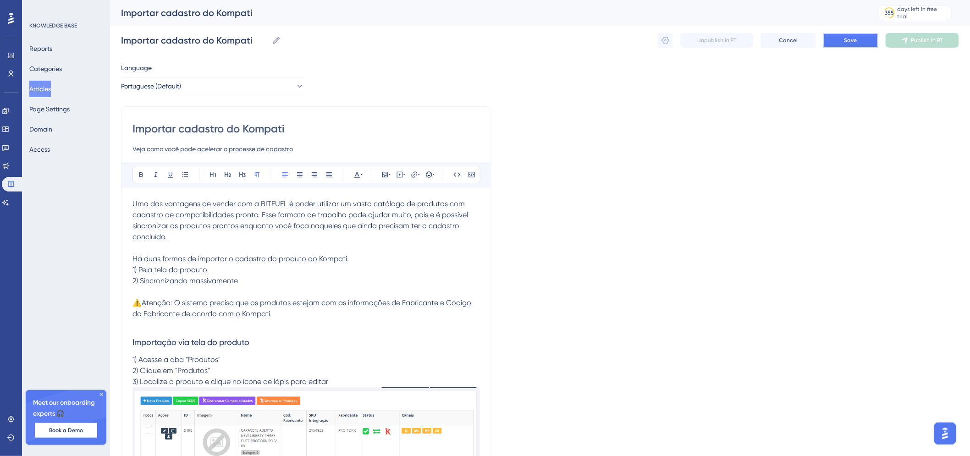
click at [862, 43] on button "Save" at bounding box center [850, 40] width 55 height 15
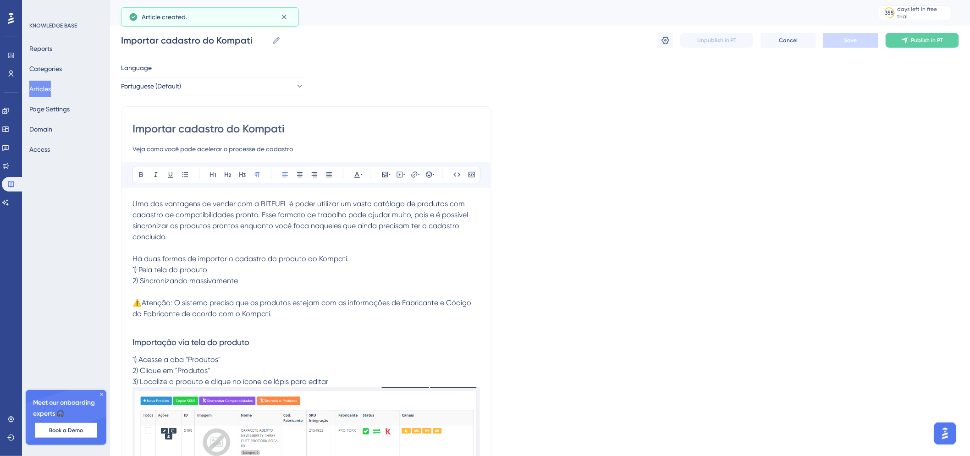
scroll to position [529, 0]
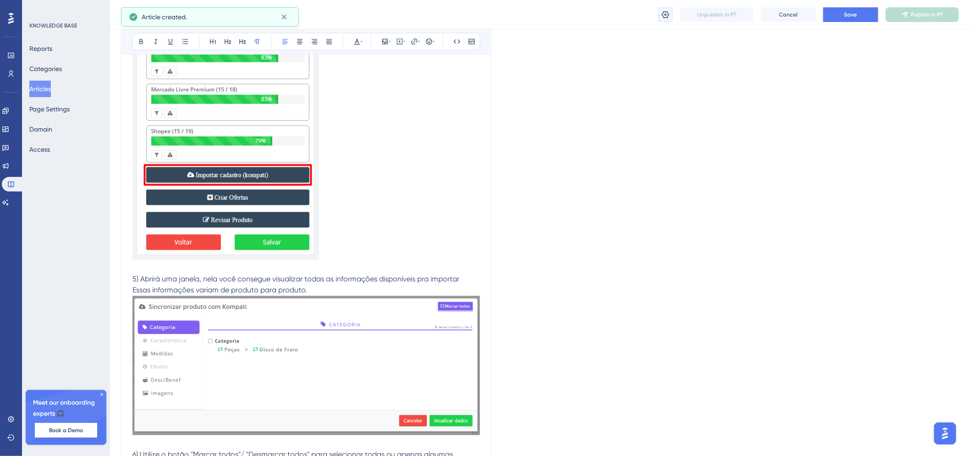
click at [666, 14] on icon at bounding box center [666, 14] width 8 height 7
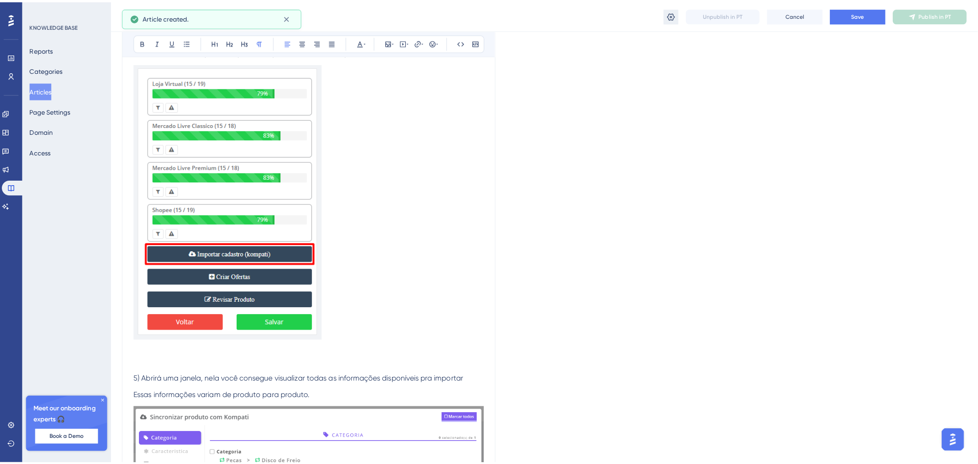
scroll to position [0, 0]
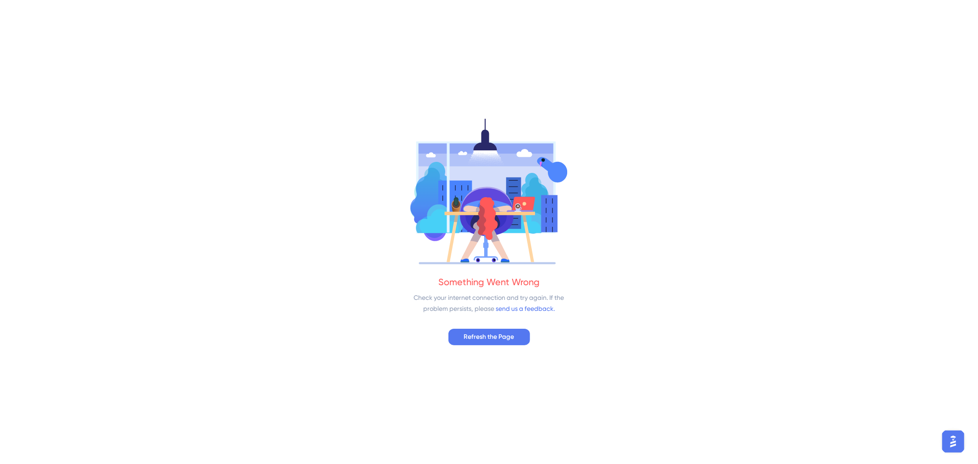
click at [493, 346] on div "Something Went Wrong Check your internet connection and try again. If the probl…" at bounding box center [489, 232] width 978 height 464
click at [493, 335] on span "Refresh the Page" at bounding box center [489, 336] width 50 height 11
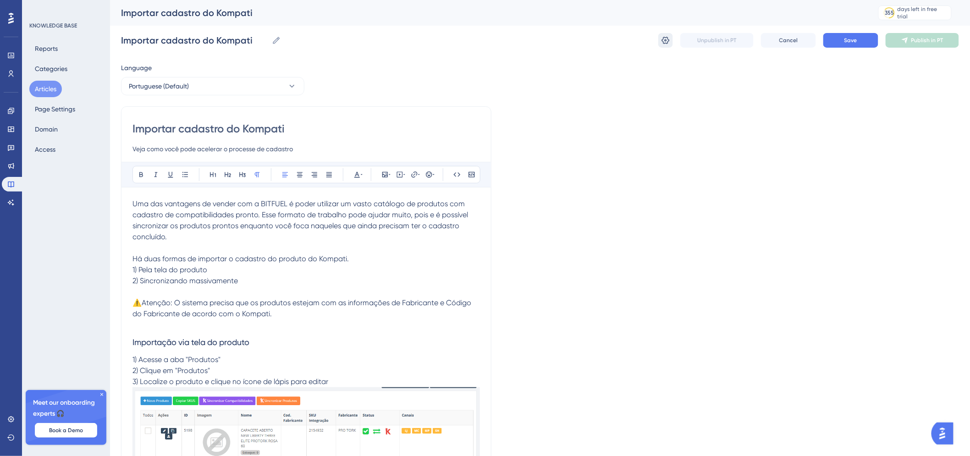
click at [671, 43] on button at bounding box center [665, 40] width 15 height 15
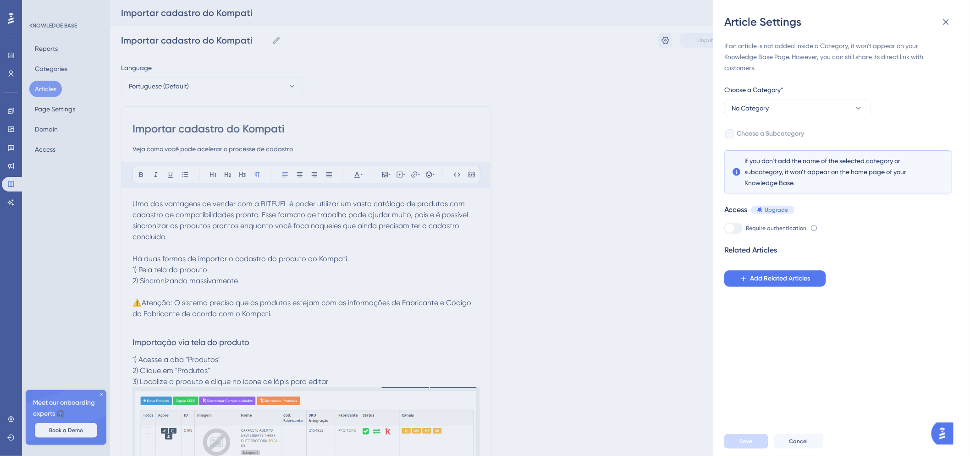
click at [827, 97] on div "Choose a Category*" at bounding box center [797, 91] width 147 height 15
click at [827, 106] on button "No Category" at bounding box center [797, 108] width 147 height 18
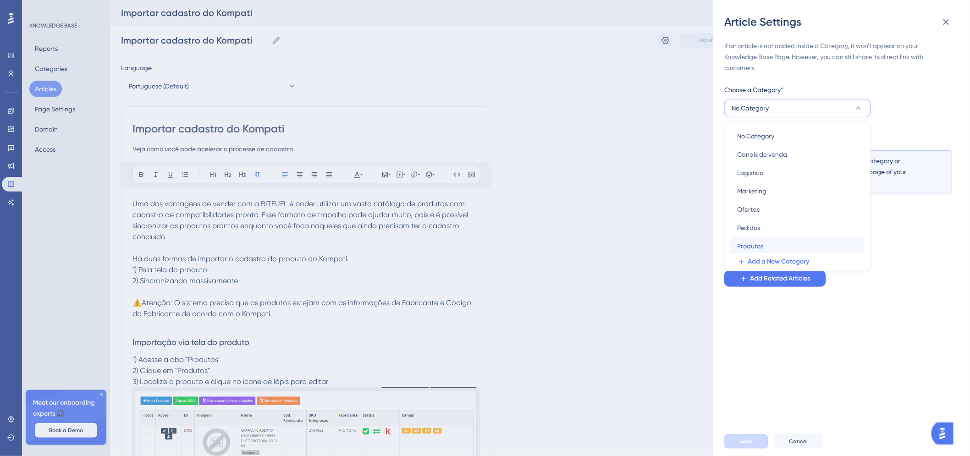
click at [775, 245] on div "Produtos Produtos" at bounding box center [797, 246] width 120 height 18
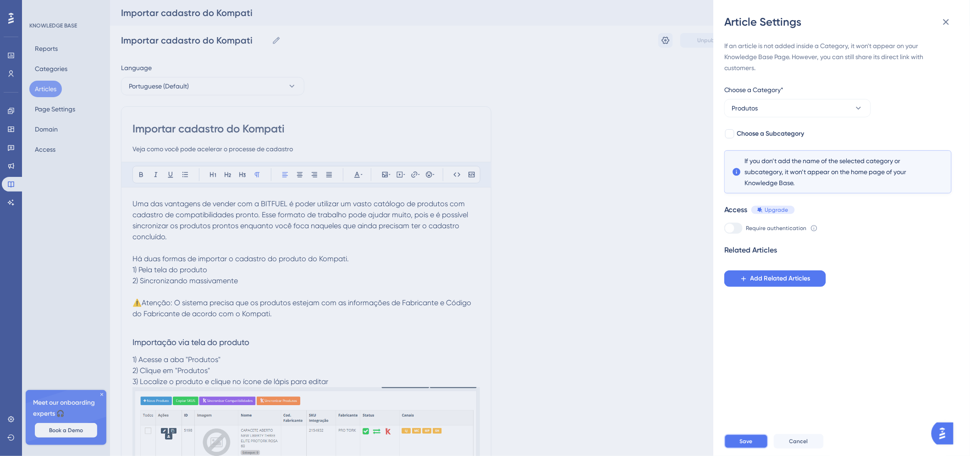
click at [748, 445] on span "Save" at bounding box center [746, 441] width 13 height 7
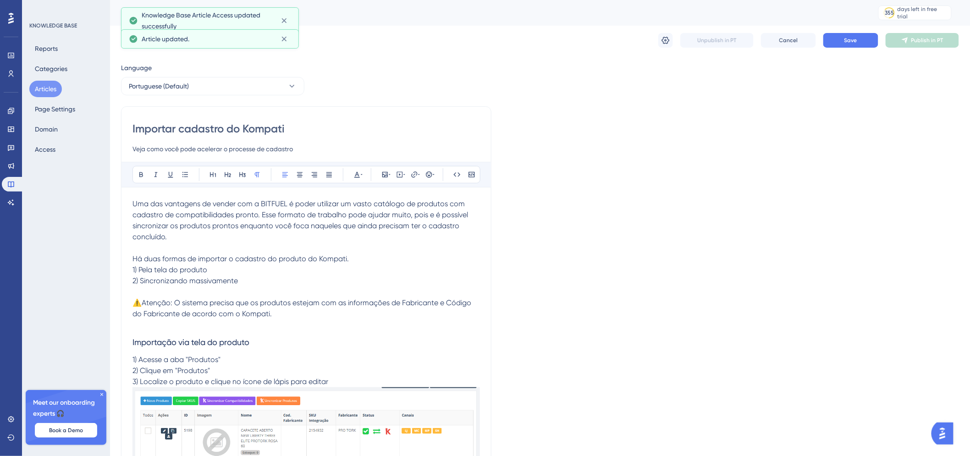
click at [843, 48] on div "Importar cadastro do Kompati Importar cadastro do Kompati Unpublish in PT Cance…" at bounding box center [540, 40] width 838 height 29
click at [848, 39] on span "Save" at bounding box center [850, 40] width 13 height 7
click at [902, 44] on icon at bounding box center [904, 40] width 7 height 7
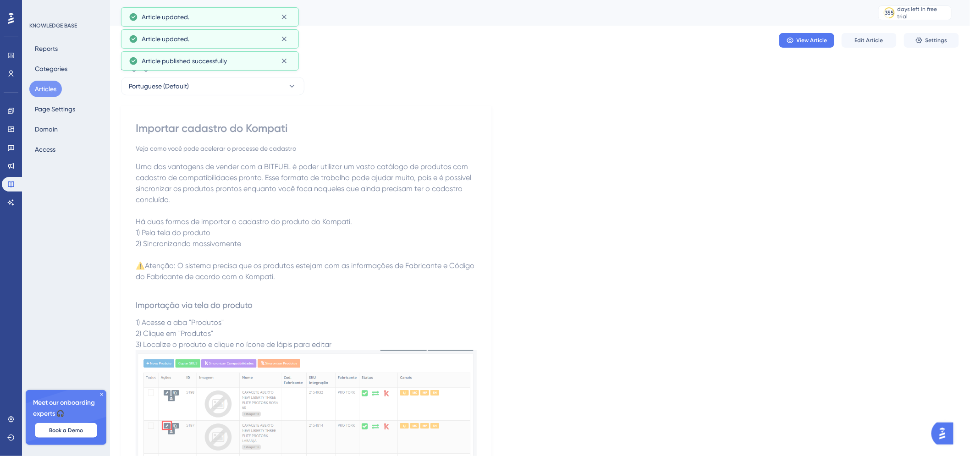
click at [39, 85] on button "Articles" at bounding box center [45, 89] width 33 height 16
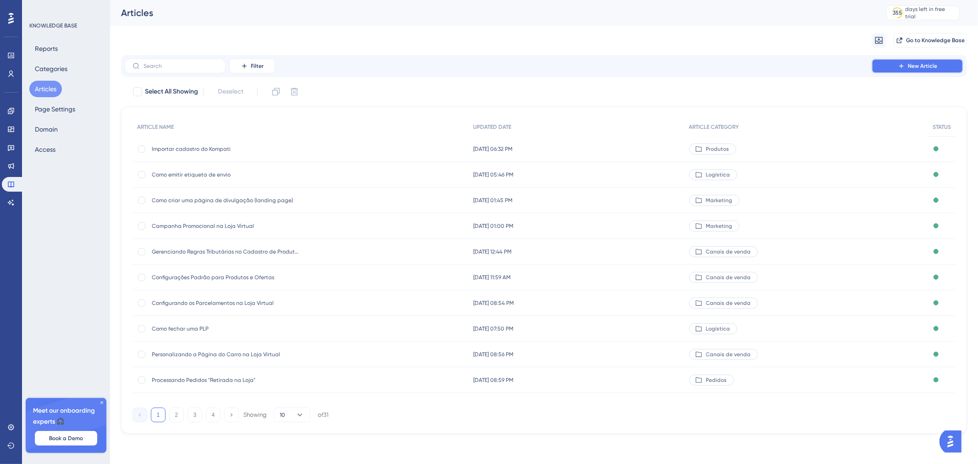
click at [904, 70] on button "New Article" at bounding box center [917, 66] width 92 height 15
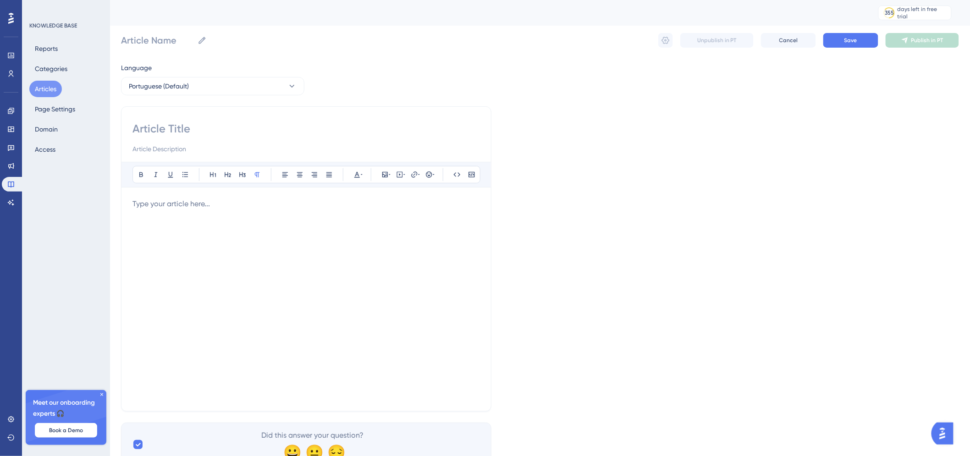
click at [262, 135] on input at bounding box center [305, 128] width 347 height 15
type input "Erro"
type input "Erro ""
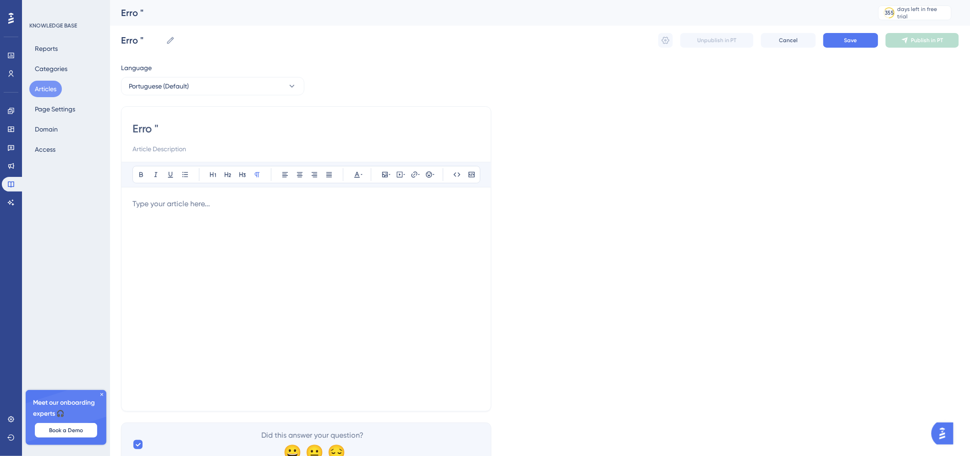
paste input "Undefined index: scdCategoryId"
type input "Erro "Undefined index: scdCategoryId"
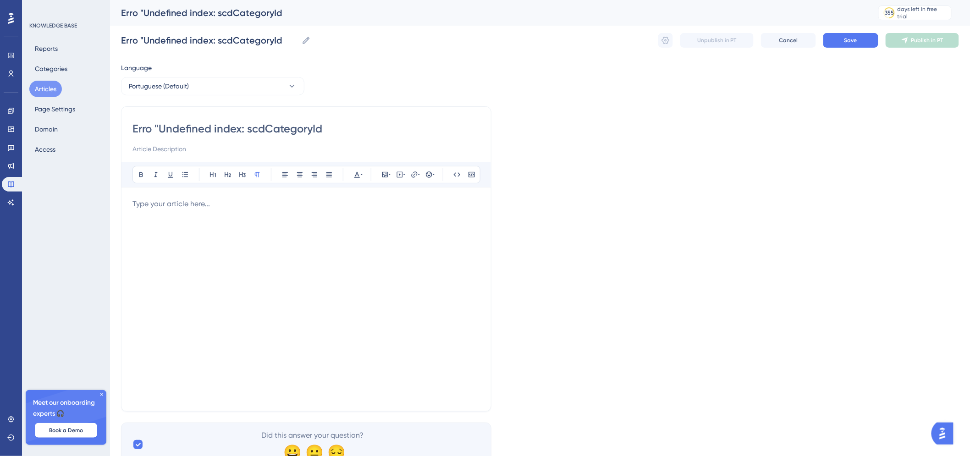
type input "Erro "Undefined index: scdCategoryId""
type input "Erro "Undefined index: scdCategoryId" - Sh"
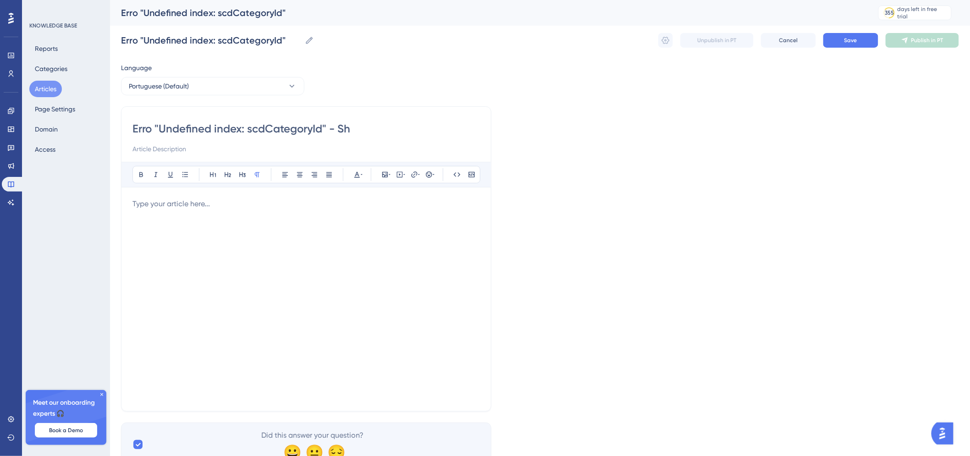
type input "Erro "Undefined index: scdCategoryId" - Sh"
type input "Erro "Undefined index: scdCategoryId" - Shi"
type input "Erro "Undefined index: scdCategoryId" - Sho"
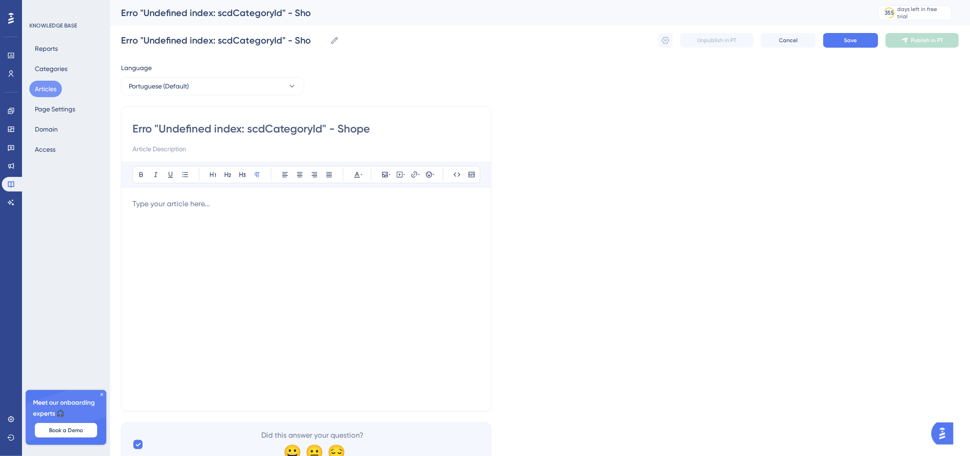
type input "Erro "Undefined index: scdCategoryId" - Shopee"
click at [280, 154] on input at bounding box center [305, 148] width 347 height 11
type input "Saiba como corrigir o erro de categoria na shopee"
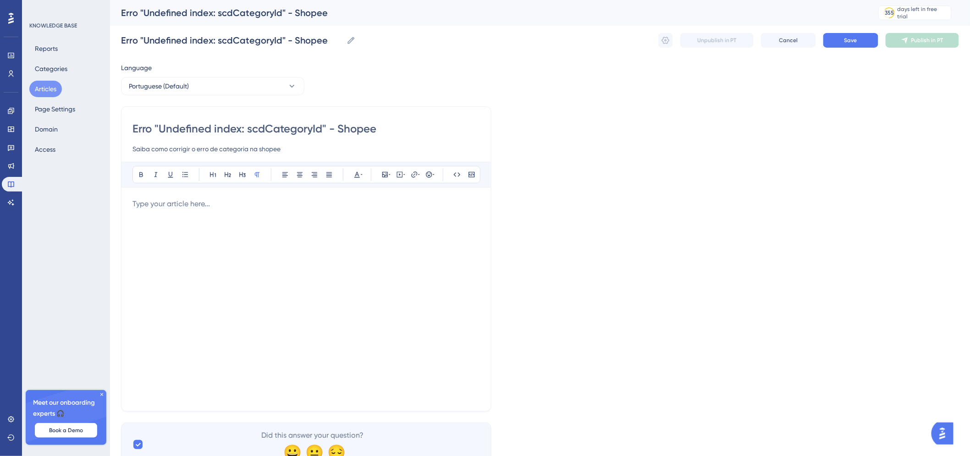
click at [279, 216] on div at bounding box center [305, 299] width 347 height 202
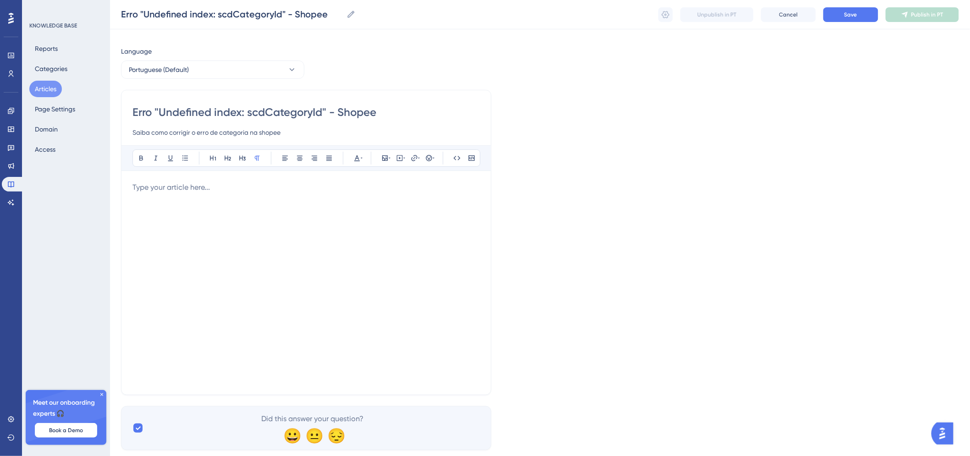
scroll to position [36, 0]
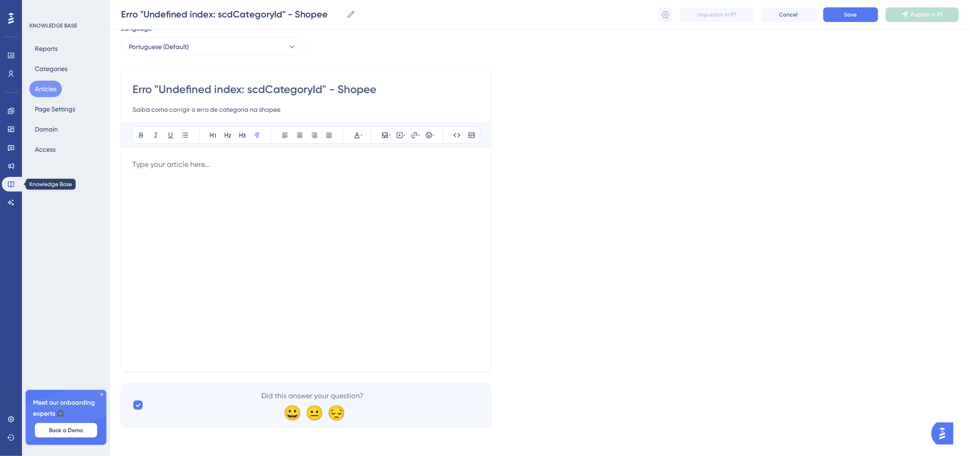
click at [234, 173] on div at bounding box center [305, 260] width 347 height 202
click at [225, 164] on span "Sua oferta caiu no erro "Forbidden" no Mercado Livre?" at bounding box center [222, 164] width 180 height 9
drag, startPoint x: 161, startPoint y: 89, endPoint x: 320, endPoint y: 89, distance: 159.0
click at [320, 89] on input "Erro "Undefined index: scdCategoryId" - Shopee" at bounding box center [305, 89] width 347 height 15
click at [226, 160] on span "Sua oferta caiu no erro "Forbidden" no Mercado Livre?" at bounding box center [222, 164] width 180 height 9
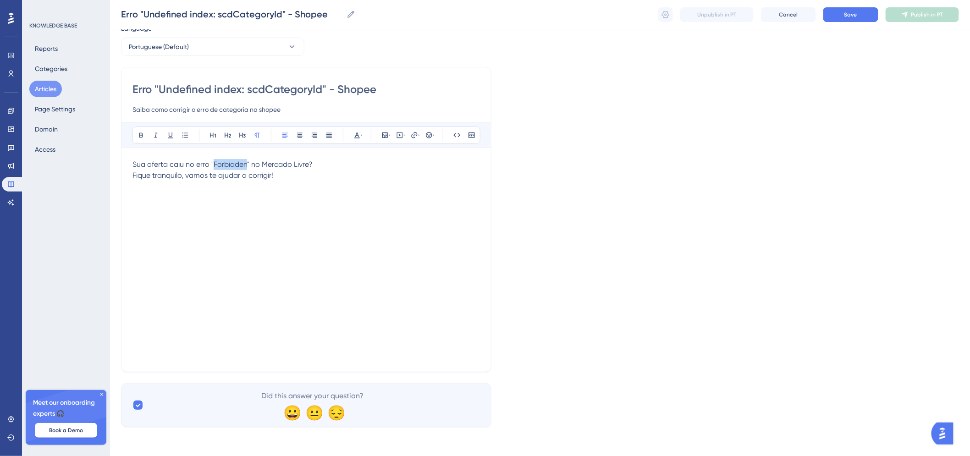
click at [226, 160] on span "Sua oferta caiu no erro "Forbidden" no Mercado Livre?" at bounding box center [222, 164] width 180 height 9
drag, startPoint x: 331, startPoint y: 167, endPoint x: 381, endPoint y: 166, distance: 50.0
click at [381, 166] on span "Sua oferta caiu no erro "Undefined index: scdCategoryId" no Mercado Livre?" at bounding box center [259, 164] width 255 height 9
click at [320, 185] on div "Sua oferta caiu no erro "Undefined index: scdCategoryId" na Shopee? Fique tranq…" at bounding box center [305, 260] width 347 height 202
click at [302, 208] on div "Sua oferta caiu no erro "Undefined index: scdCategoryId" na Shopee? Fique tranq…" at bounding box center [305, 260] width 347 height 202
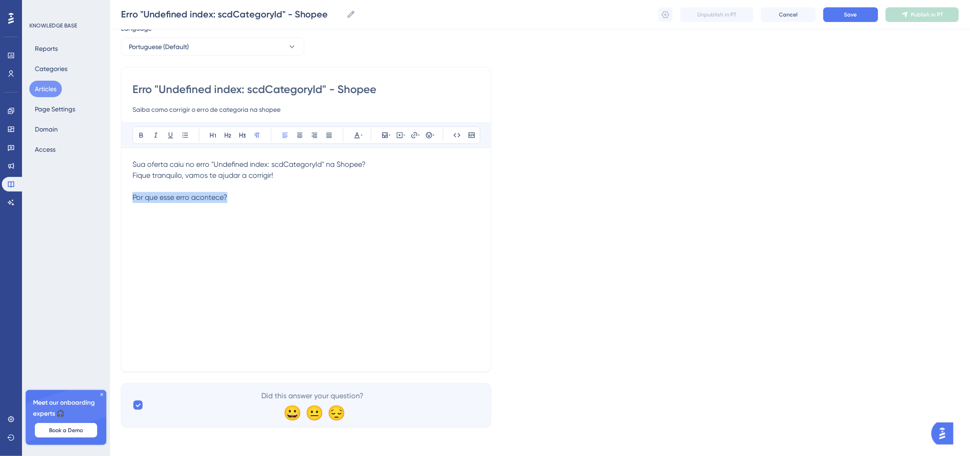
drag, startPoint x: 302, startPoint y: 208, endPoint x: 124, endPoint y: 210, distance: 177.4
click at [124, 210] on div "Erro "Undefined index: scdCategoryId" - Shopee Saiba como corrigir o erro de ca…" at bounding box center [306, 219] width 370 height 305
click at [236, 139] on button at bounding box center [242, 135] width 13 height 13
click at [260, 221] on div "Sua oferta caiu no erro "Undefined index: scdCategoryId" na Shopee? Fique tranq…" at bounding box center [305, 260] width 347 height 202
click at [255, 183] on p at bounding box center [305, 186] width 347 height 11
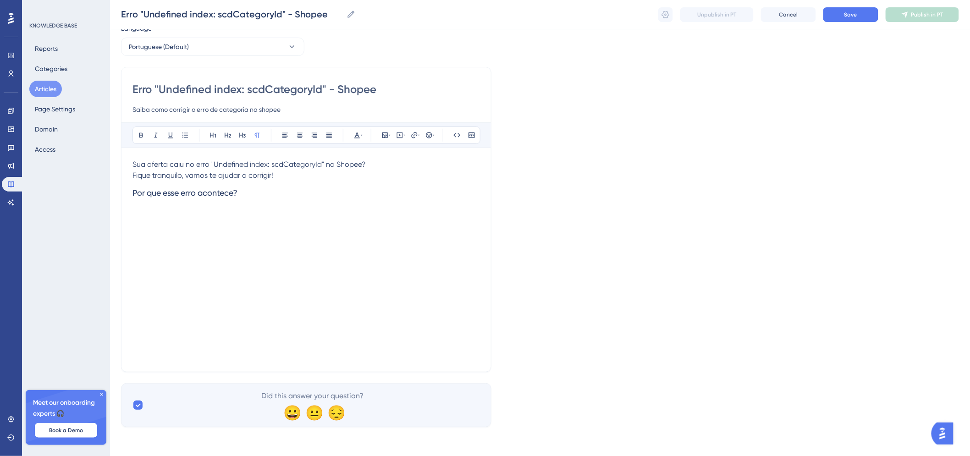
click at [241, 208] on p at bounding box center [305, 210] width 347 height 11
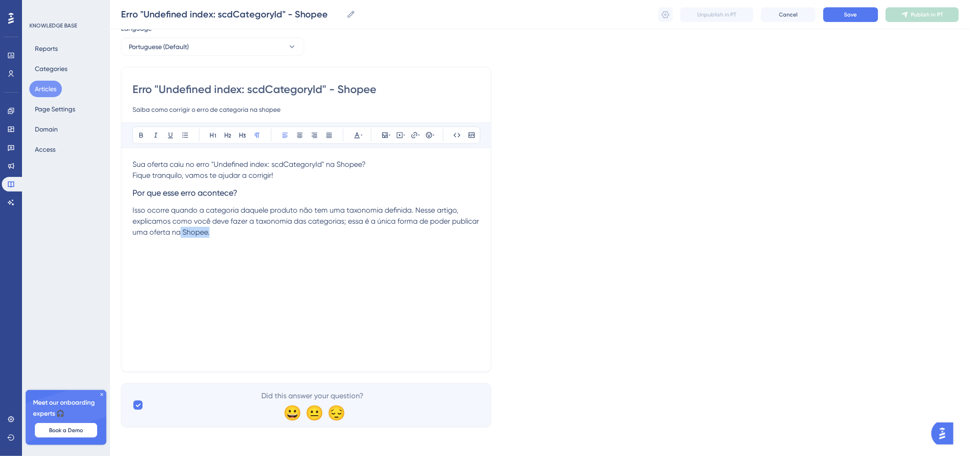
drag, startPoint x: 224, startPoint y: 231, endPoint x: 179, endPoint y: 231, distance: 44.5
click at [179, 231] on p "Isso ocorre quando a categoria daquele produto não tem uma taxonomia definida. …" at bounding box center [305, 221] width 347 height 33
drag, startPoint x: 250, startPoint y: 253, endPoint x: 134, endPoint y: 253, distance: 116.0
click at [134, 253] on p "Passo a Passo para corrigir" at bounding box center [305, 254] width 347 height 11
click at [243, 139] on button at bounding box center [242, 135] width 13 height 13
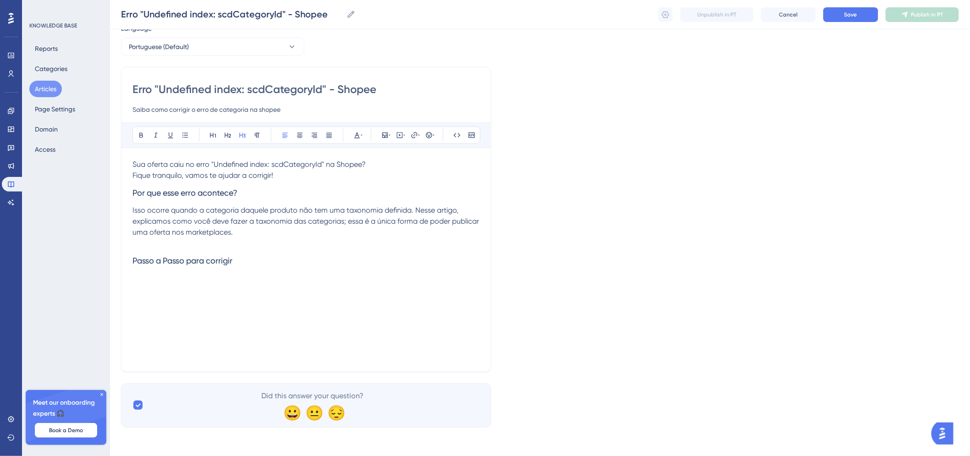
click at [268, 260] on h3 "Passo a Passo para corrigir" at bounding box center [305, 261] width 347 height 24
drag, startPoint x: 158, startPoint y: 289, endPoint x: 140, endPoint y: 277, distance: 21.1
click at [140, 277] on div "Sua oferta caiu no erro "Undefined index: scdCategoryId" na Shopee? Fique tranq…" at bounding box center [305, 260] width 347 height 202
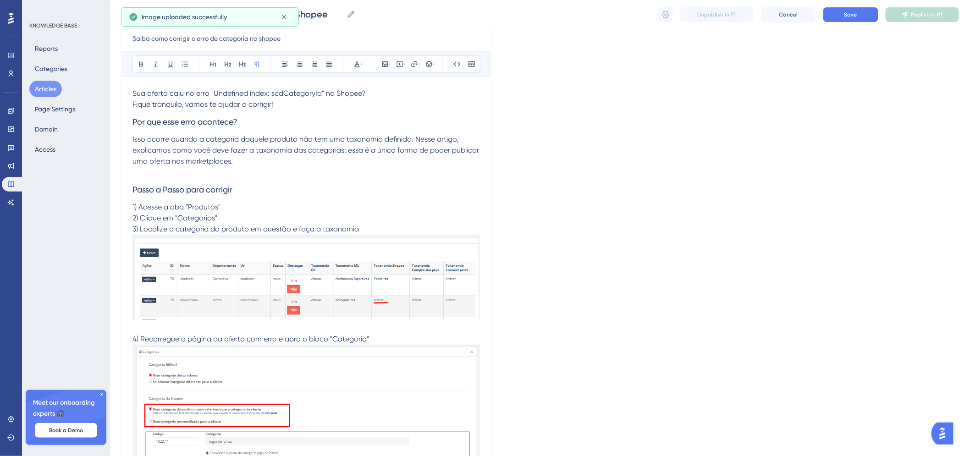
scroll to position [236, 0]
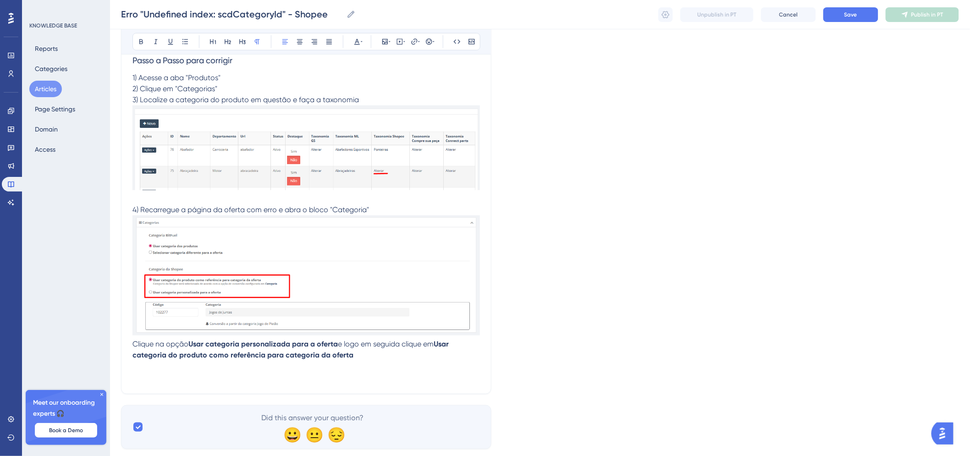
click at [439, 346] on strong "Usar categoria do produto como referência para categoria da oferta" at bounding box center [291, 350] width 318 height 20
click at [439, 346] on p "Clique na opção Usar categoria personalizada para a oferta e logo em seguida cl…" at bounding box center [305, 344] width 347 height 11
click at [427, 359] on p "Usar categoria do produto como referência para categoria da oferta" at bounding box center [305, 355] width 347 height 11
drag, startPoint x: 397, startPoint y: 358, endPoint x: 443, endPoint y: 356, distance: 45.9
click at [443, 356] on p "Usar categoria do produto como referência para categoria da oferta novamente," at bounding box center [305, 355] width 347 height 11
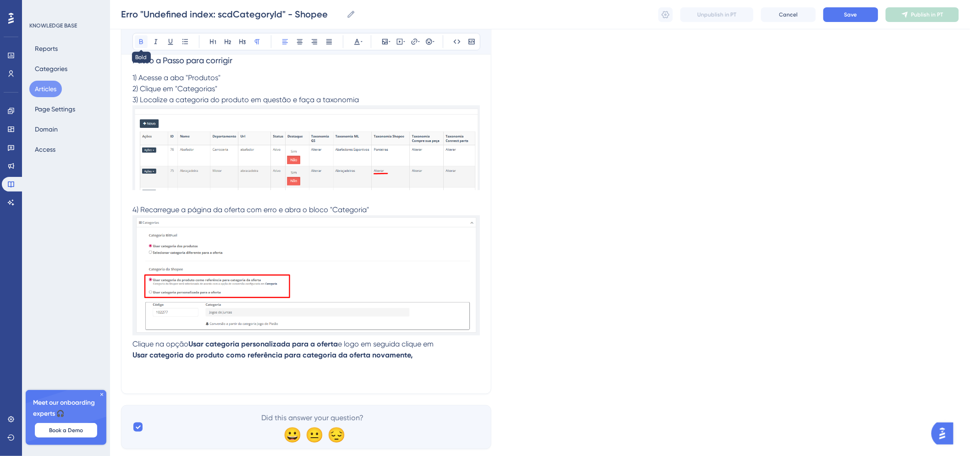
click at [137, 43] on icon at bounding box center [140, 41] width 7 height 7
click at [423, 356] on p "Usar categoria do produto como referência para categoria da oferta novamente," at bounding box center [305, 355] width 347 height 11
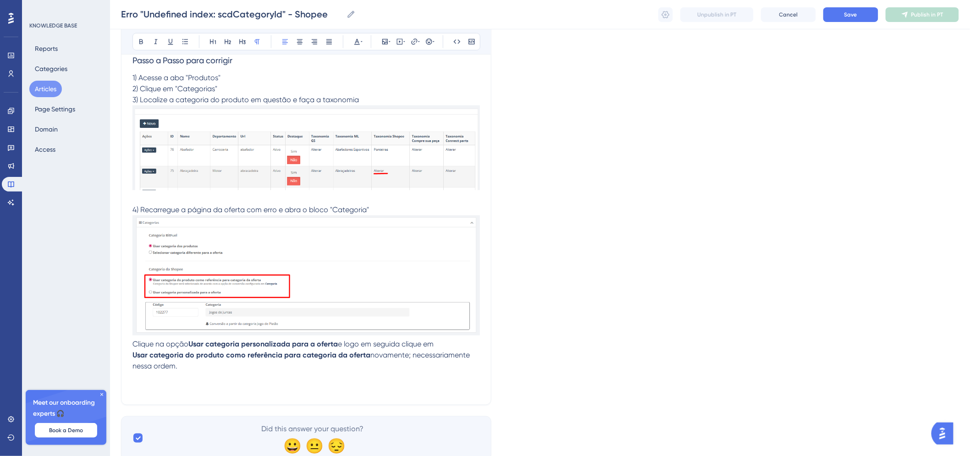
click at [217, 370] on p "Usar categoria do produto como referência para categoria da oferta novamente; n…" at bounding box center [305, 361] width 347 height 22
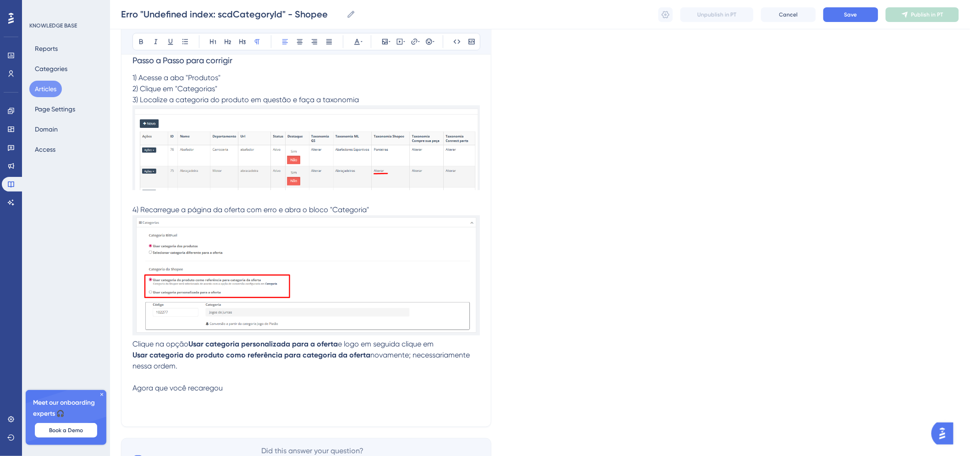
drag, startPoint x: 205, startPoint y: 397, endPoint x: 198, endPoint y: 387, distance: 11.8
click at [242, 390] on p "Agora que você recarregou" at bounding box center [305, 388] width 347 height 11
drag, startPoint x: 363, startPoint y: 391, endPoint x: 314, endPoint y: 388, distance: 48.7
click at [314, 388] on p "Agora que você recarregou a informação atualizada, salve a oferta" at bounding box center [305, 388] width 347 height 11
click at [143, 45] on icon at bounding box center [140, 41] width 7 height 7
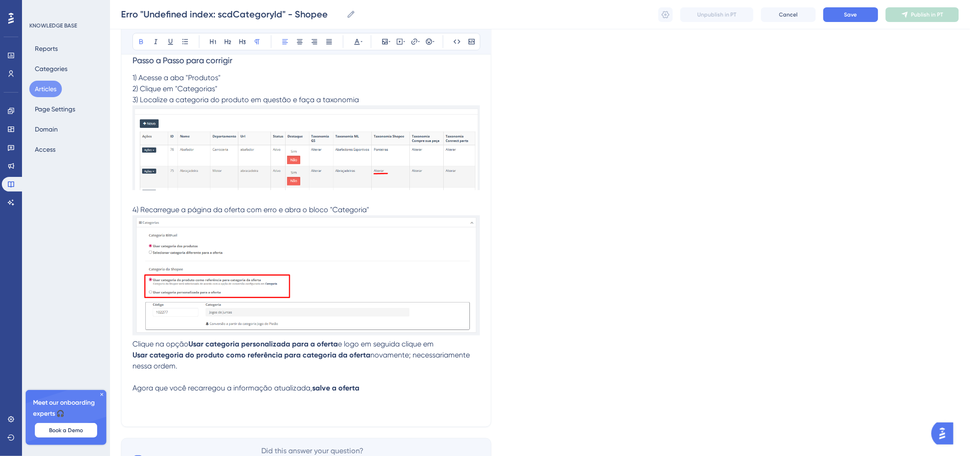
click at [379, 386] on p "Agora que você recarregou a informação atualizada, salve a oferta" at bounding box center [305, 388] width 347 height 11
drag, startPoint x: 364, startPoint y: 387, endPoint x: 448, endPoint y: 387, distance: 83.9
click at [448, 387] on p "Agora que você recarregou a informação atualizada, salve a oferta e aguarde a p…" at bounding box center [305, 388] width 347 height 11
click at [385, 388] on strong "salve a oferta e aguarde a publicação" at bounding box center [378, 388] width 132 height 9
drag, startPoint x: 361, startPoint y: 388, endPoint x: 477, endPoint y: 388, distance: 116.0
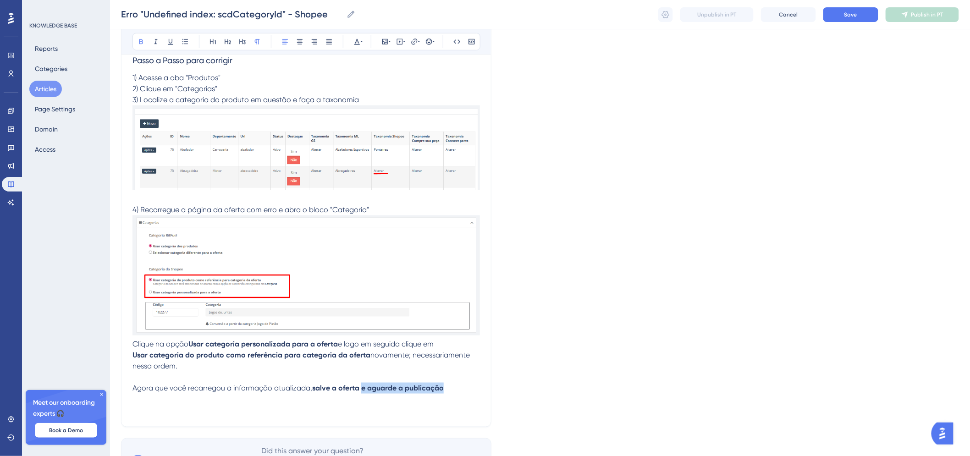
click at [477, 388] on p "Agora que você recarregou a informação atualizada, salve a oferta e aguarde a p…" at bounding box center [305, 388] width 347 height 11
click at [141, 42] on icon at bounding box center [140, 41] width 7 height 7
click at [461, 390] on p "Agora que você recarregou a informação atualizada, salve a oferta e aguarde a p…" at bounding box center [305, 388] width 347 height 11
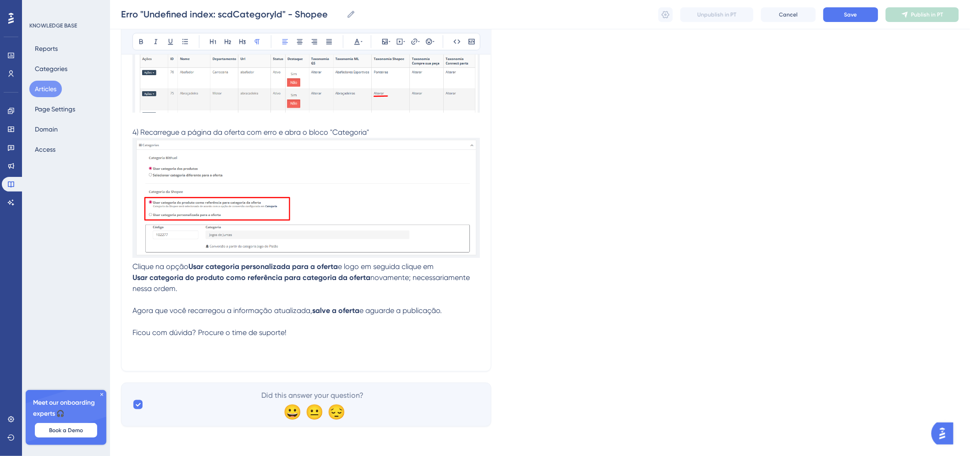
click at [222, 354] on p at bounding box center [305, 354] width 347 height 11
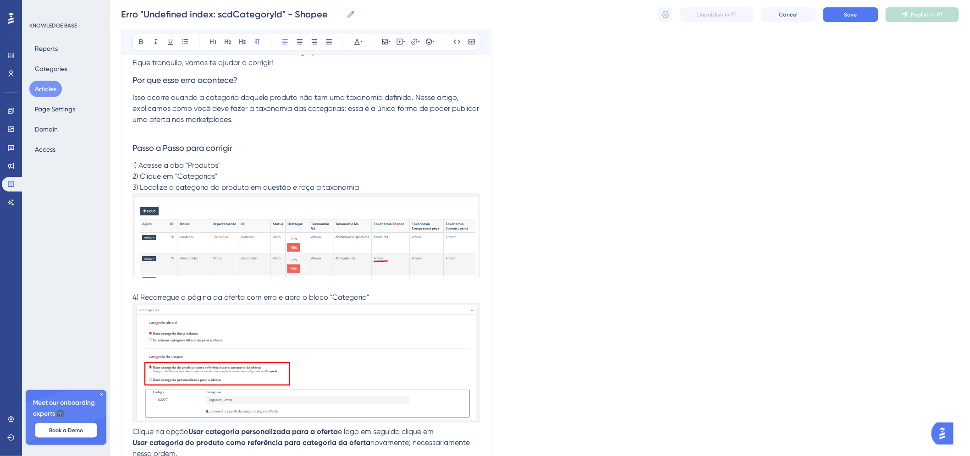
scroll to position [153, 0]
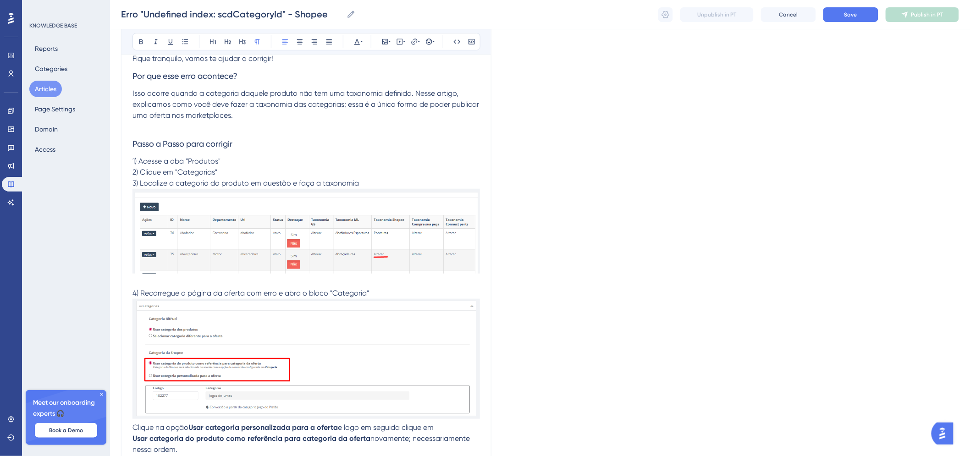
click at [141, 289] on span "4) Recarregue a página da oferta com erro e abra o bloco "Categoria"" at bounding box center [250, 293] width 236 height 9
drag, startPoint x: 329, startPoint y: 295, endPoint x: 391, endPoint y: 290, distance: 62.6
click at [391, 290] on span "4) Volte para a página da oferta e recarregue a página da oferta com erro e abr…" at bounding box center [303, 293] width 342 height 9
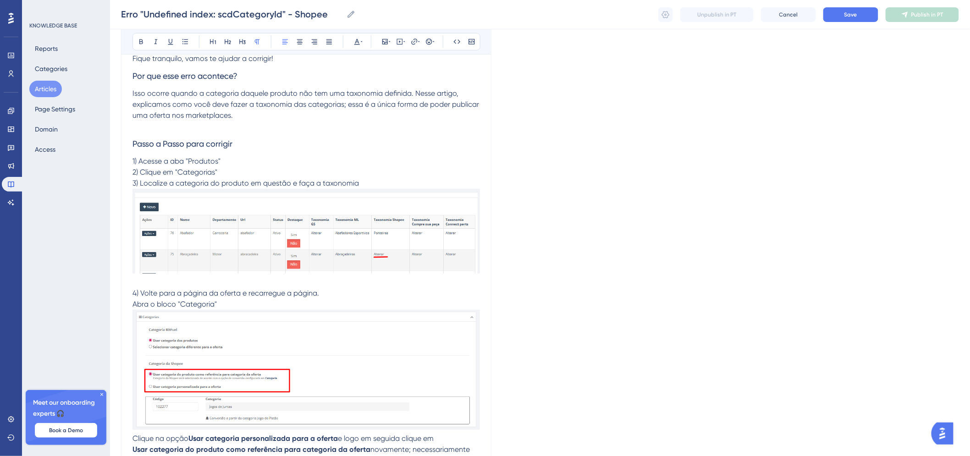
click at [230, 305] on p "Abra o bloco "Categoria"" at bounding box center [305, 304] width 347 height 11
click at [610, 284] on div "Language Portuguese (Default) Erro "Undefined index: scdCategoryId" - Shopee Sa…" at bounding box center [540, 241] width 838 height 671
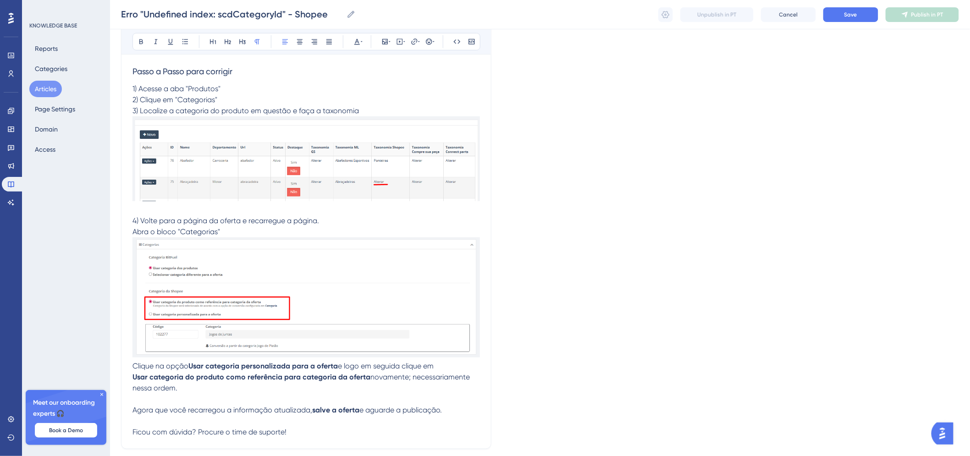
scroll to position [302, 0]
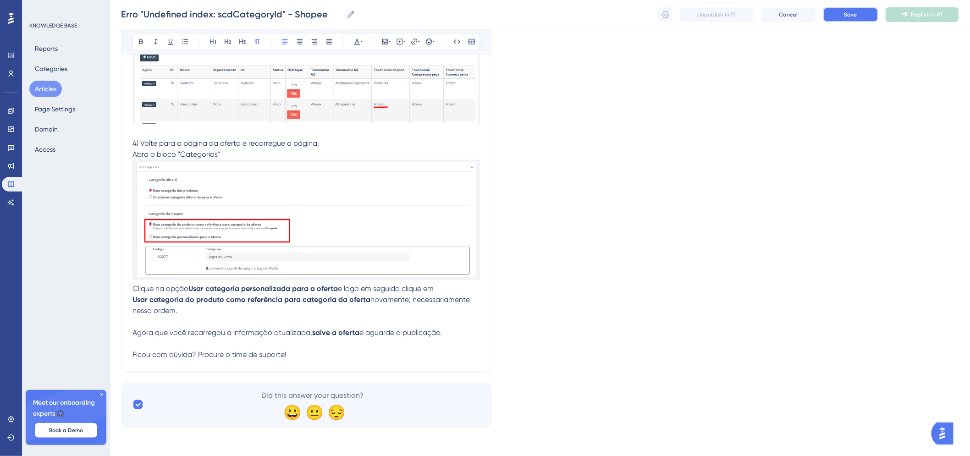
click at [858, 11] on button "Save" at bounding box center [850, 14] width 55 height 15
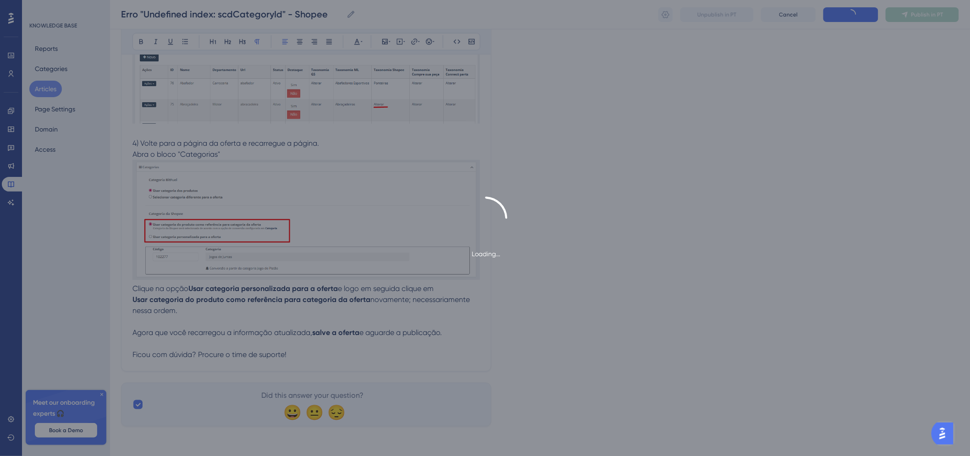
scroll to position [8, 0]
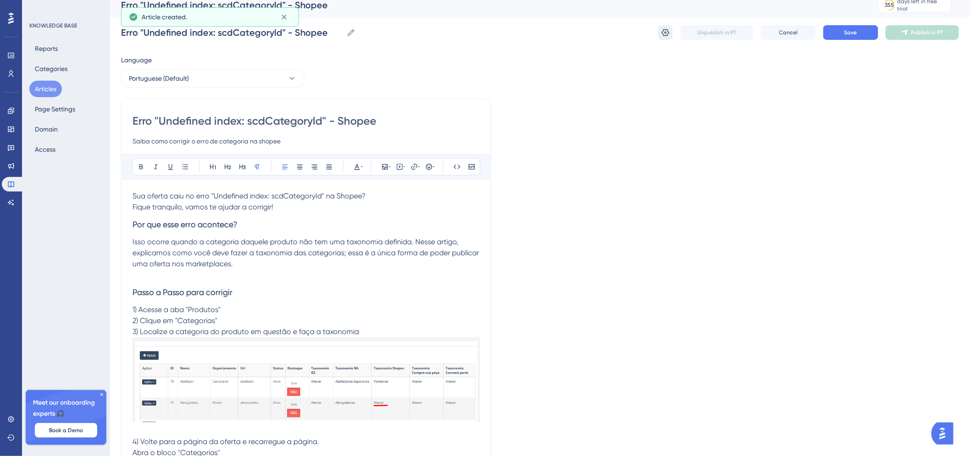
click at [665, 34] on icon at bounding box center [666, 32] width 8 height 7
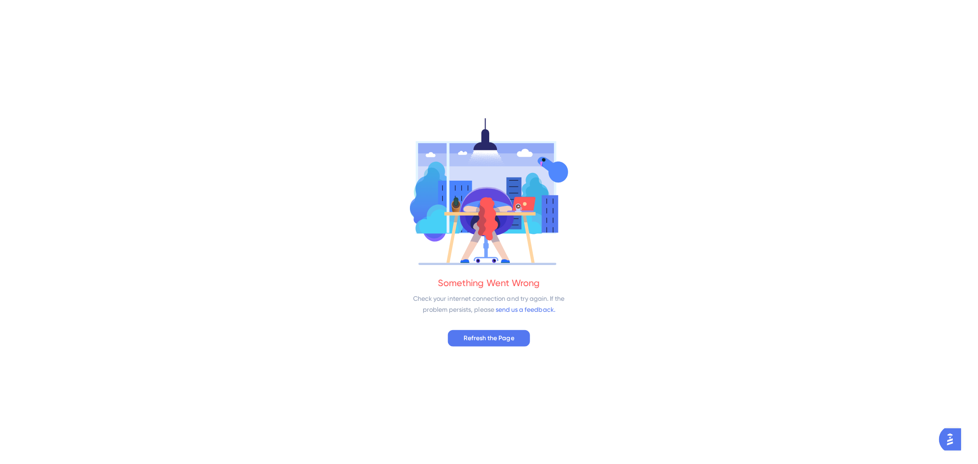
scroll to position [0, 0]
click at [514, 324] on div "Something Went Wrong Check your internet connection and try again. If the probl…" at bounding box center [489, 232] width 978 height 464
click at [522, 335] on button "Refresh the Page" at bounding box center [489, 337] width 82 height 16
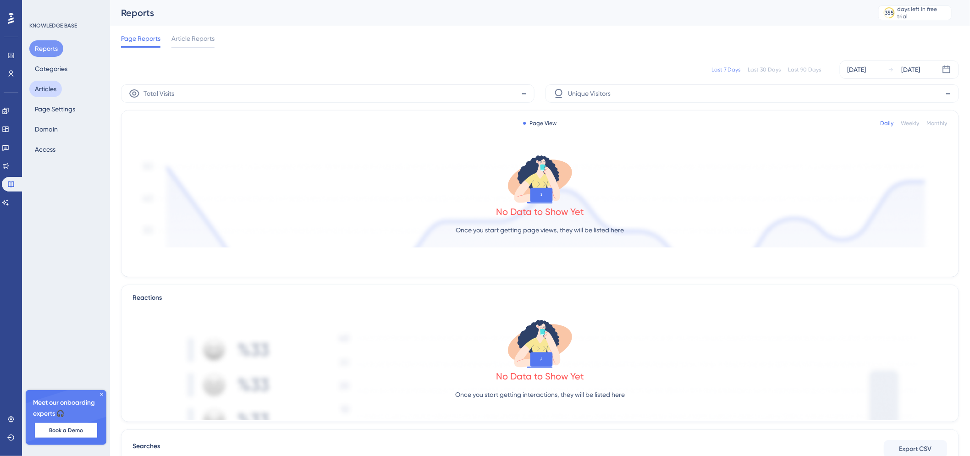
click at [44, 94] on button "Articles" at bounding box center [45, 89] width 33 height 16
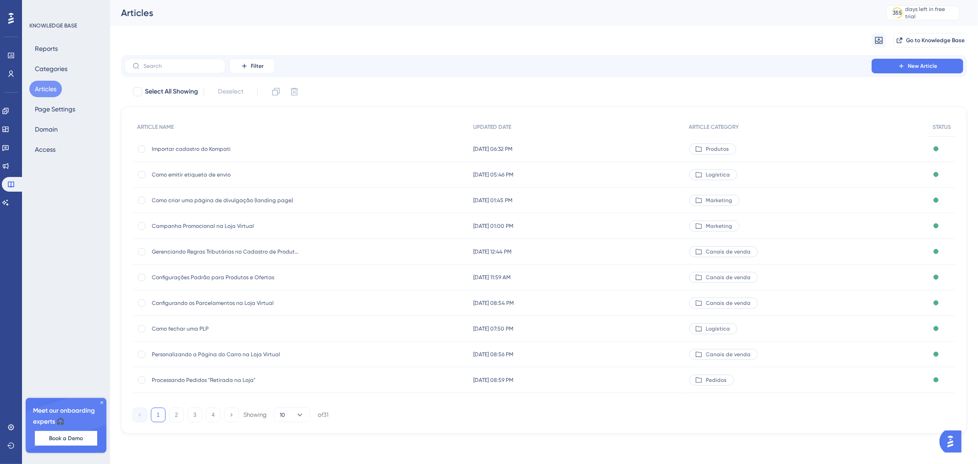
click at [190, 76] on div "Filter New Article" at bounding box center [544, 66] width 846 height 22
click at [191, 60] on label at bounding box center [175, 66] width 101 height 15
click at [191, 63] on input "text" at bounding box center [180, 66] width 74 height 6
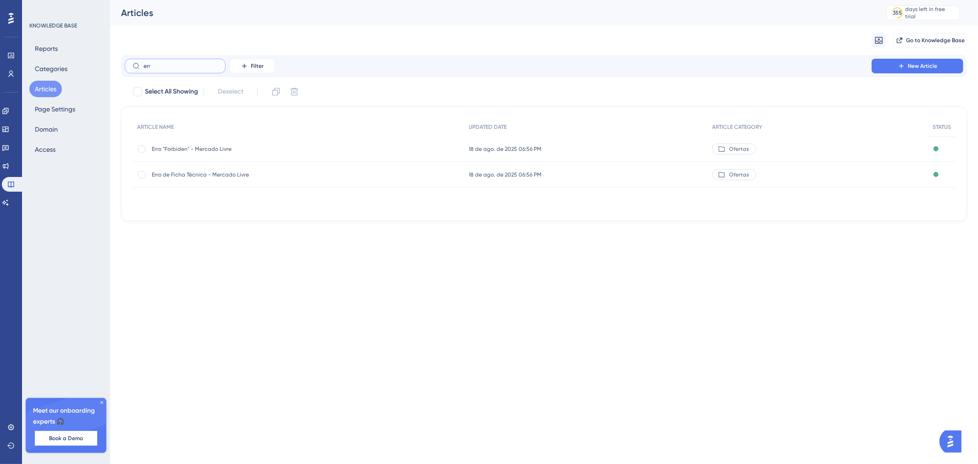
type input "err"
click at [217, 153] on div "Erro "Forbiden" - Mercado Livre Erro "Forbiden" - Mercado Livre" at bounding box center [225, 149] width 147 height 26
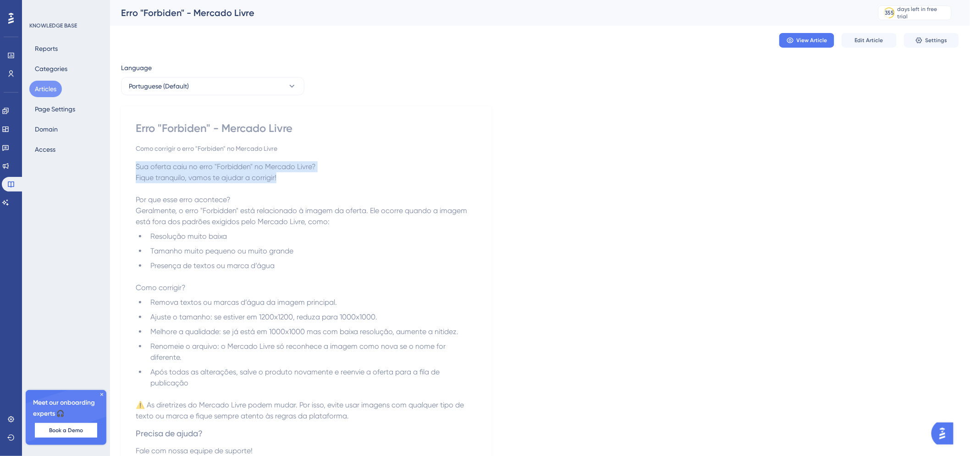
drag, startPoint x: 135, startPoint y: 168, endPoint x: 324, endPoint y: 181, distance: 188.8
click at [324, 181] on p "Sua oferta caiu no erro "Forbidden" no Mercado Livre? Fique tranquilo, vamos te…" at bounding box center [306, 172] width 341 height 22
copy p "Sua oferta caiu no erro "Forbidden" no Mercado Livre? Fique tranquilo, vamos te…"
click at [176, 273] on p "Como corrigir?" at bounding box center [306, 282] width 341 height 22
drag, startPoint x: 131, startPoint y: 200, endPoint x: 251, endPoint y: 199, distance: 120.5
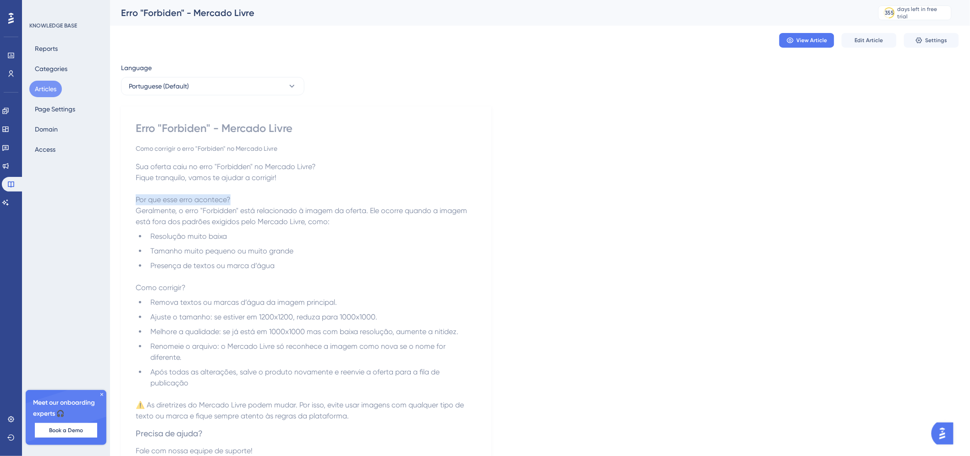
click at [251, 199] on div "Erro "Forbiden" - Mercado Livre Como corrigir o erro "Forbiden" no Mercado Livr…" at bounding box center [306, 315] width 370 height 418
copy span "Por que esse erro acontece?"
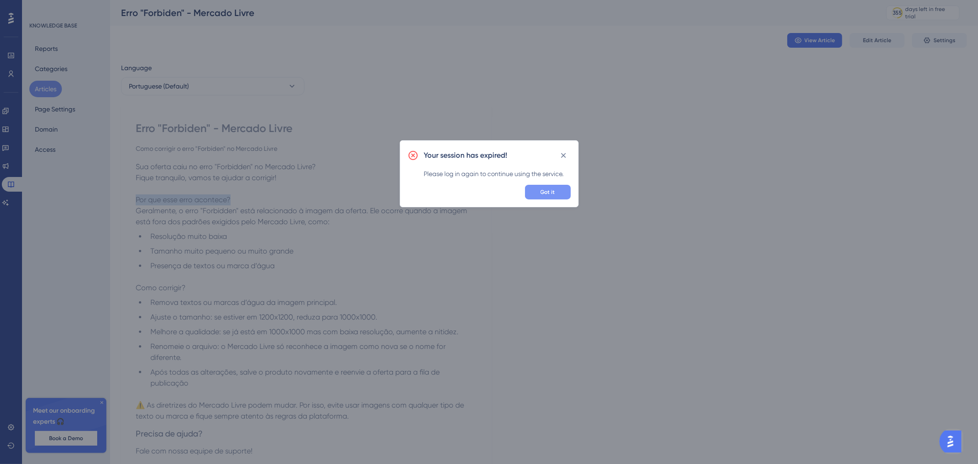
click at [548, 193] on span "Got it" at bounding box center [547, 191] width 15 height 7
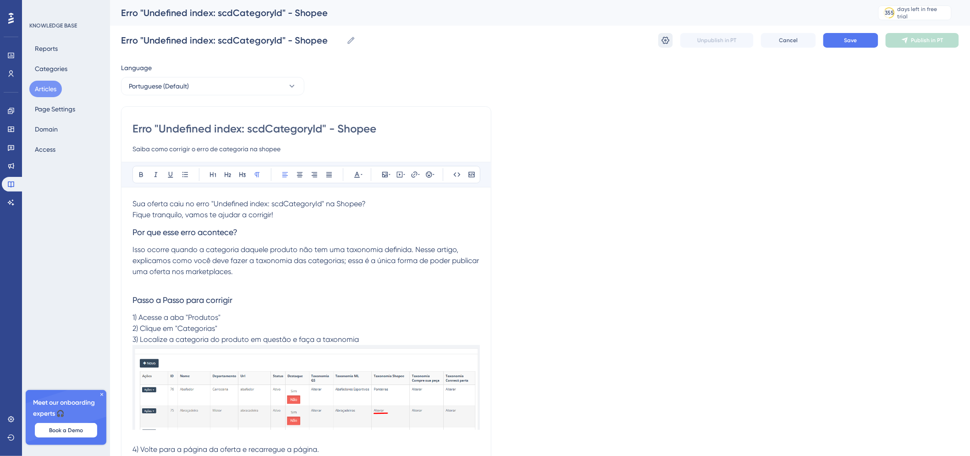
click at [666, 38] on icon at bounding box center [666, 40] width 8 height 7
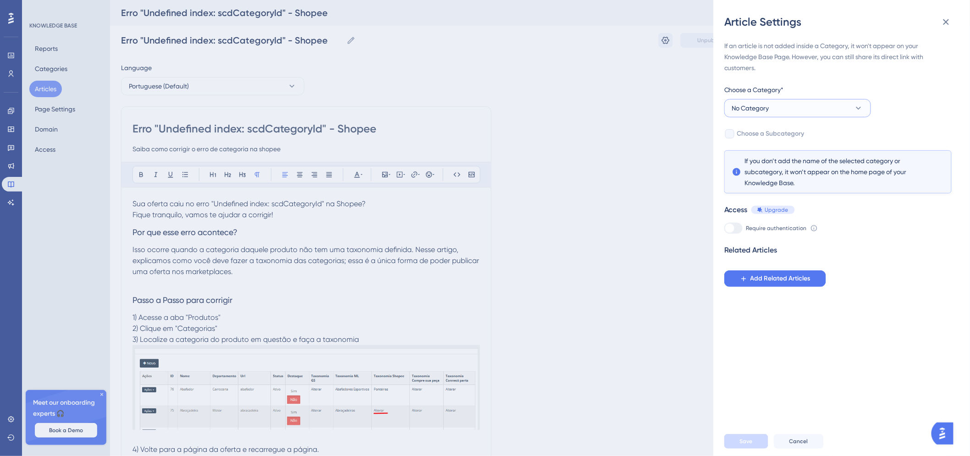
click at [786, 106] on button "No Category" at bounding box center [797, 108] width 147 height 18
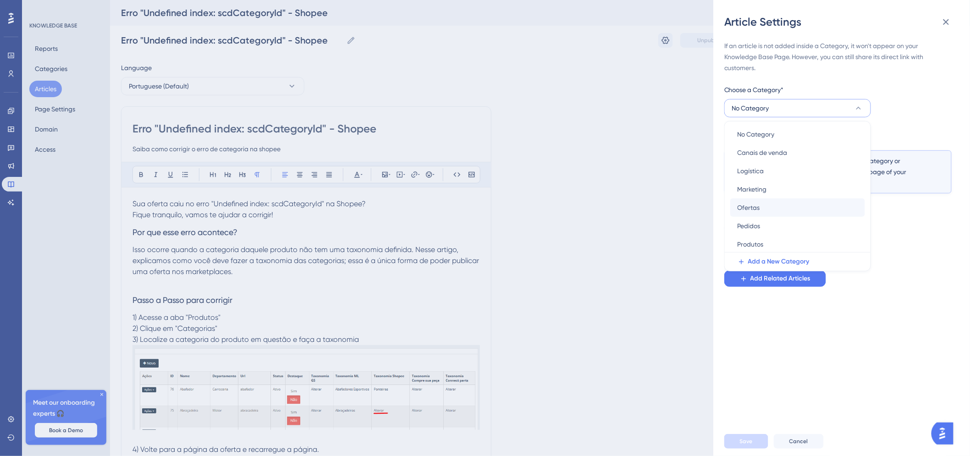
scroll to position [3, 0]
click at [755, 207] on span "Ofertas" at bounding box center [748, 206] width 22 height 11
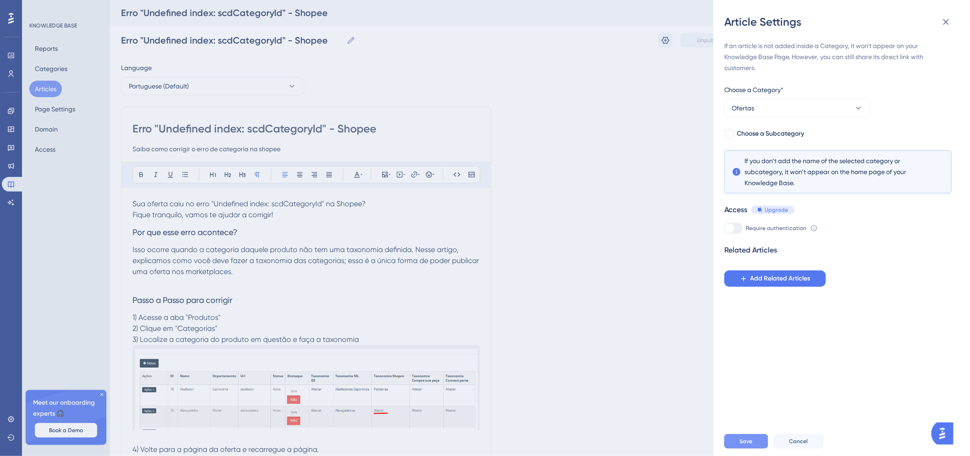
click at [752, 447] on button "Save" at bounding box center [746, 441] width 44 height 15
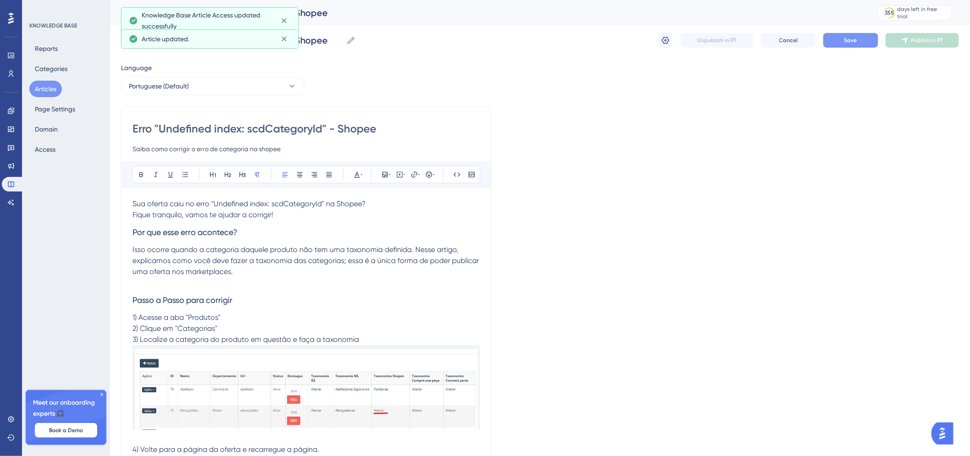
click at [851, 37] on span "Save" at bounding box center [850, 40] width 13 height 7
